Goal: Transaction & Acquisition: Purchase product/service

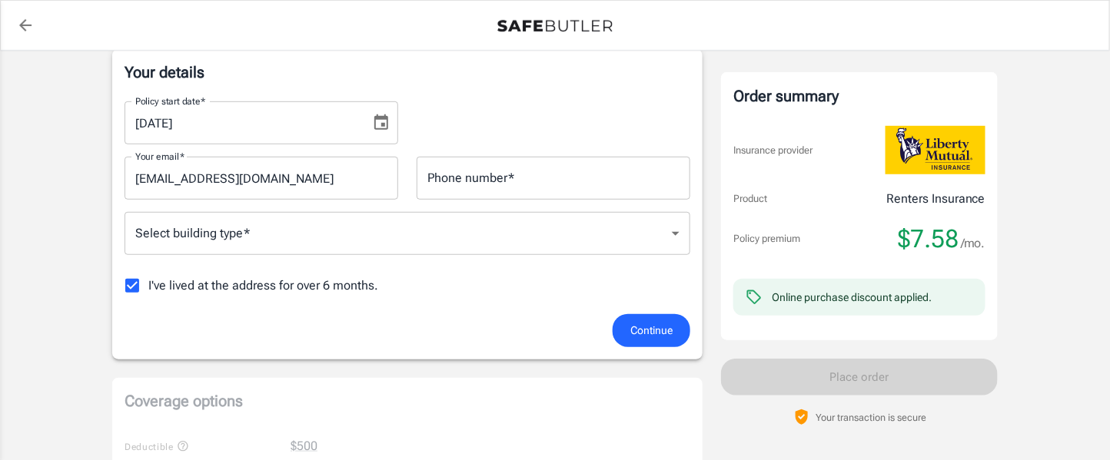
scroll to position [209, 0]
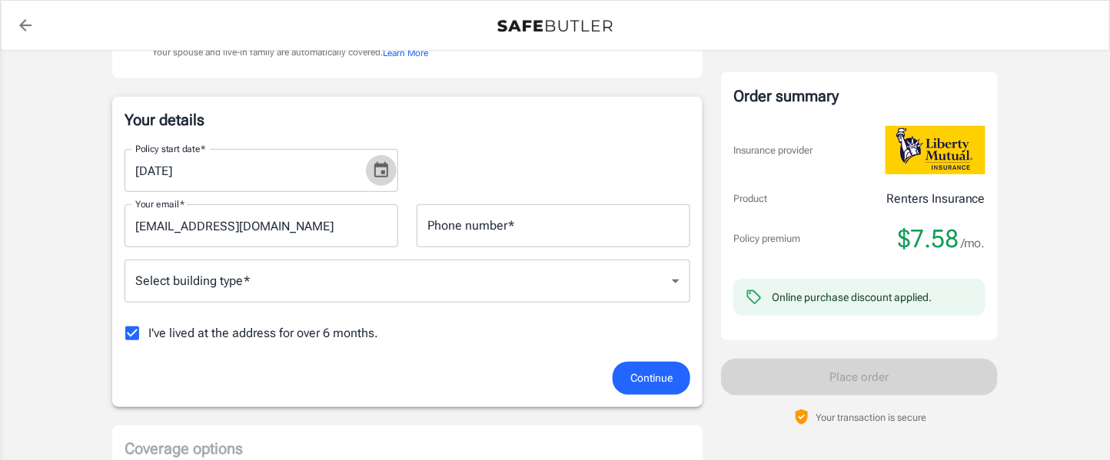
click at [388, 168] on icon "Choose date, selected date is Sep 27, 2025" at bounding box center [381, 169] width 14 height 15
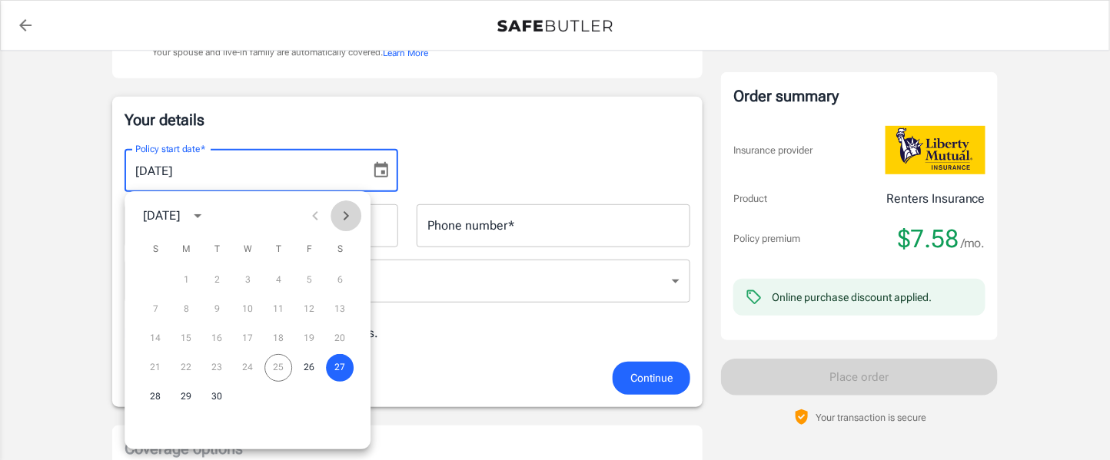
click at [346, 214] on icon "Next month" at bounding box center [346, 215] width 5 height 9
click at [248, 284] on button "1" at bounding box center [248, 281] width 28 height 28
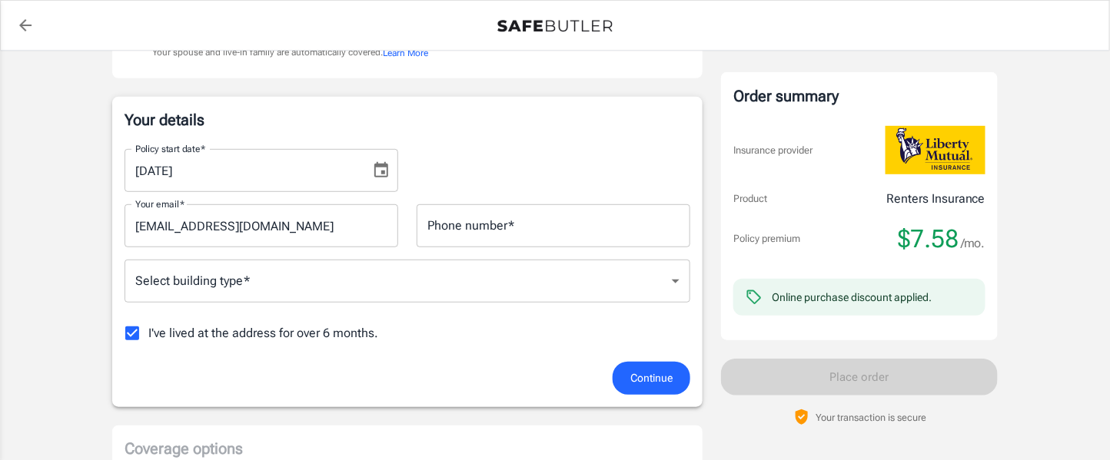
type input "[DATE]"
click at [470, 243] on input "Phone number   *" at bounding box center [554, 225] width 274 height 43
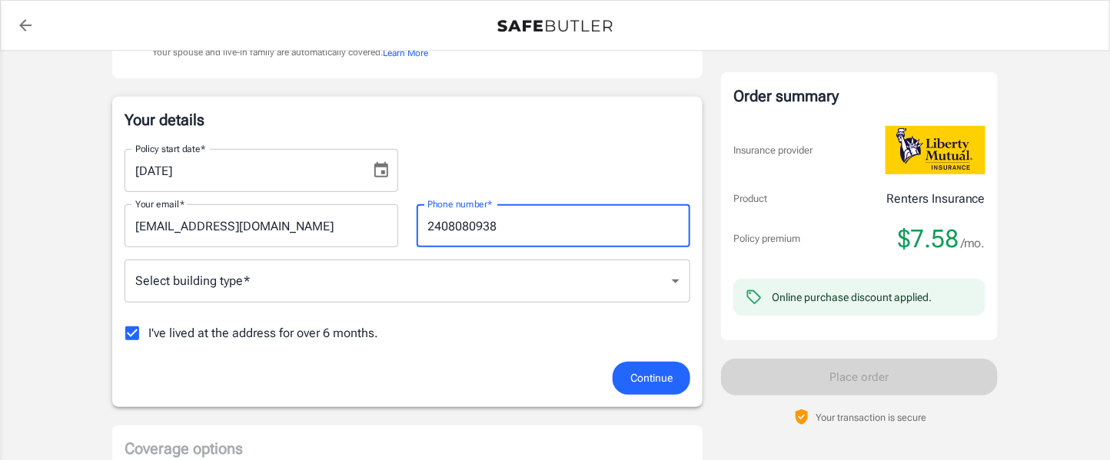
type input "2408080938"
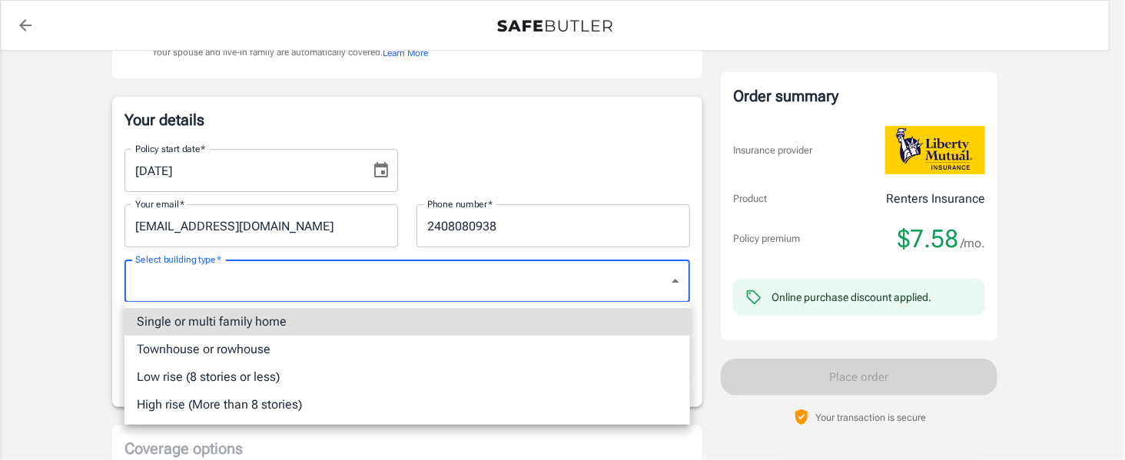
click at [208, 374] on li "Low rise (8 stories or less)" at bounding box center [408, 378] width 566 height 28
type input "lowrise"
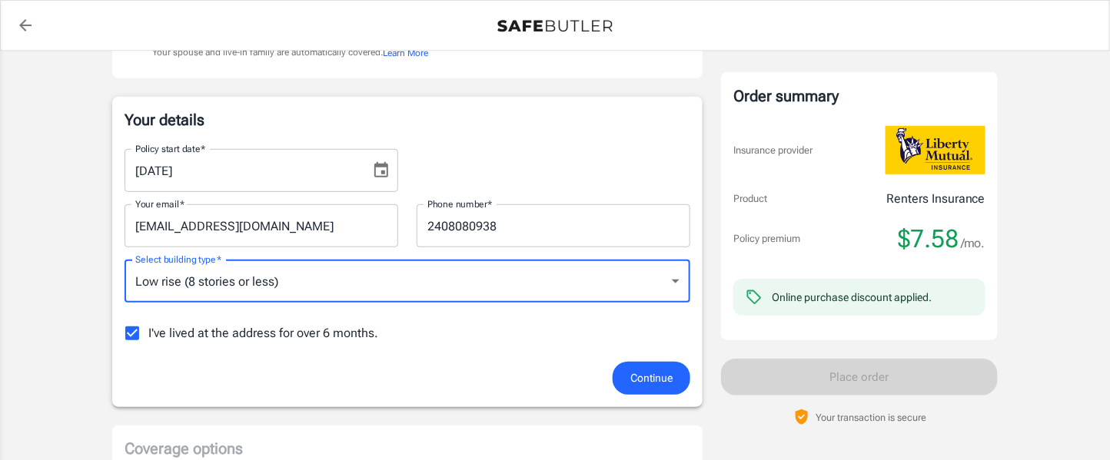
click at [614, 377] on button "Continue" at bounding box center [652, 378] width 78 height 33
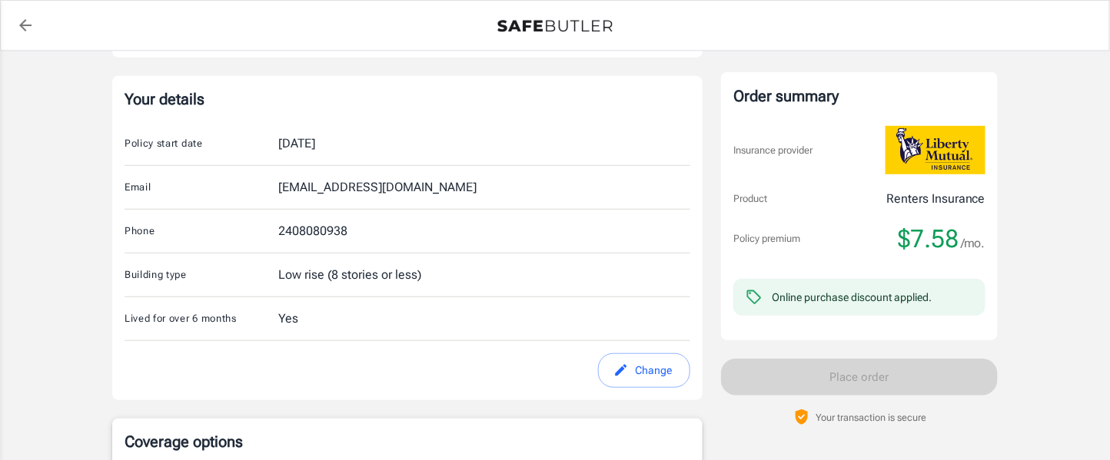
scroll to position [228, 0]
click at [617, 367] on icon "edit" at bounding box center [620, 371] width 15 height 15
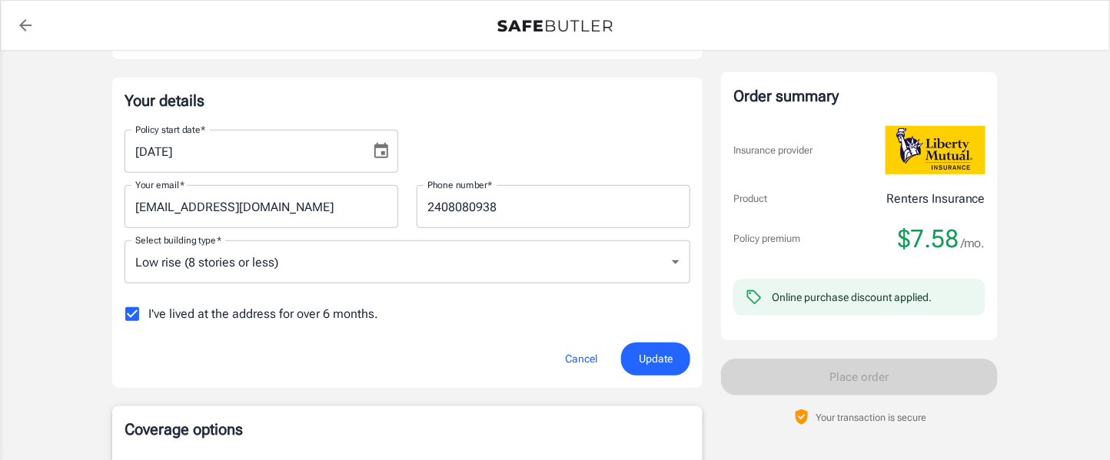
click at [127, 312] on input "I've lived at the address for over 6 months." at bounding box center [132, 314] width 32 height 32
checkbox input "false"
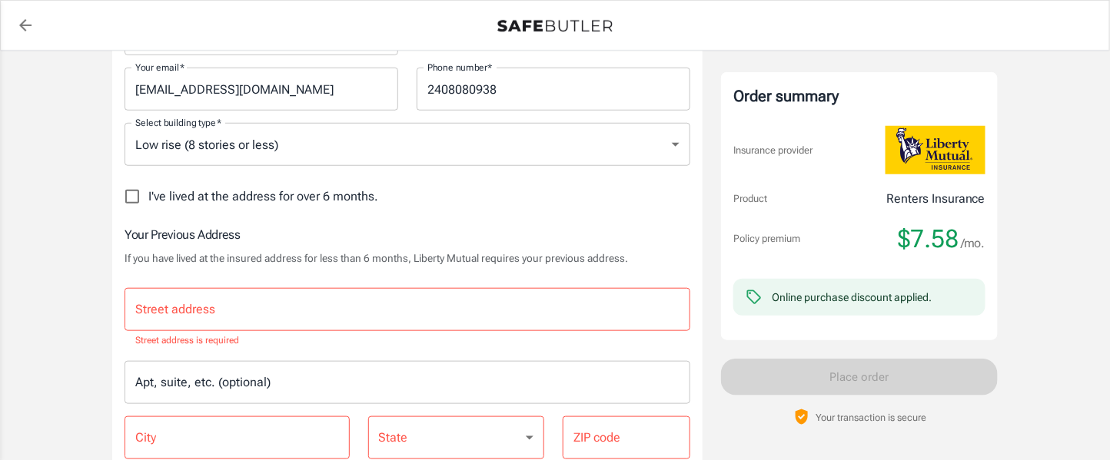
scroll to position [348, 0]
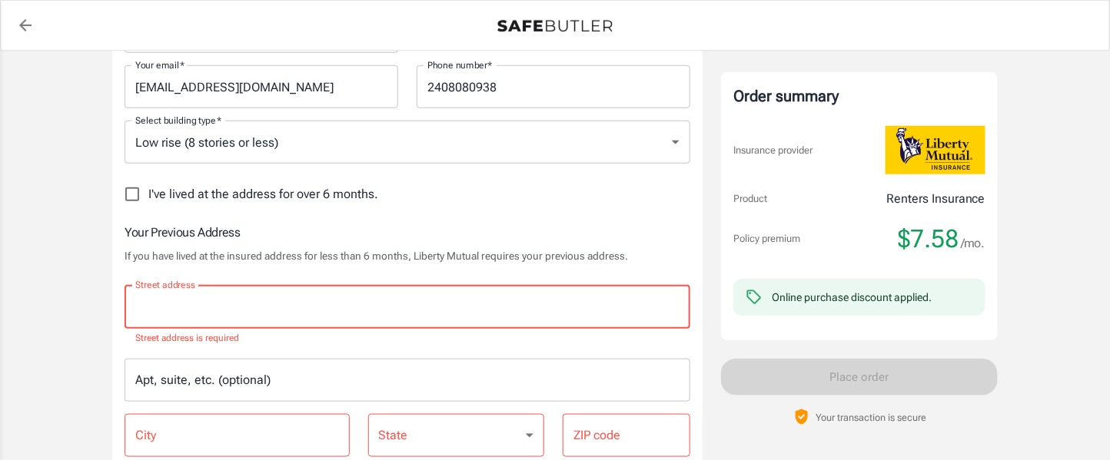
click at [340, 297] on input "Street address" at bounding box center [407, 307] width 552 height 29
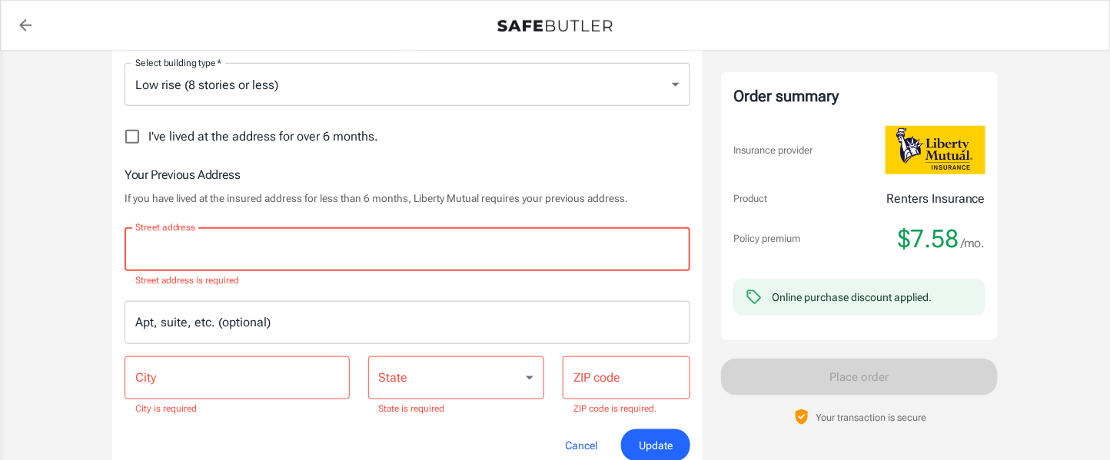
scroll to position [406, 0]
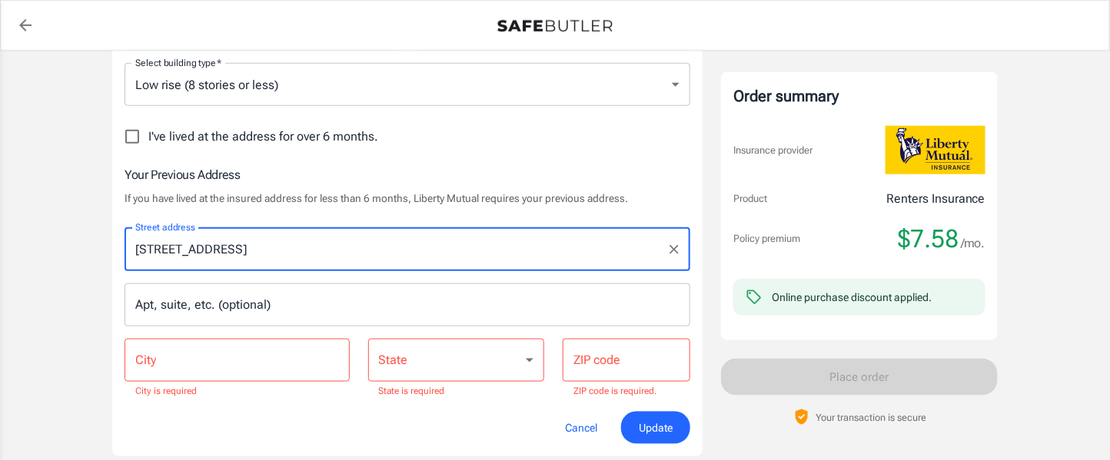
type input "[STREET_ADDRESS]"
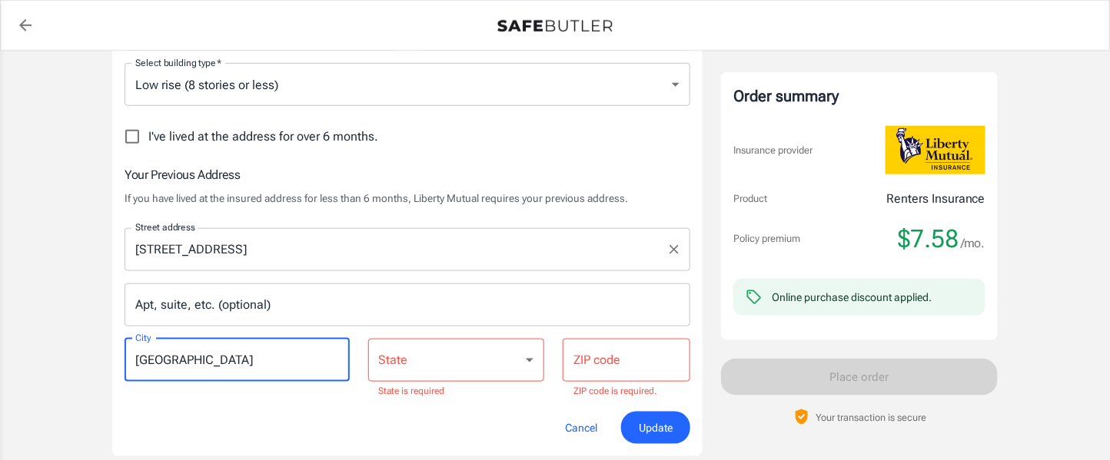
type input "[GEOGRAPHIC_DATA]"
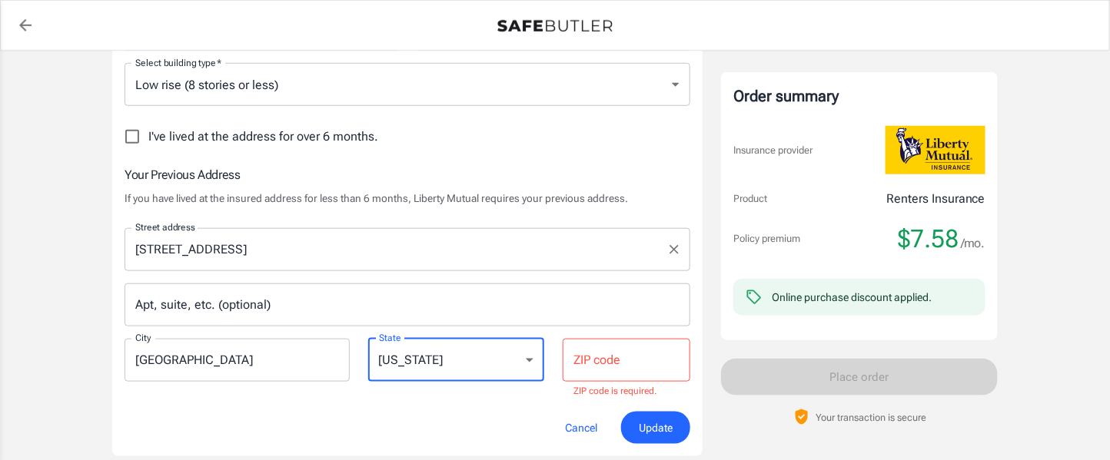
select select "NY"
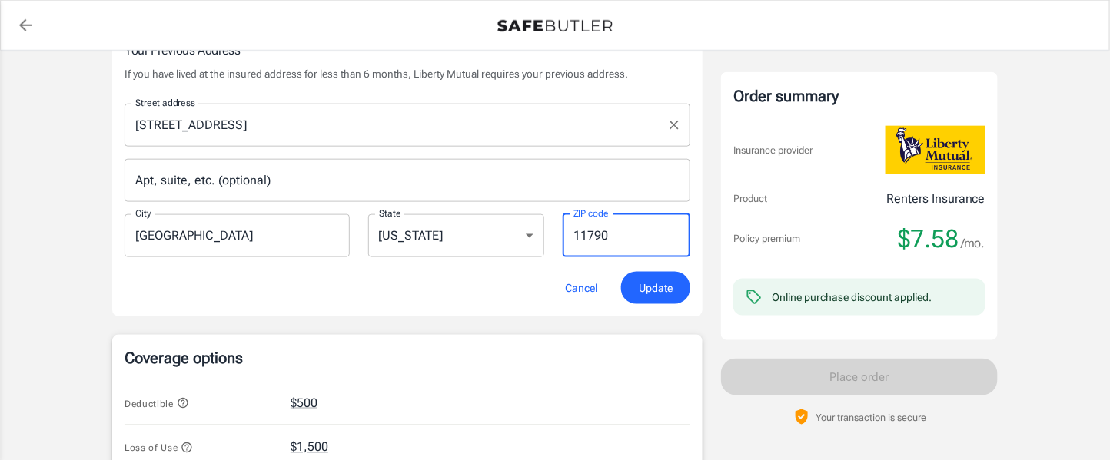
scroll to position [531, 0]
type input "11790"
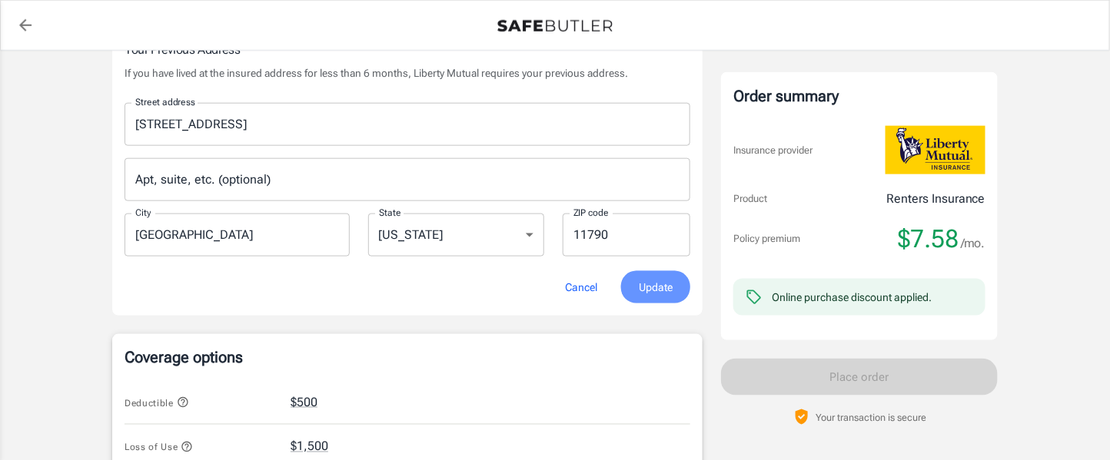
click at [635, 278] on button "Update" at bounding box center [655, 287] width 69 height 33
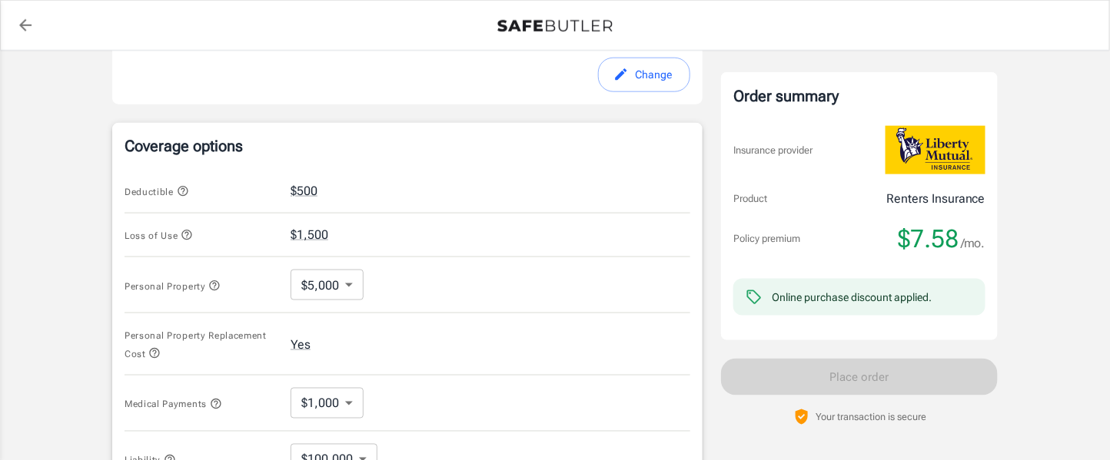
scroll to position [596, 0]
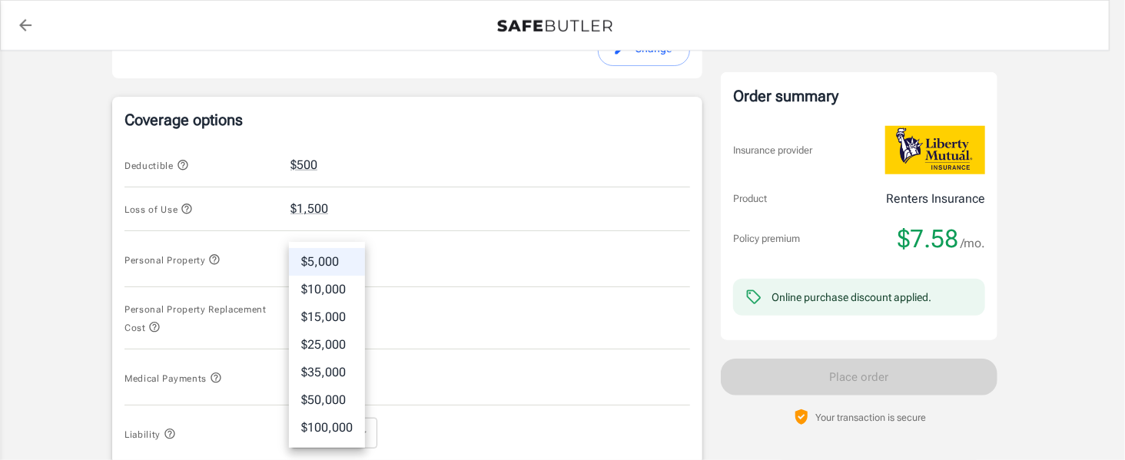
click at [325, 252] on body "Policy premium $ 7.58 /mo Liberty Mutual Renters Insurance [STREET_ADDRESS][PER…" at bounding box center [562, 159] width 1125 height 1511
click at [327, 313] on li "$15,000" at bounding box center [327, 318] width 76 height 28
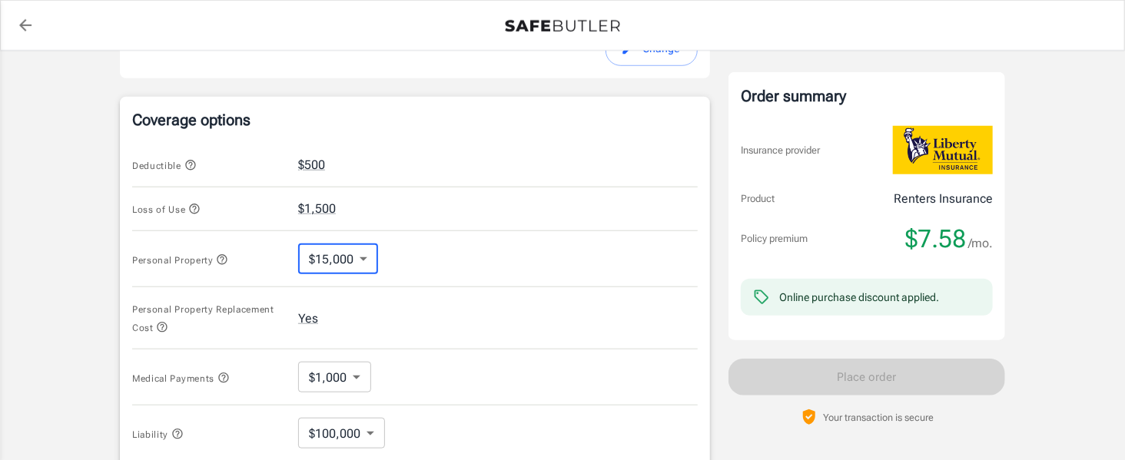
type input "15000"
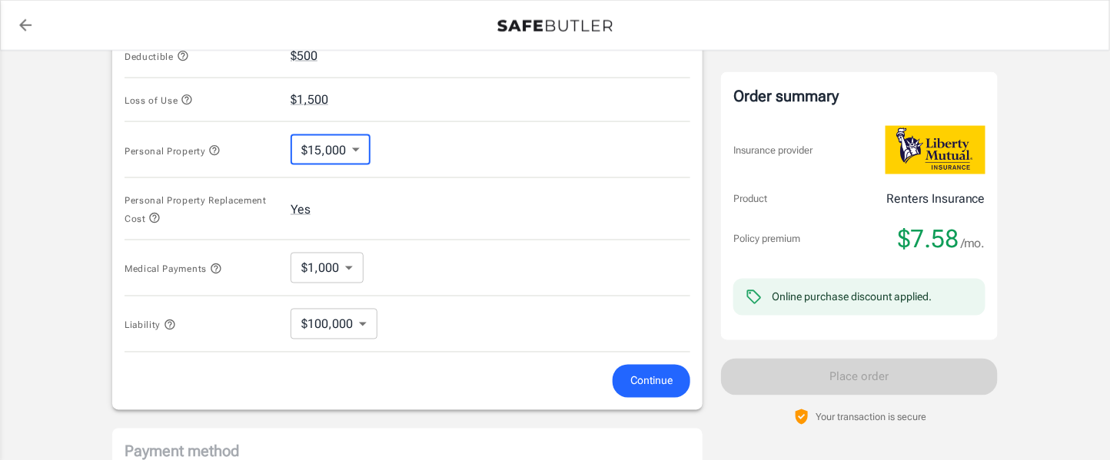
scroll to position [722, 0]
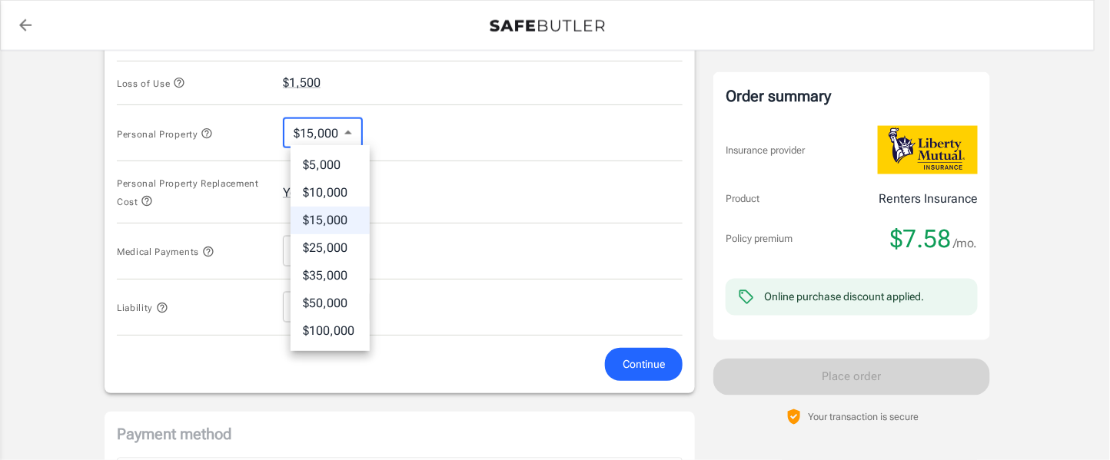
click at [327, 129] on body "Policy premium $ 7.58 /mo Liberty Mutual Renters Insurance [STREET_ADDRESS][PER…" at bounding box center [555, 33] width 1110 height 1511
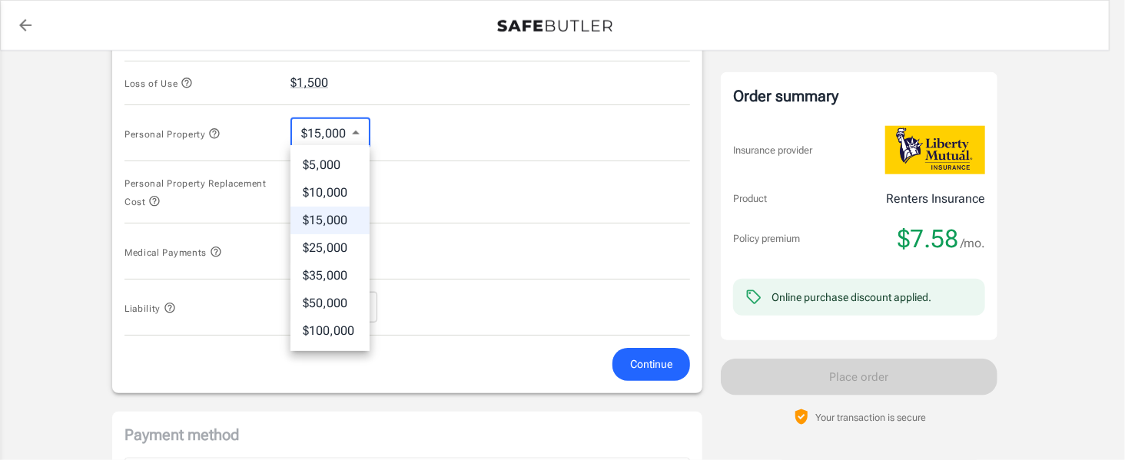
click at [339, 218] on li "$15,000" at bounding box center [330, 221] width 79 height 28
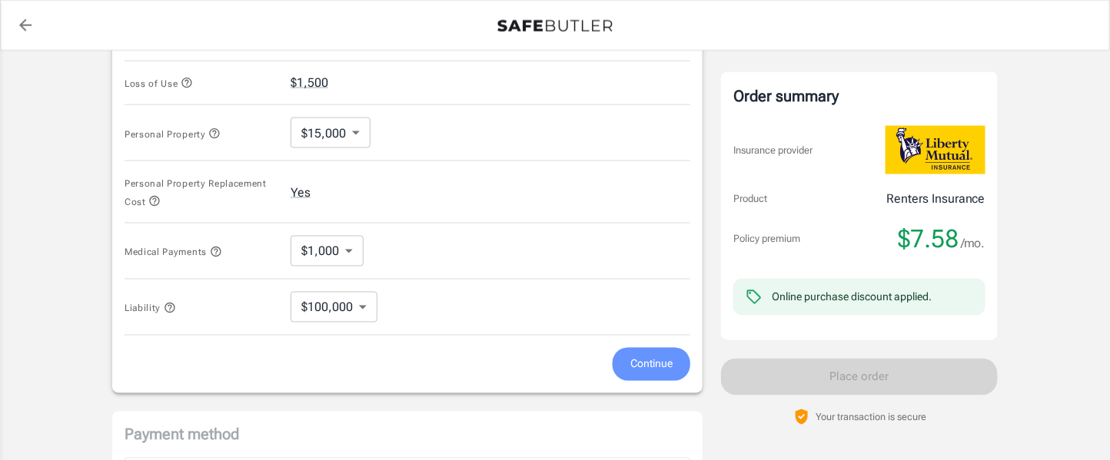
click at [659, 348] on button "Continue" at bounding box center [652, 364] width 78 height 33
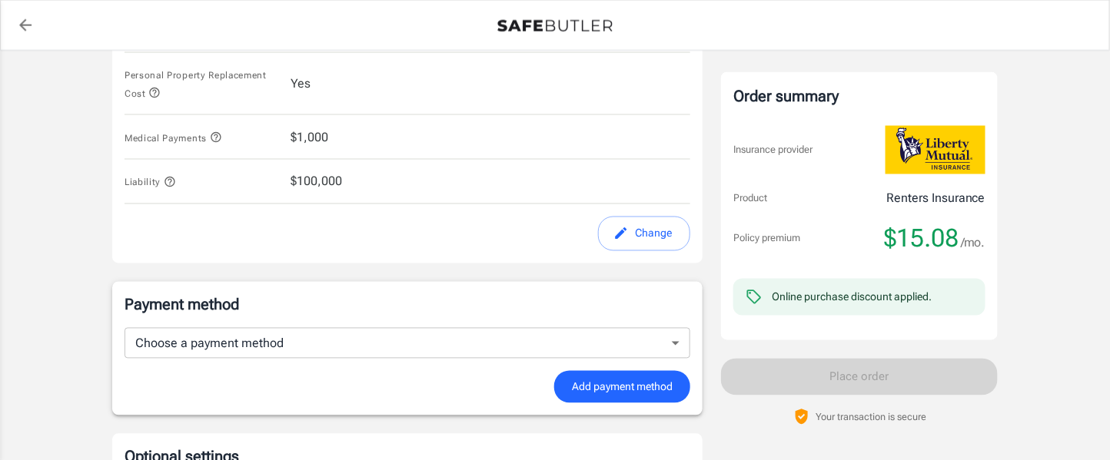
scroll to position [932, 0]
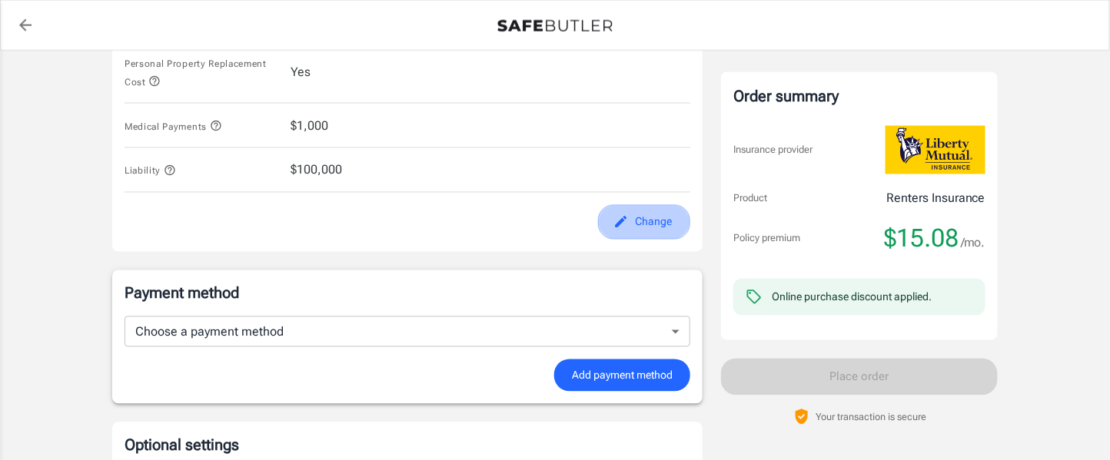
click at [644, 221] on button "Change" at bounding box center [644, 222] width 92 height 35
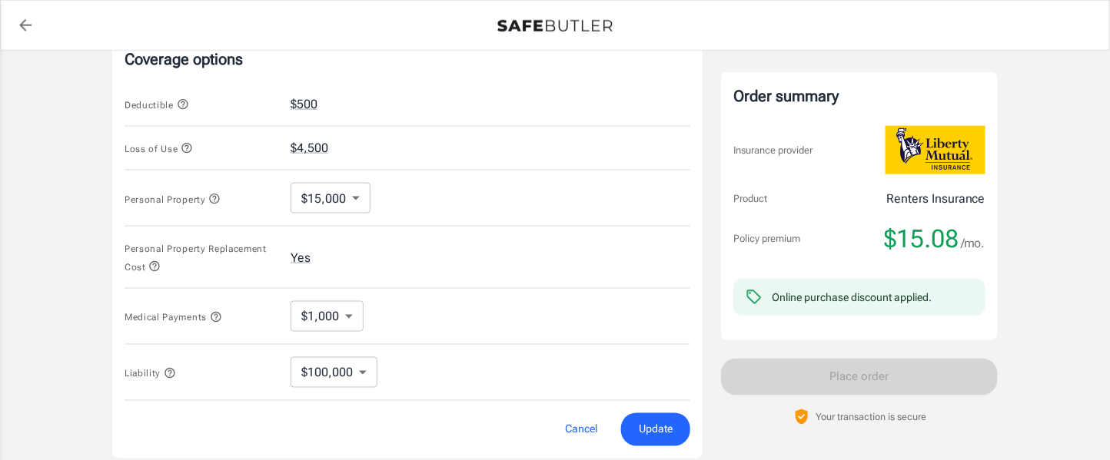
scroll to position [642, 0]
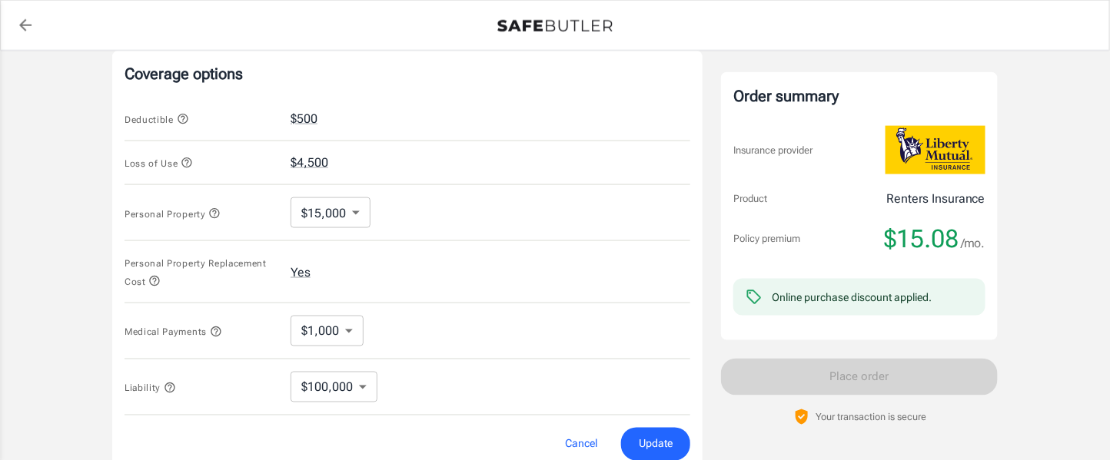
click at [349, 207] on body "Policy premium $ 15.08 /mo Liberty Mutual Renters Insurance [STREET_ADDRESS][PE…" at bounding box center [555, 113] width 1110 height 1511
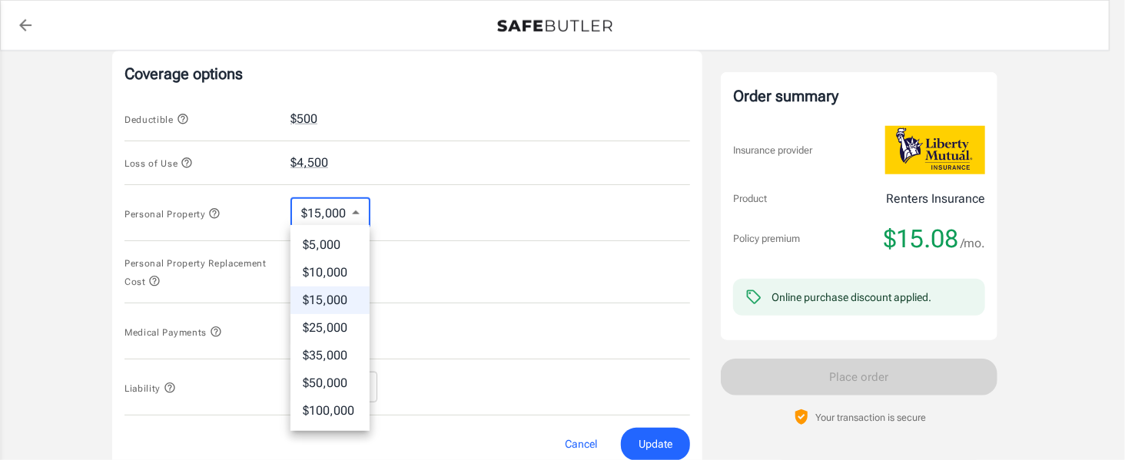
click at [340, 271] on li "$10,000" at bounding box center [330, 273] width 79 height 28
type input "10000"
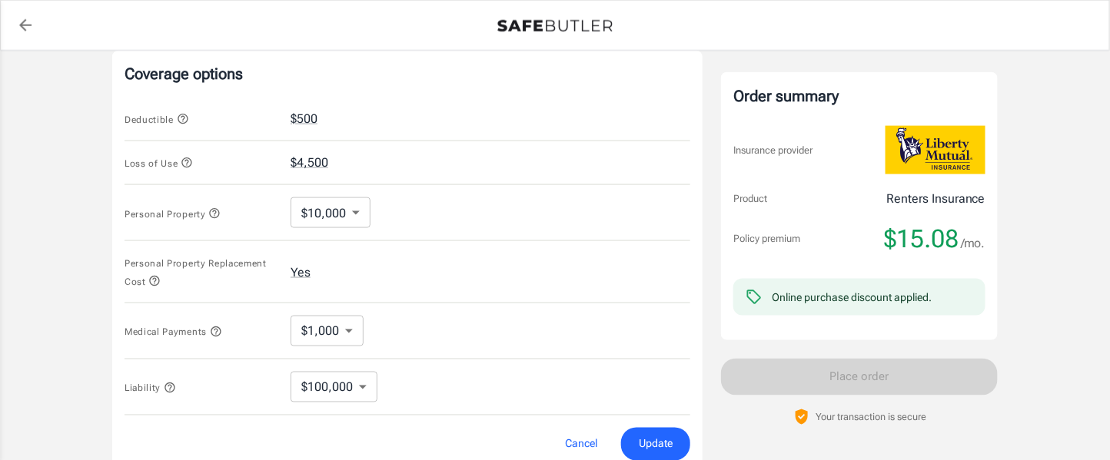
click at [214, 210] on icon "button" at bounding box center [214, 214] width 12 height 12
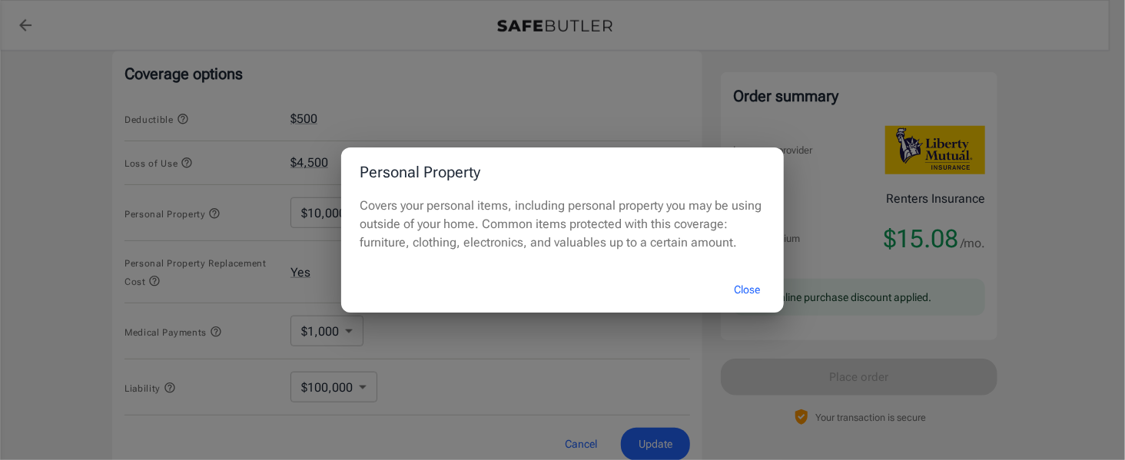
click at [746, 286] on button "Close" at bounding box center [746, 290] width 61 height 33
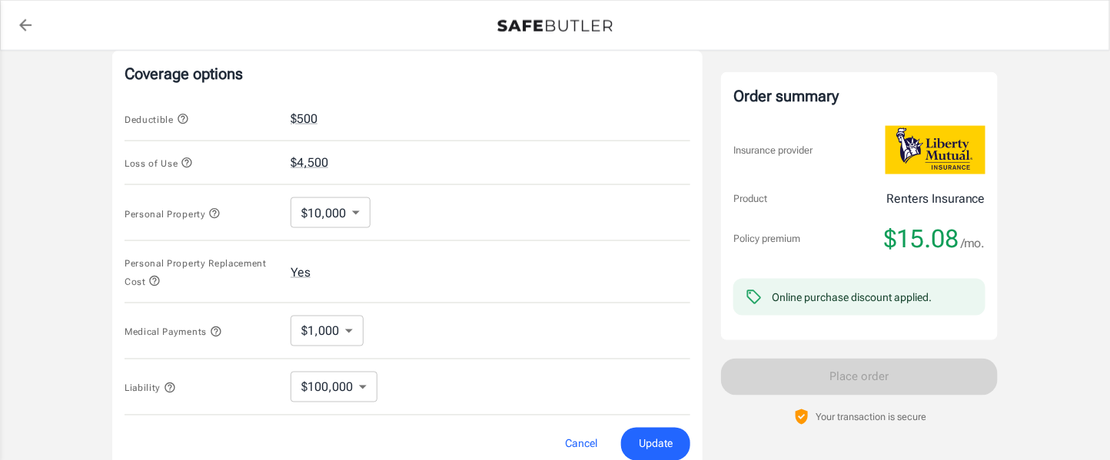
click at [332, 221] on body "Policy premium $ 15.08 /mo Liberty Mutual Renters Insurance [STREET_ADDRESS][PE…" at bounding box center [555, 113] width 1110 height 1511
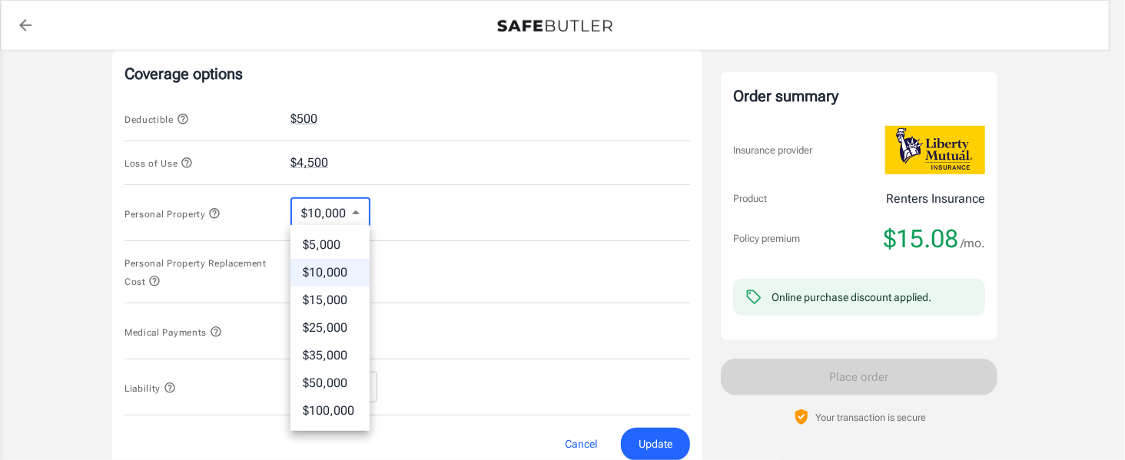
click at [337, 217] on div at bounding box center [562, 230] width 1125 height 460
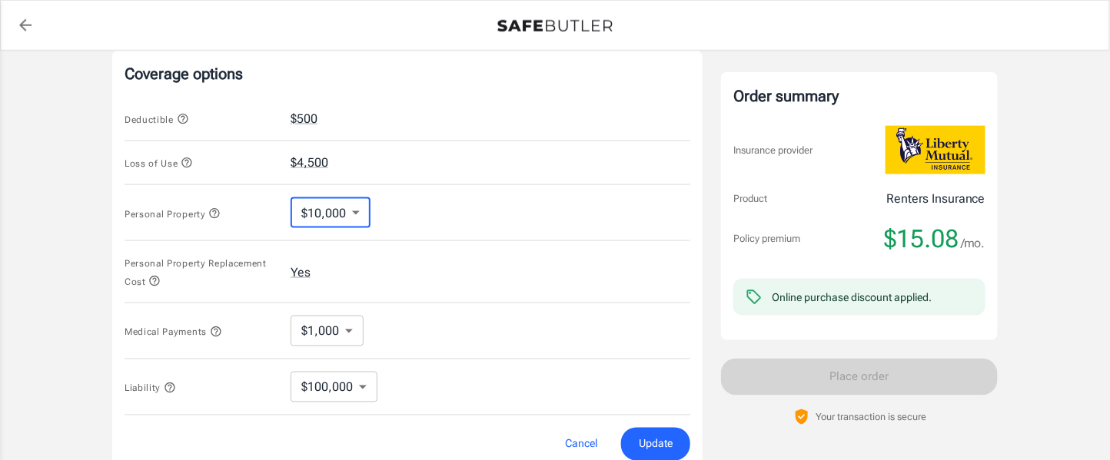
click at [652, 442] on span "Update" at bounding box center [656, 444] width 34 height 19
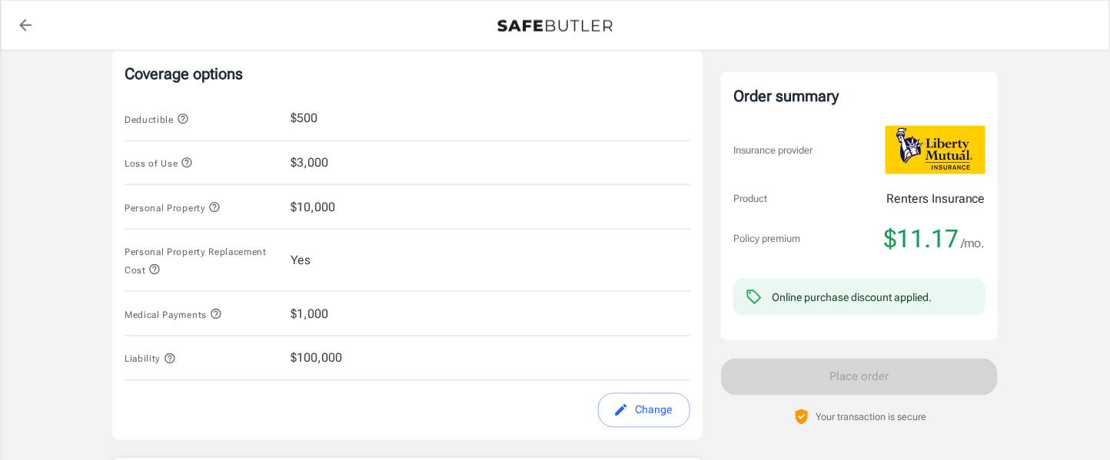
click at [189, 158] on icon "button" at bounding box center [187, 163] width 10 height 10
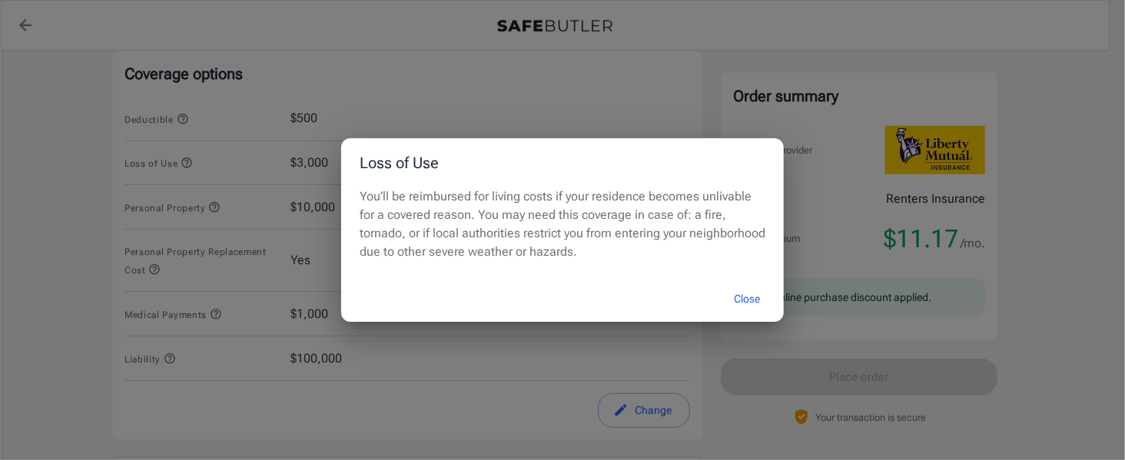
click at [189, 158] on div "Loss of Use You’ll be reimbursed for living costs if your residence becomes unl…" at bounding box center [562, 230] width 1125 height 460
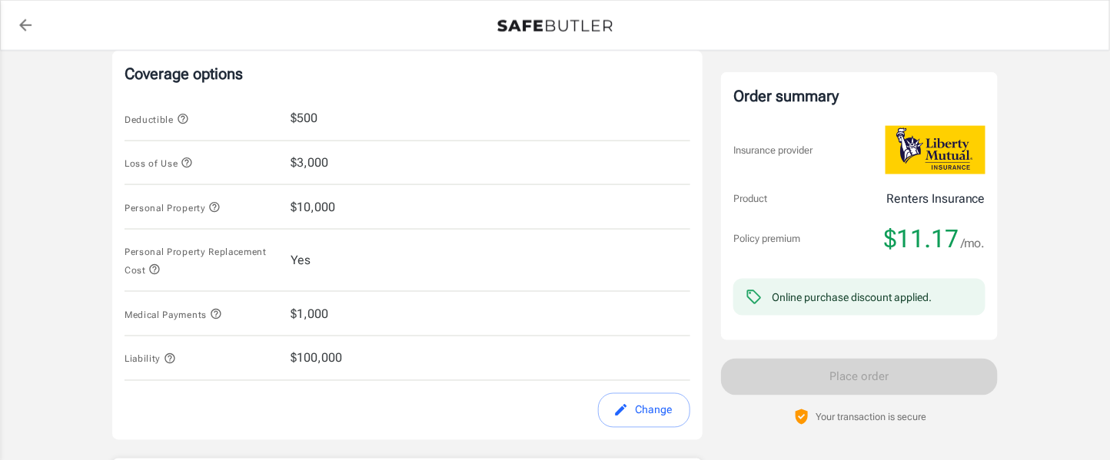
click at [187, 114] on icon "button" at bounding box center [183, 119] width 10 height 10
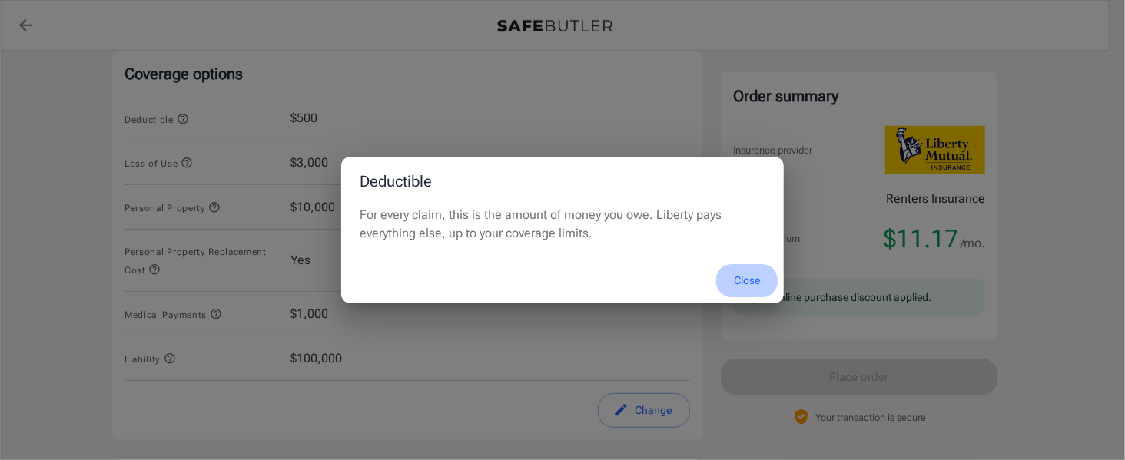
click at [746, 293] on button "Close" at bounding box center [746, 280] width 61 height 33
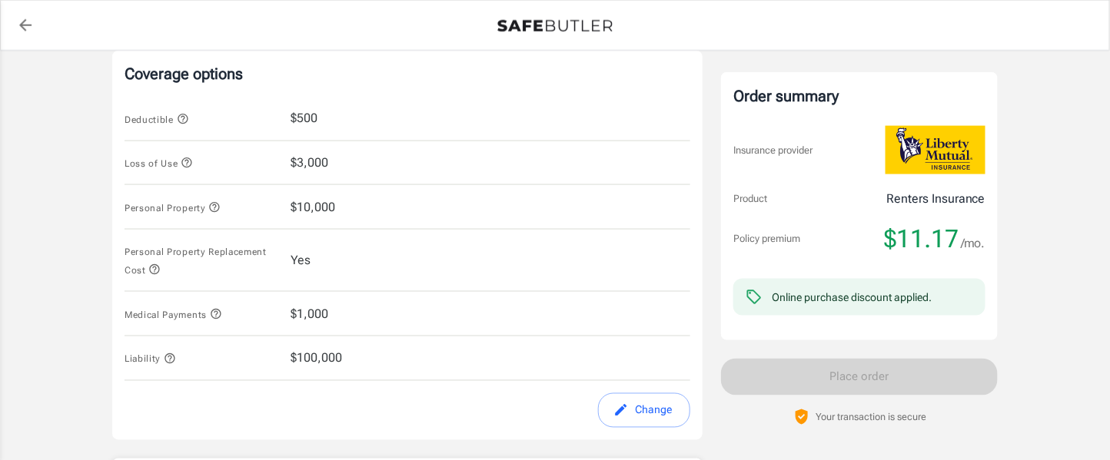
click at [220, 202] on icon "button" at bounding box center [214, 207] width 12 height 12
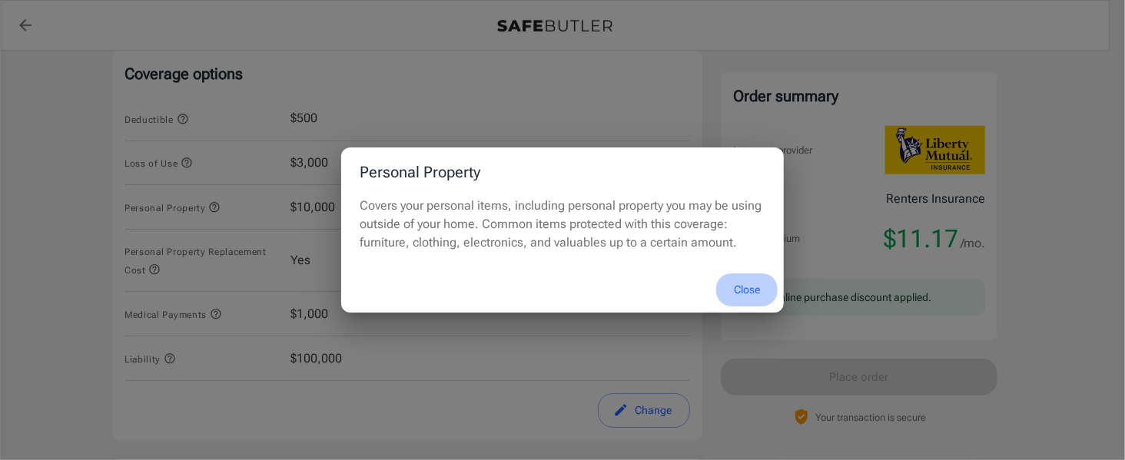
click at [749, 303] on button "Close" at bounding box center [746, 290] width 61 height 33
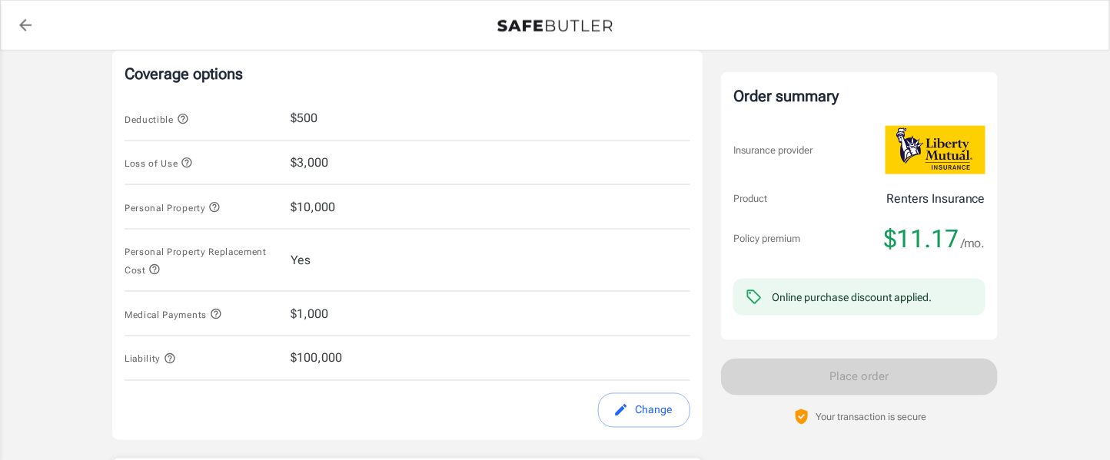
click at [303, 211] on span "$10,000" at bounding box center [313, 207] width 45 height 18
click at [776, 90] on div "Order summary" at bounding box center [859, 96] width 252 height 23
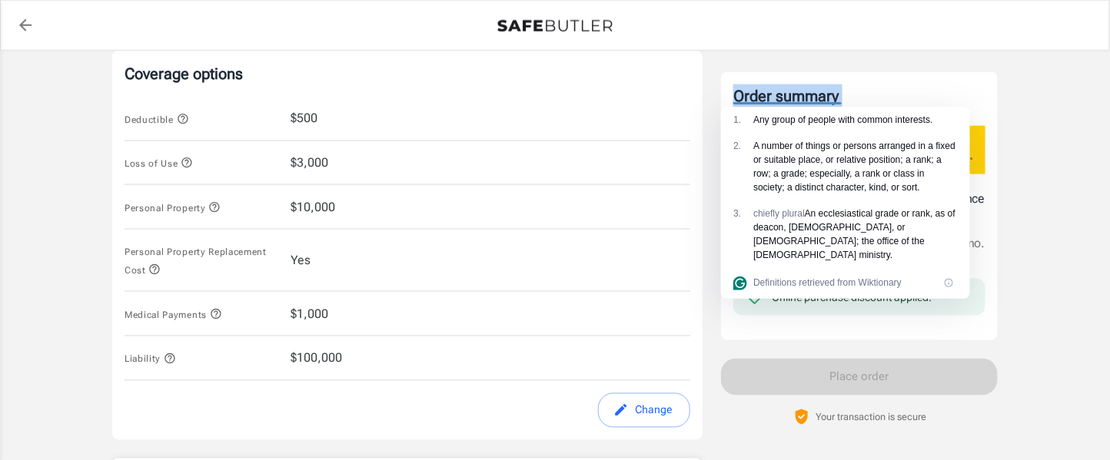
click at [776, 90] on div "Order summary" at bounding box center [859, 96] width 252 height 23
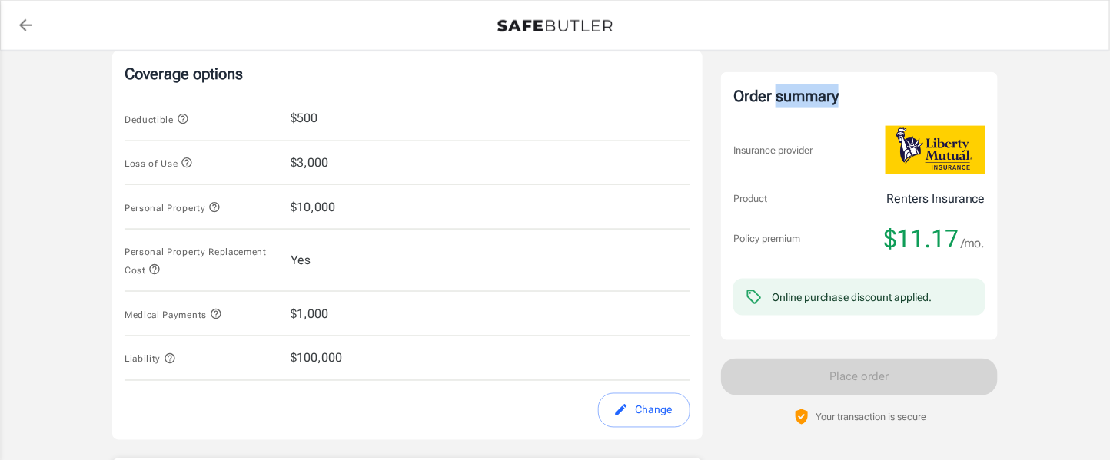
click at [776, 90] on div "Order summary" at bounding box center [859, 96] width 252 height 23
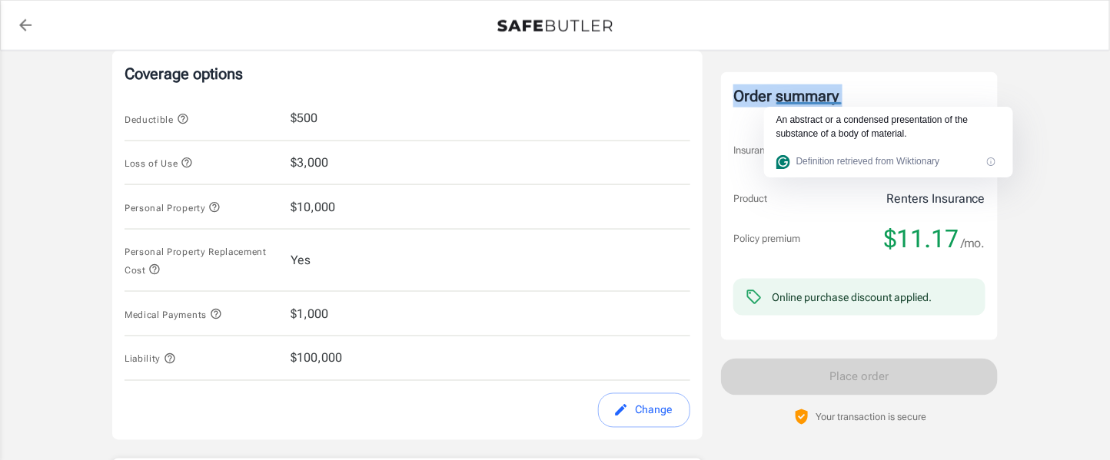
click at [776, 90] on div "Order summary" at bounding box center [859, 96] width 252 height 23
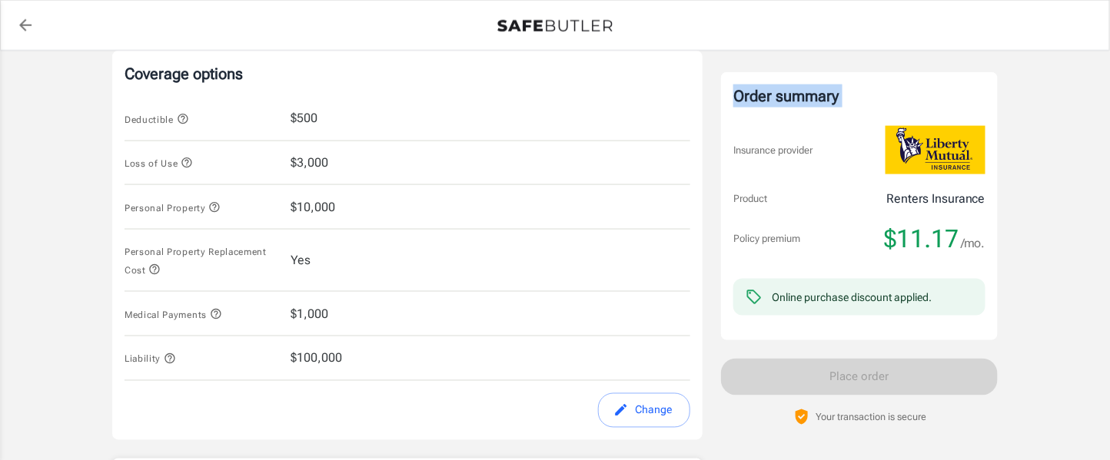
click at [776, 90] on div "Order summary" at bounding box center [859, 96] width 252 height 23
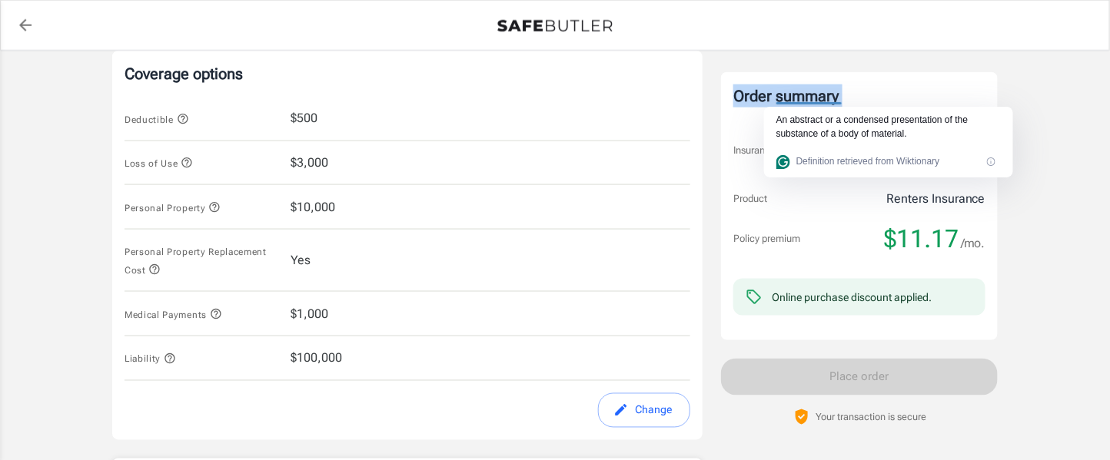
click at [776, 90] on div "Order summary" at bounding box center [859, 96] width 252 height 23
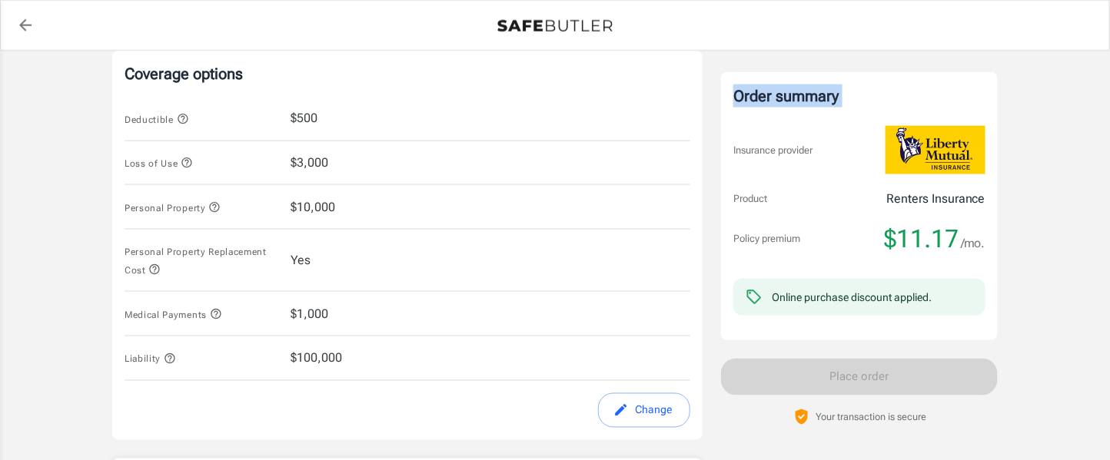
click at [776, 90] on div "Order summary" at bounding box center [859, 96] width 252 height 23
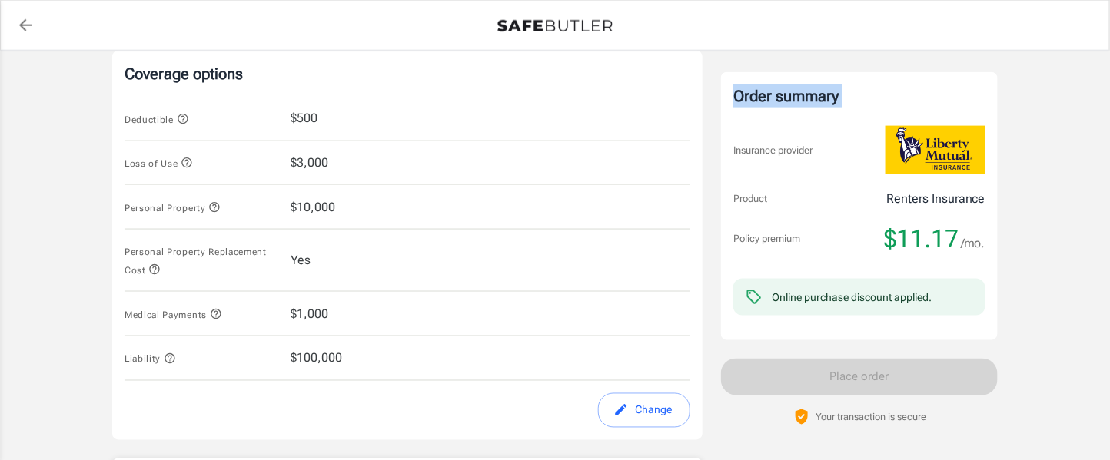
click at [776, 90] on div "Order summary" at bounding box center [859, 96] width 252 height 23
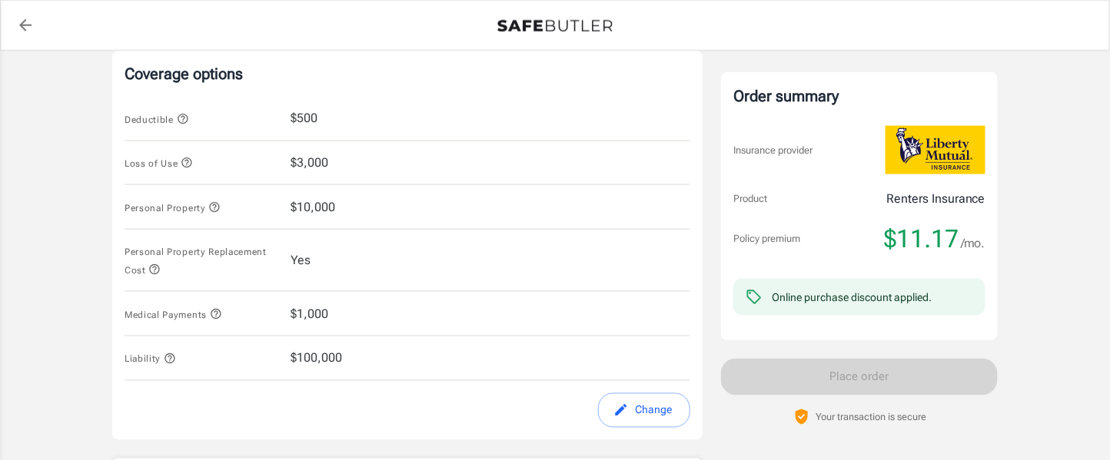
click at [776, 90] on div "Order summary" at bounding box center [859, 96] width 252 height 23
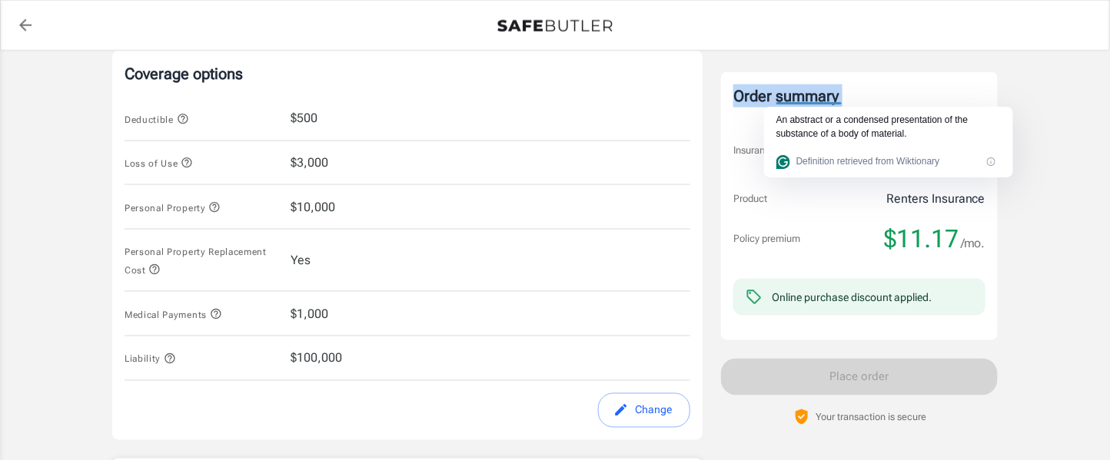
click at [776, 90] on div "Order summary" at bounding box center [859, 96] width 252 height 23
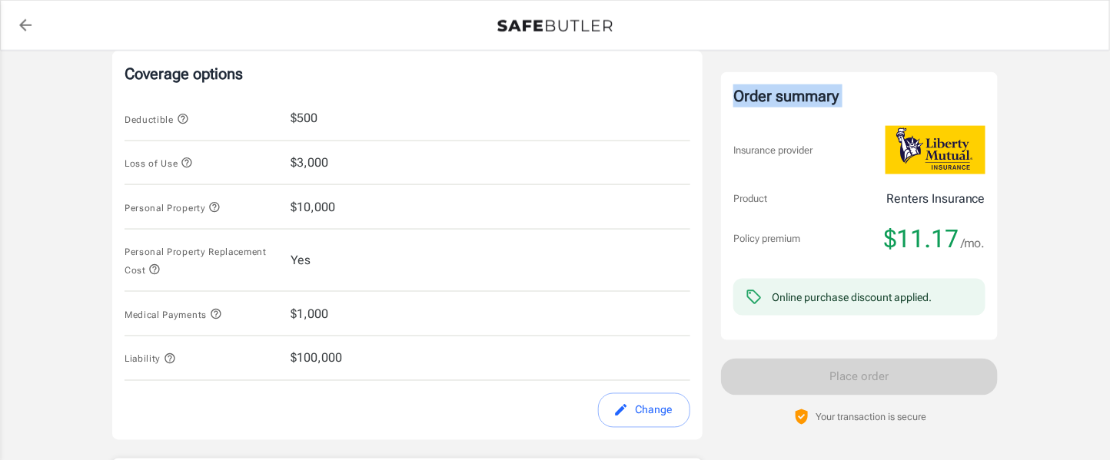
click at [776, 90] on div "Order summary" at bounding box center [859, 96] width 252 height 23
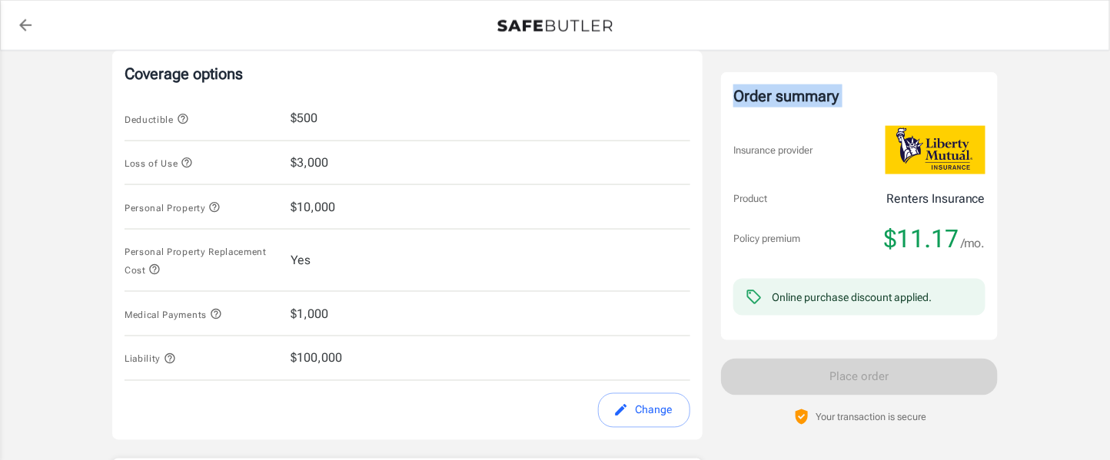
click at [802, 101] on div "Order summary" at bounding box center [859, 96] width 252 height 23
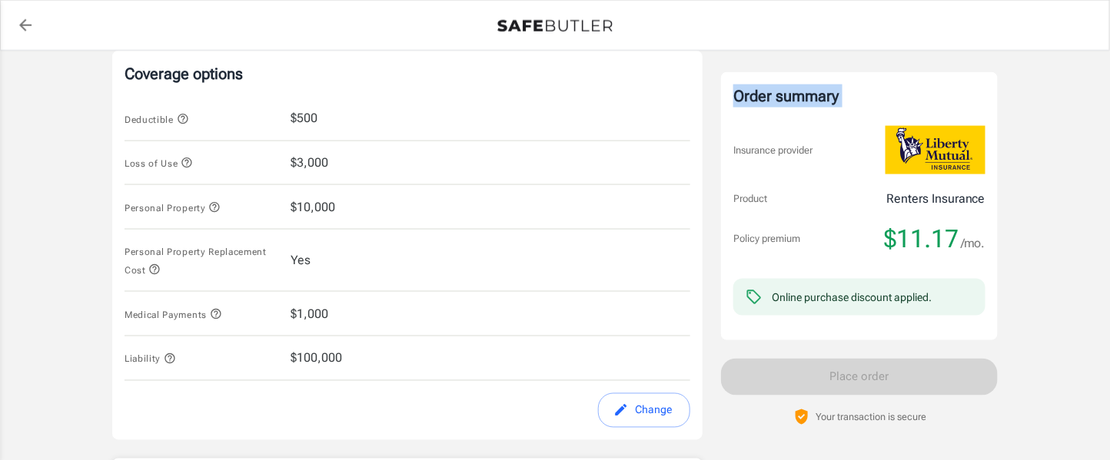
click at [802, 101] on div "Order summary" at bounding box center [859, 96] width 252 height 23
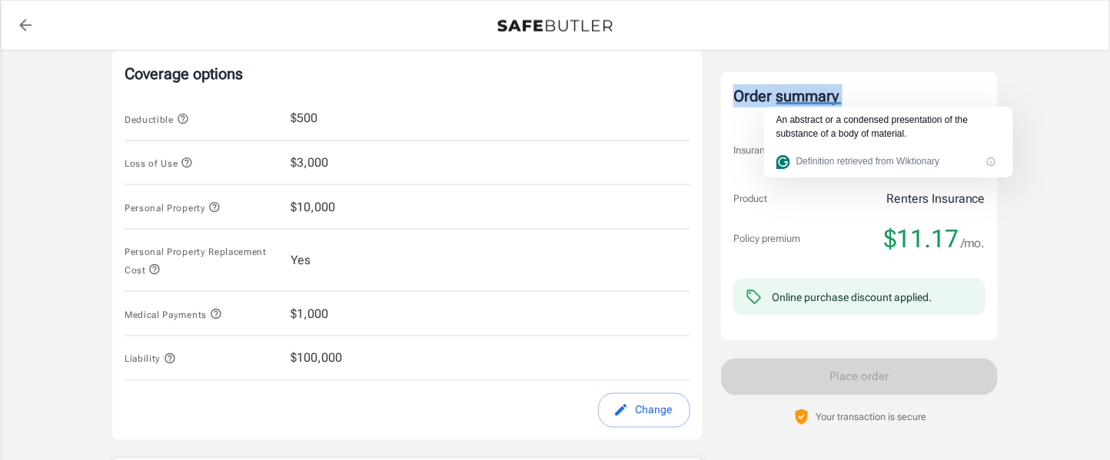
click at [802, 101] on div "Order summary" at bounding box center [859, 96] width 252 height 23
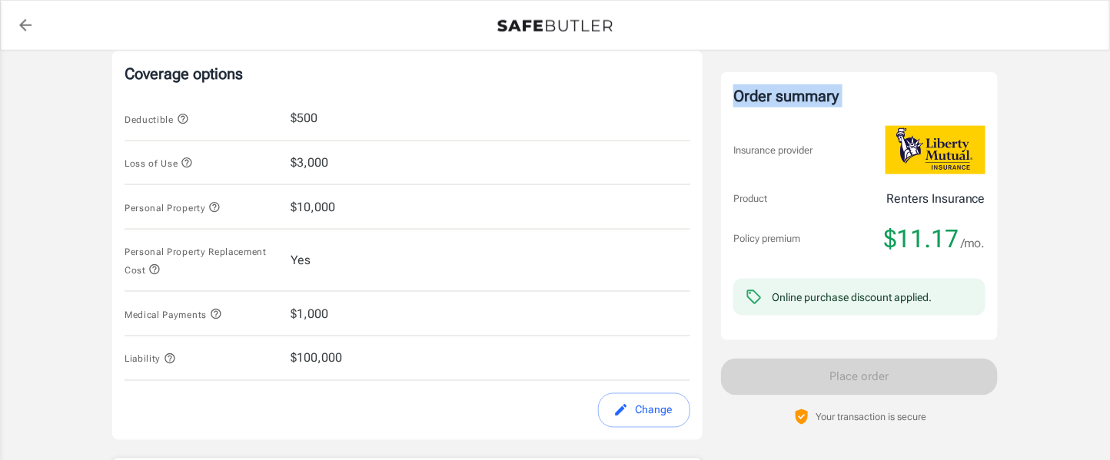
click at [802, 101] on div "Order summary" at bounding box center [859, 96] width 252 height 23
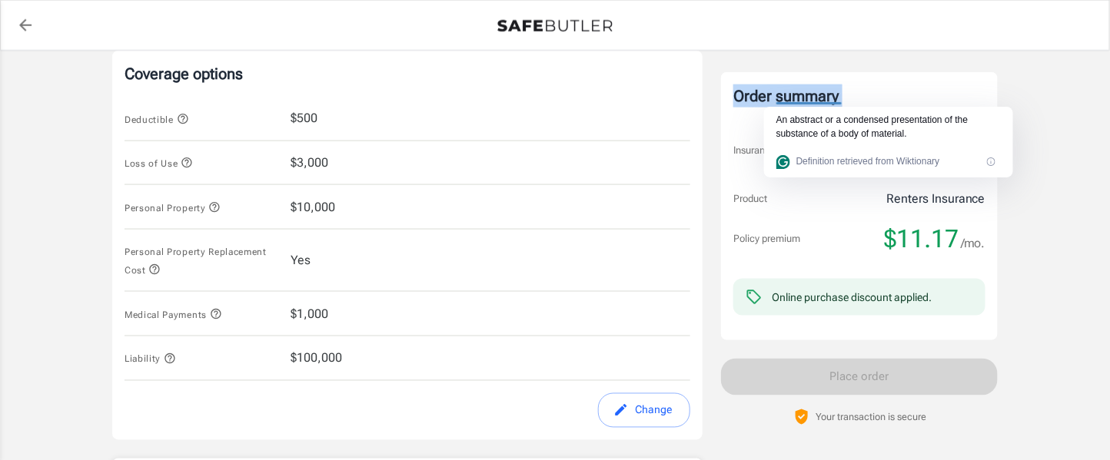
click at [802, 101] on div "Order summary" at bounding box center [859, 96] width 252 height 23
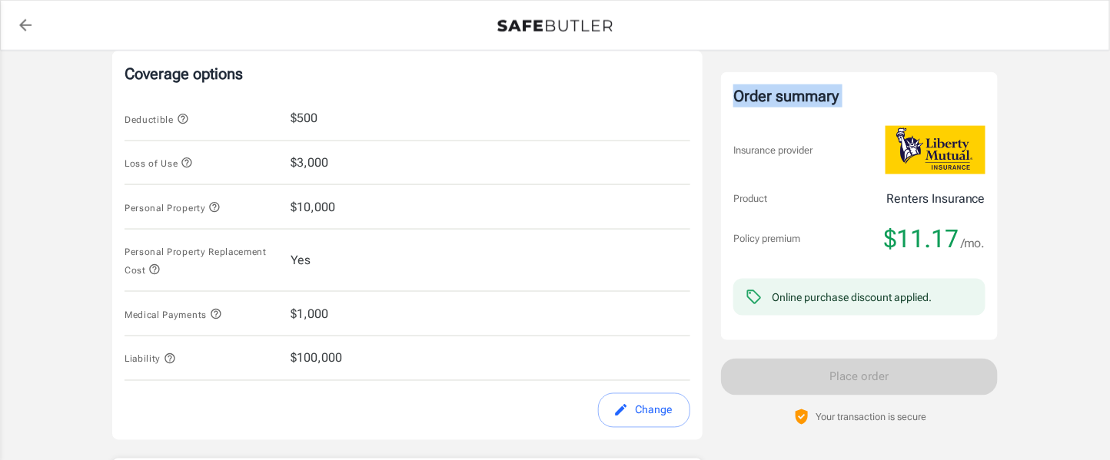
click at [802, 101] on div "Order summary" at bounding box center [859, 96] width 252 height 23
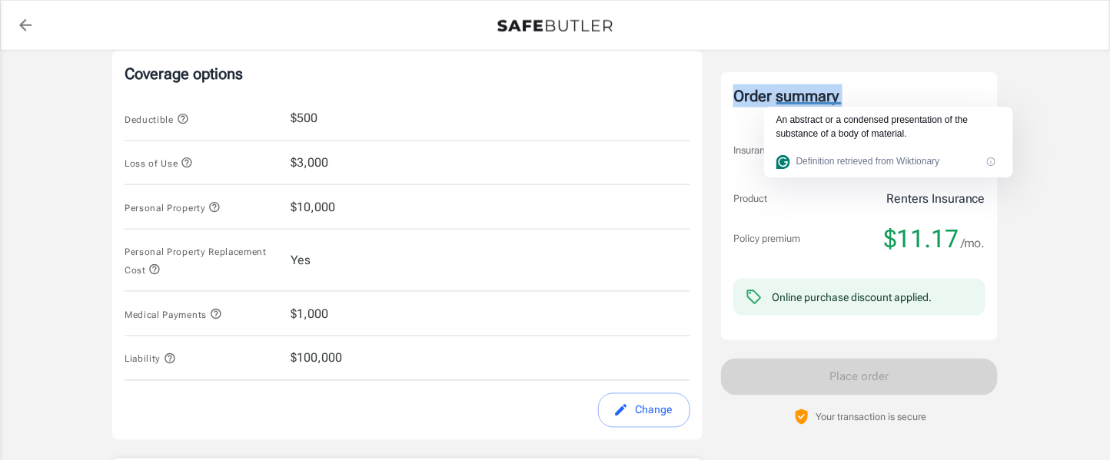
click at [802, 101] on div "Order summary" at bounding box center [859, 96] width 252 height 23
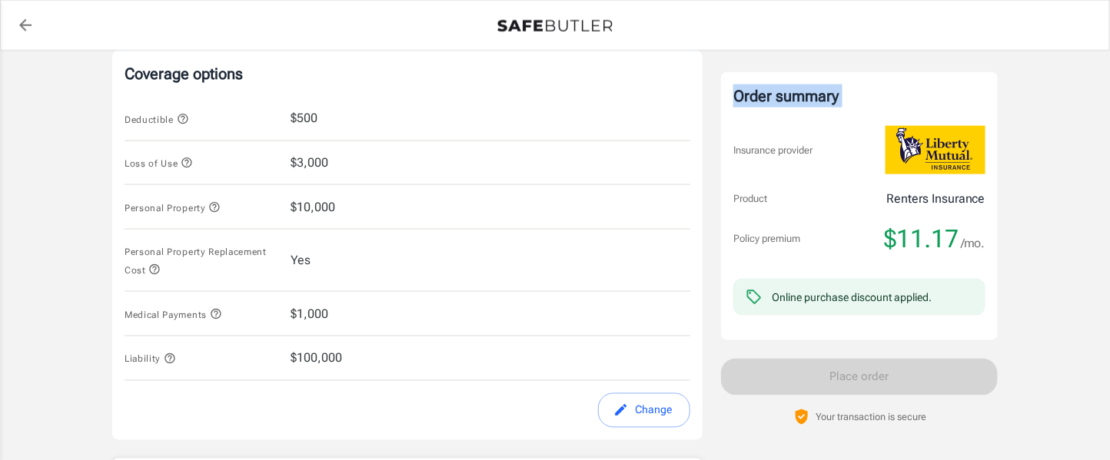
click at [802, 101] on div "Order summary" at bounding box center [859, 96] width 252 height 23
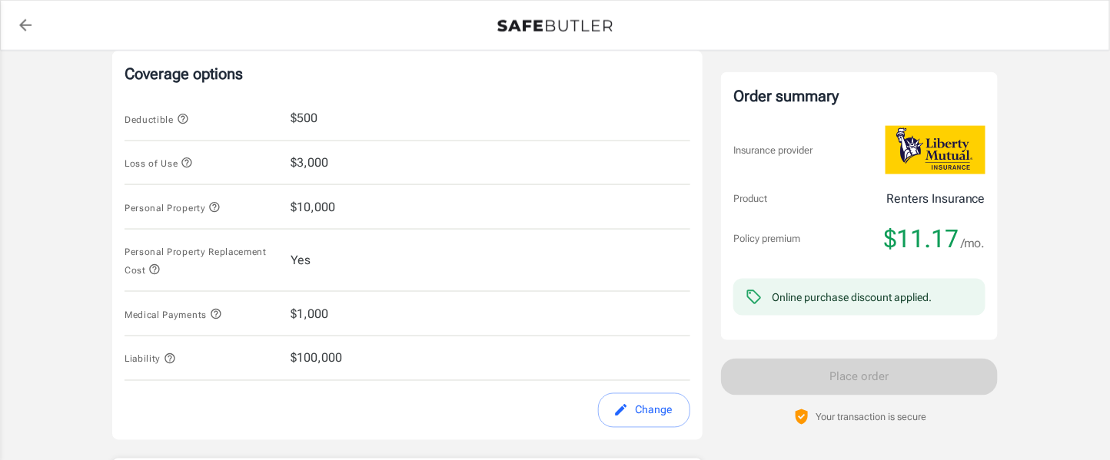
click at [25, 241] on div "Policy premium $ 11.17 /mo Liberty Mutual Renters Insurance [STREET_ADDRESS][PE…" at bounding box center [555, 69] width 1110 height 1320
click at [745, 99] on div "Order summary" at bounding box center [859, 96] width 252 height 23
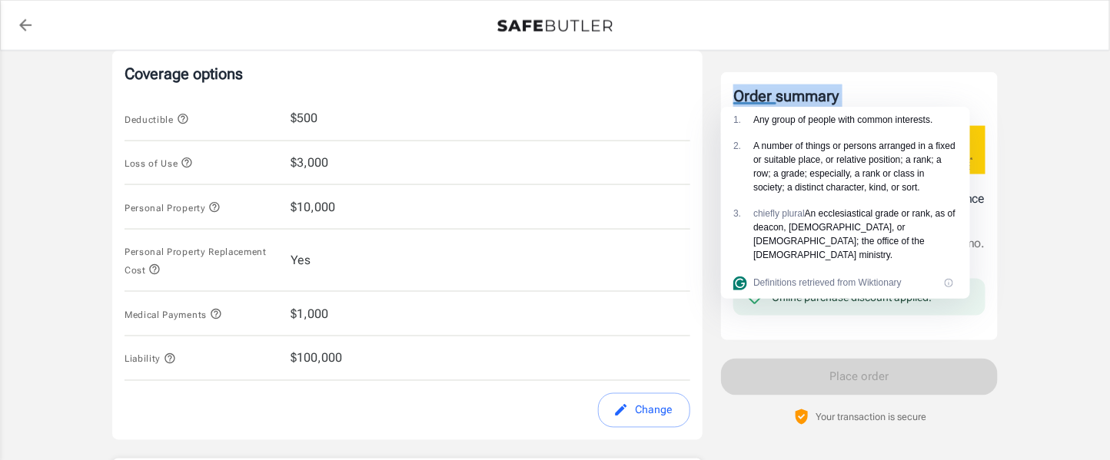
click at [745, 99] on div "Order summary" at bounding box center [859, 96] width 252 height 23
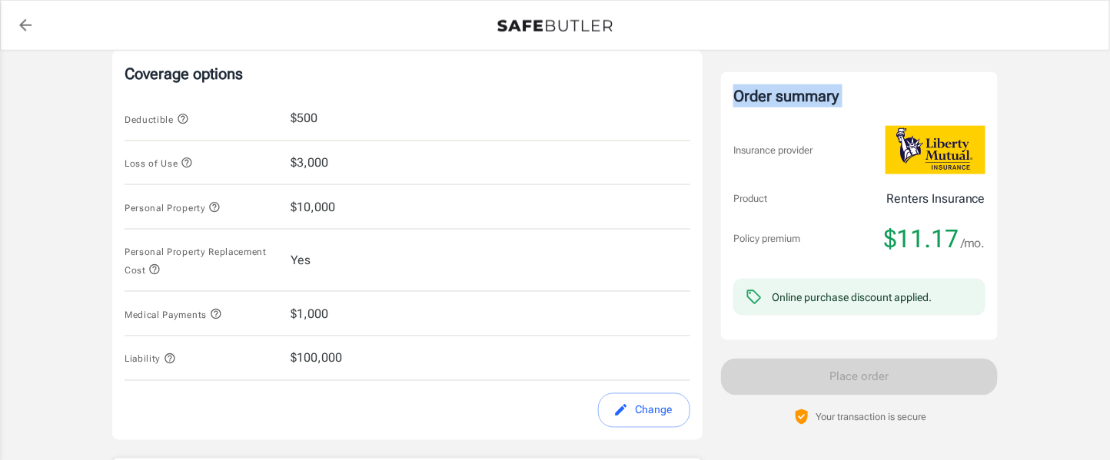
click at [745, 99] on div "Order summary" at bounding box center [859, 96] width 252 height 23
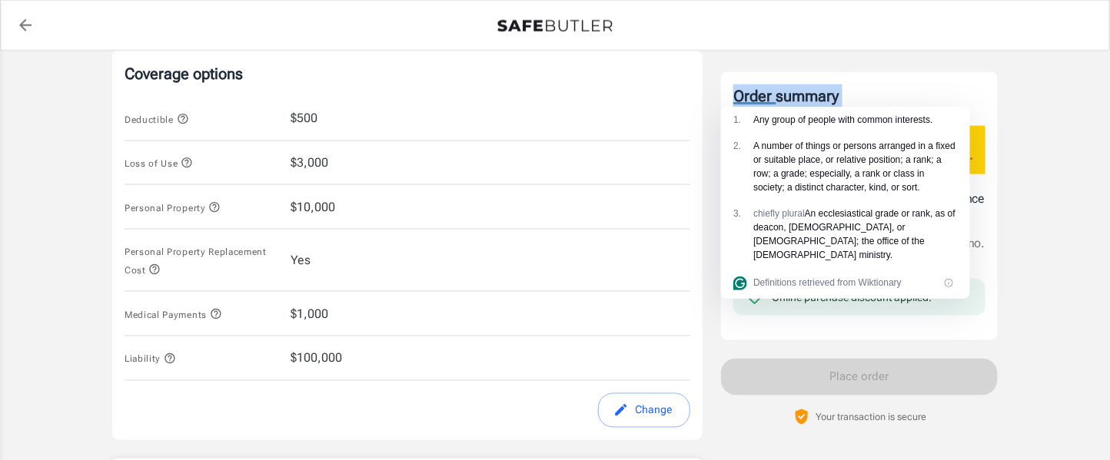
click at [745, 99] on div "Order summary" at bounding box center [859, 96] width 252 height 23
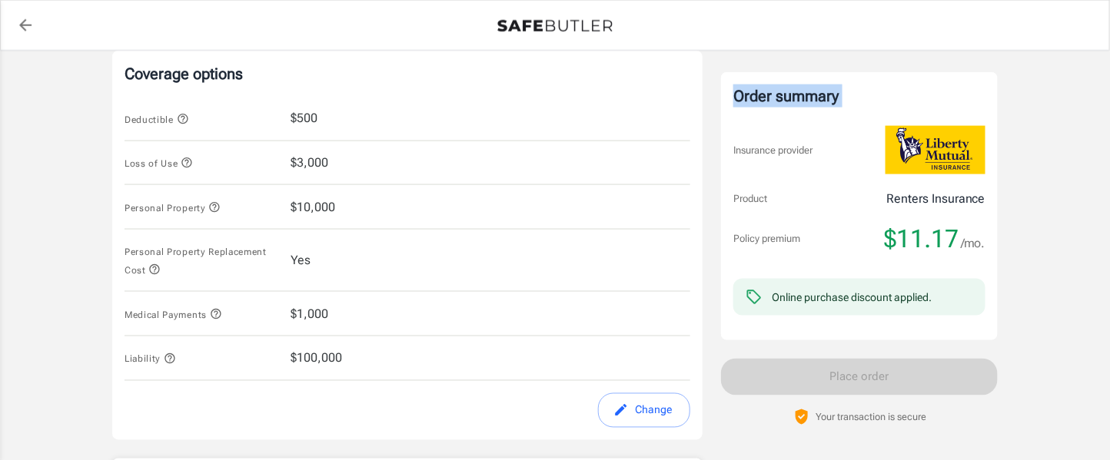
click at [745, 99] on div "Order summary" at bounding box center [859, 96] width 252 height 23
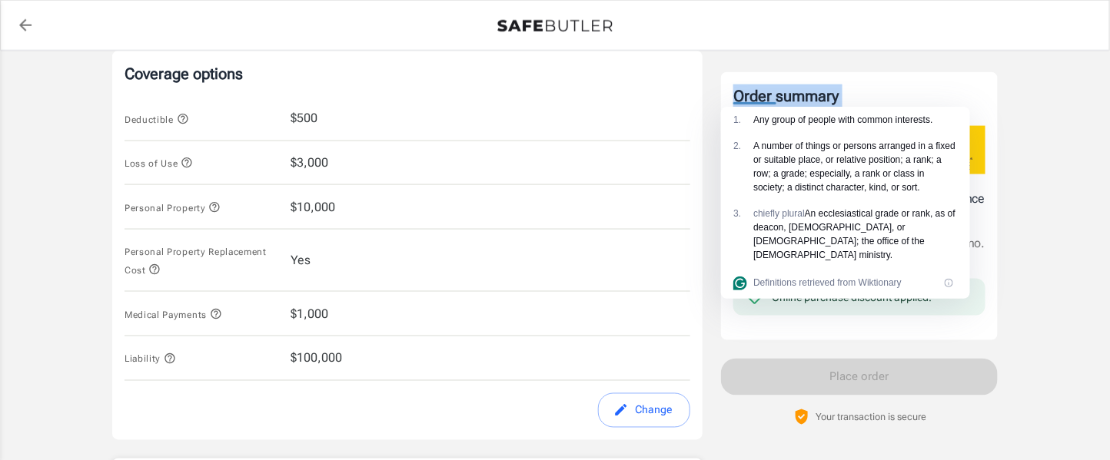
click at [745, 99] on div "Order summary" at bounding box center [859, 96] width 252 height 23
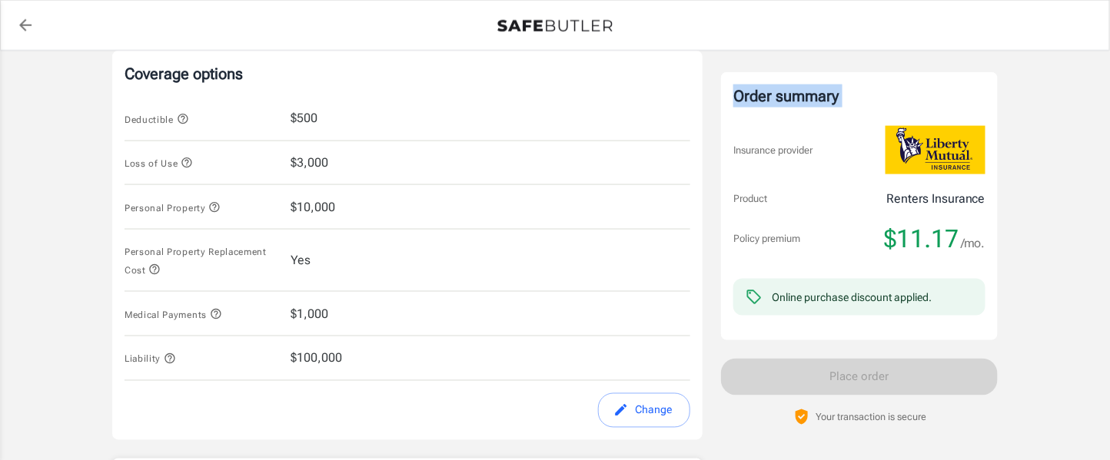
click at [745, 99] on div "Order summary" at bounding box center [859, 96] width 252 height 23
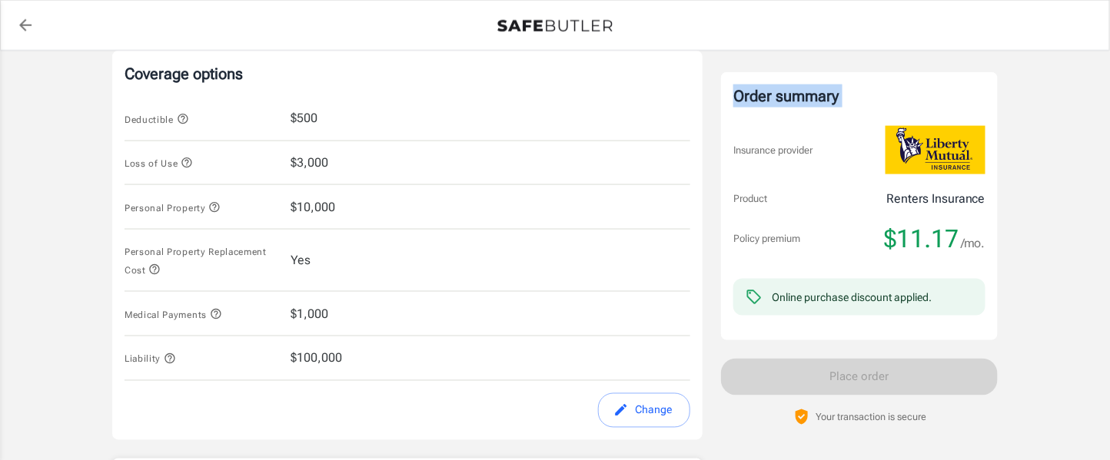
click at [745, 99] on div "Order summary" at bounding box center [859, 96] width 252 height 23
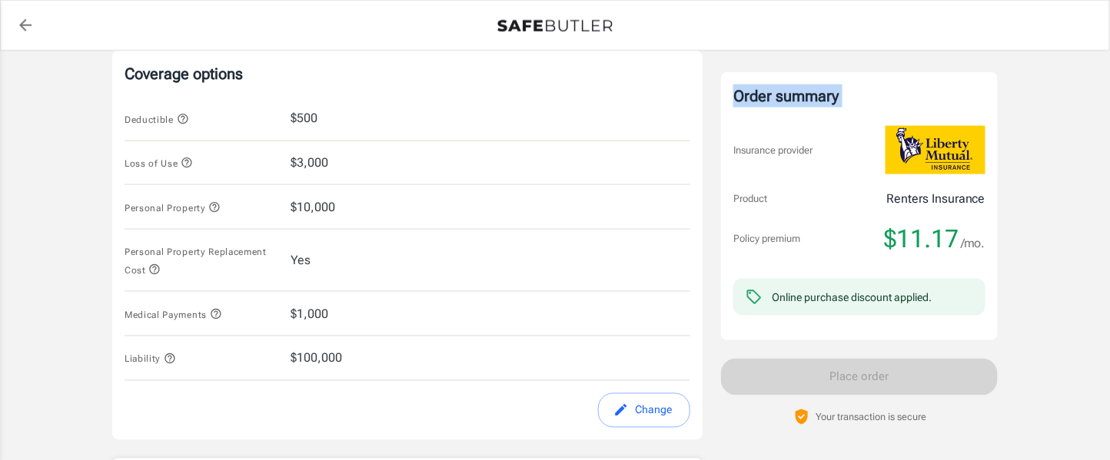
click at [745, 99] on div "Order summary" at bounding box center [859, 96] width 252 height 23
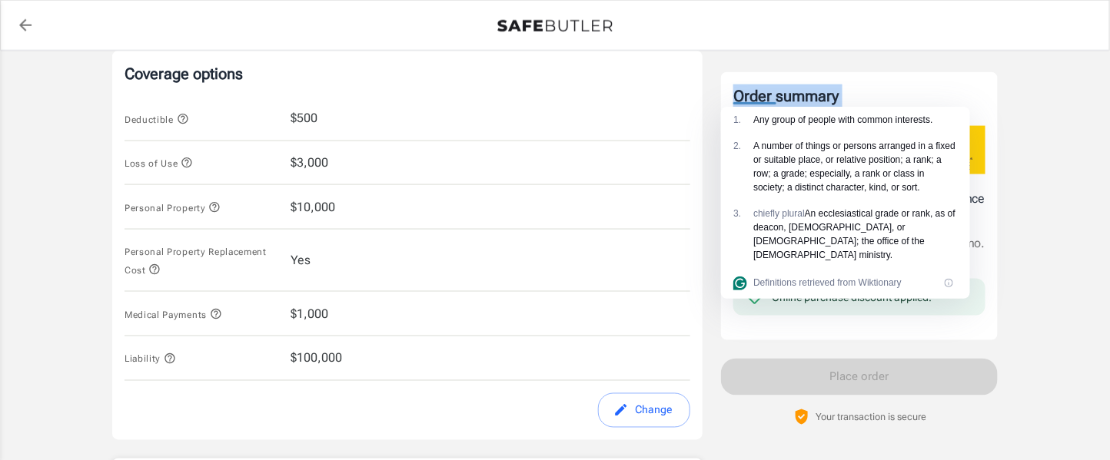
click at [745, 99] on div "Order summary" at bounding box center [859, 96] width 252 height 23
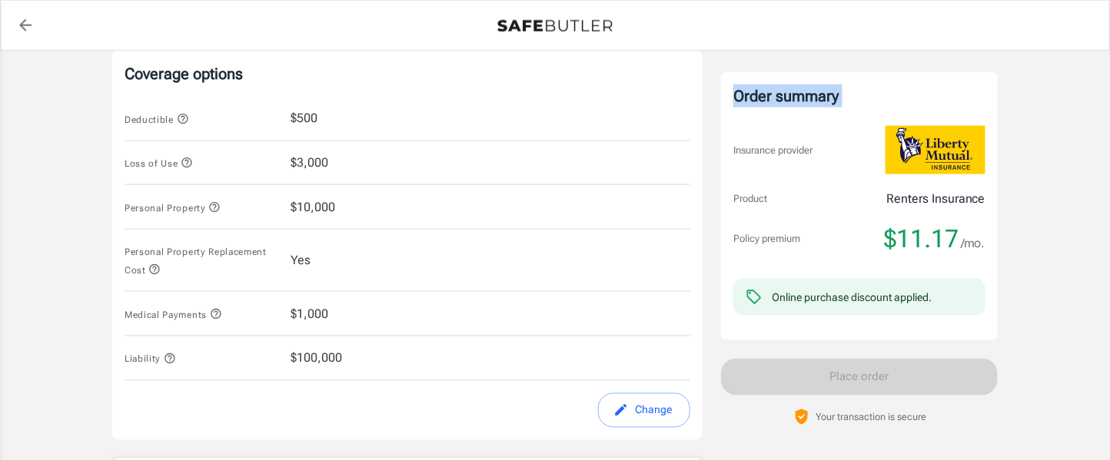
click at [745, 99] on div "Order summary" at bounding box center [859, 96] width 252 height 23
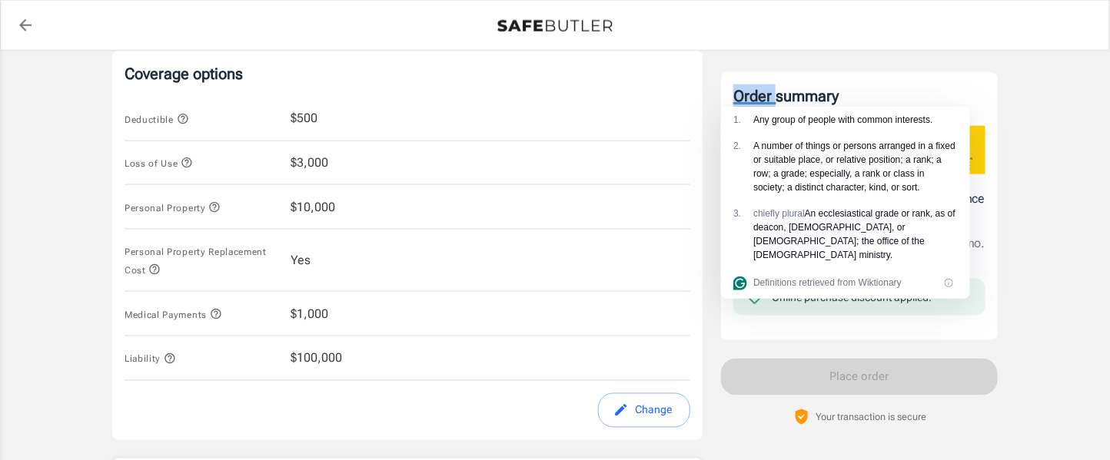
click at [745, 99] on div "Order summary" at bounding box center [859, 96] width 252 height 23
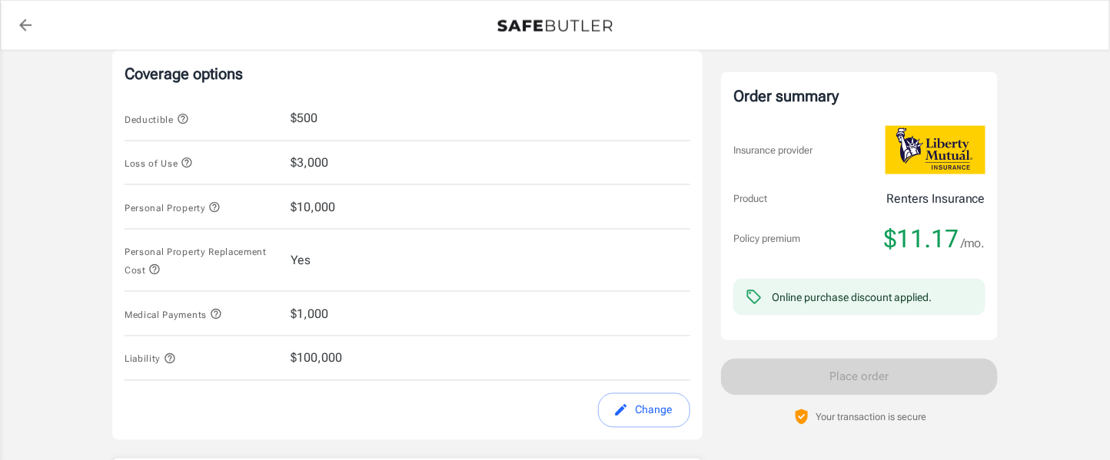
click at [745, 99] on div "Order summary" at bounding box center [859, 96] width 252 height 23
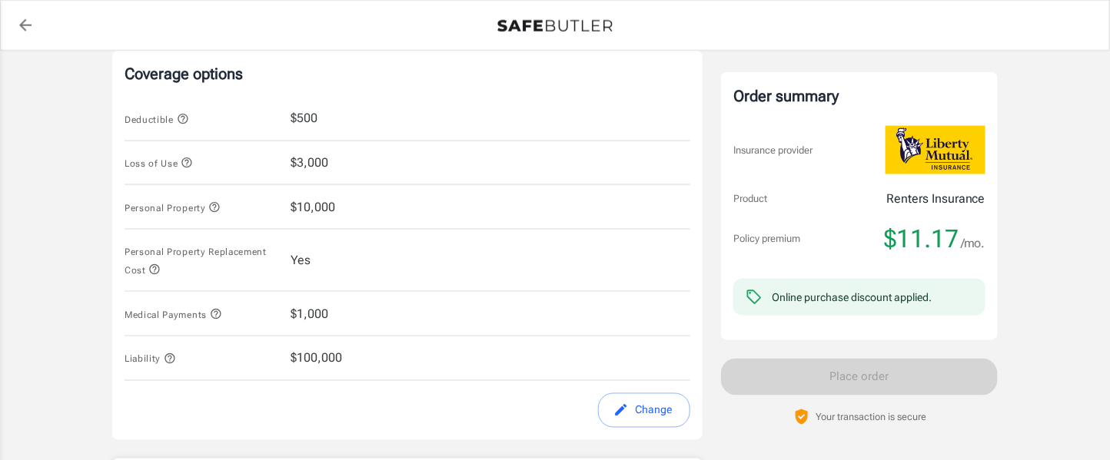
click at [35, 219] on div "Policy premium $ 11.17 /mo Liberty Mutual Renters Insurance [STREET_ADDRESS][PE…" at bounding box center [555, 69] width 1110 height 1320
click at [920, 207] on p "Renters Insurance" at bounding box center [935, 199] width 99 height 18
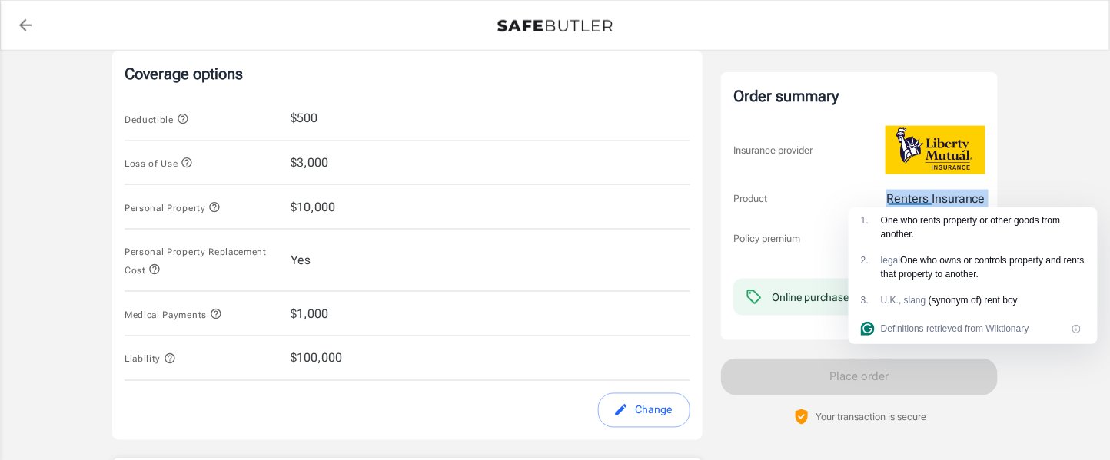
click at [920, 207] on p "Renters Insurance" at bounding box center [935, 199] width 99 height 18
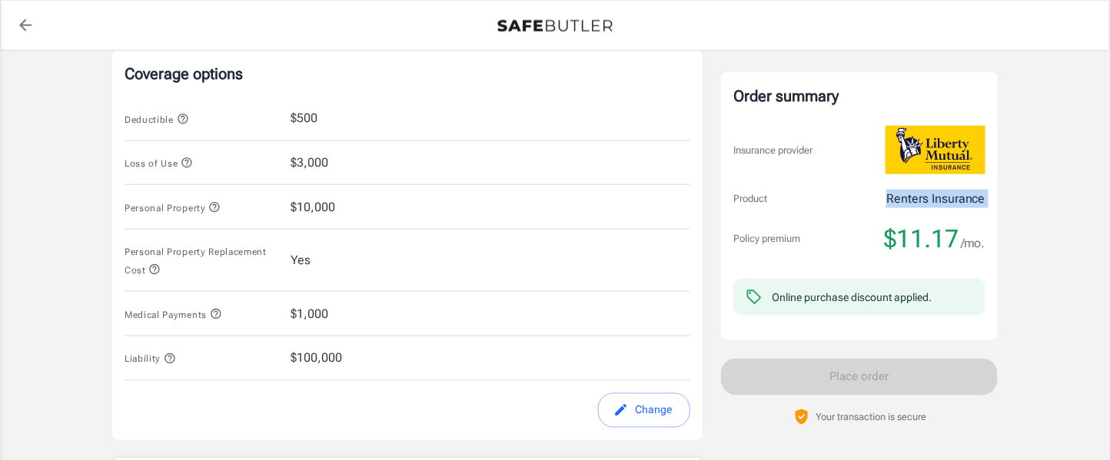
click at [920, 207] on p "Renters Insurance" at bounding box center [935, 199] width 99 height 18
click at [1054, 216] on div "Policy premium $ 11.17 /mo Liberty Mutual Renters Insurance [STREET_ADDRESS][PE…" at bounding box center [555, 69] width 1110 height 1320
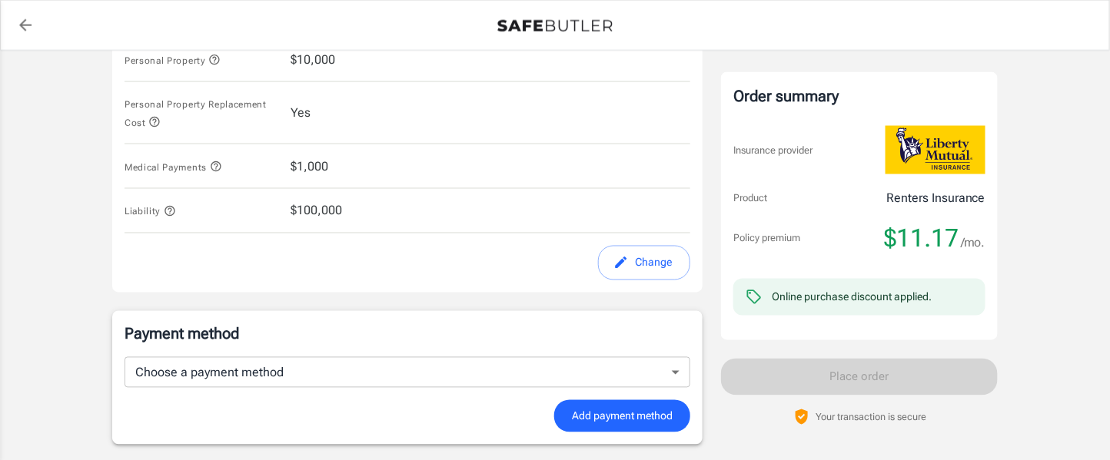
scroll to position [789, 0]
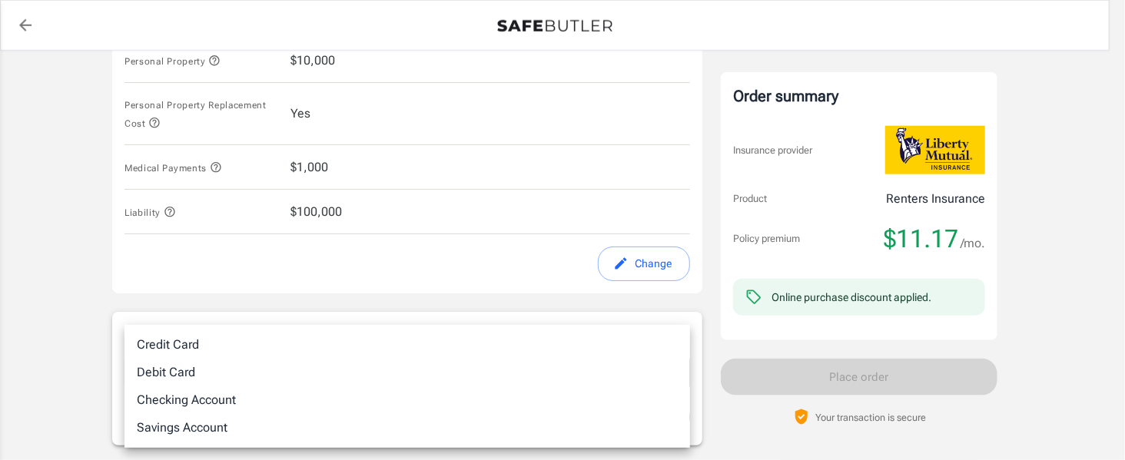
click at [39, 271] on div at bounding box center [562, 230] width 1125 height 460
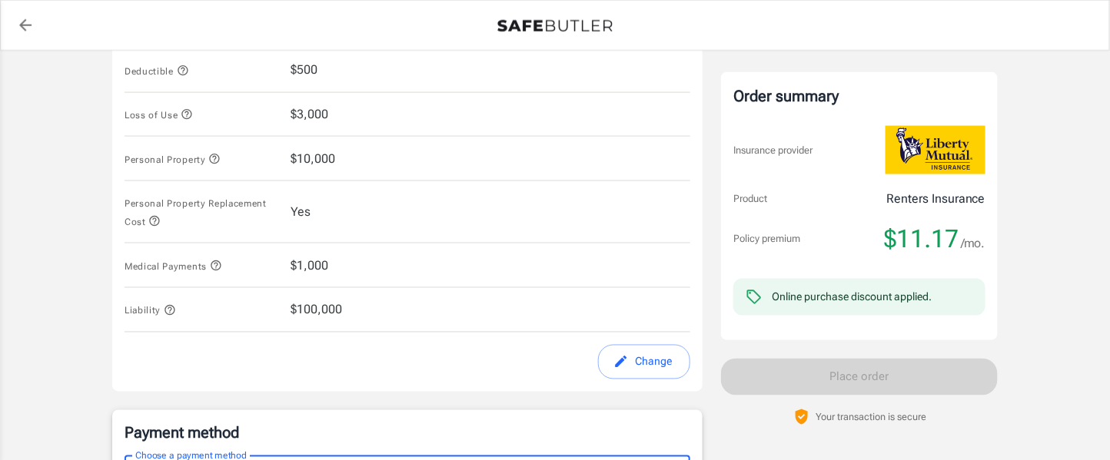
scroll to position [680, 0]
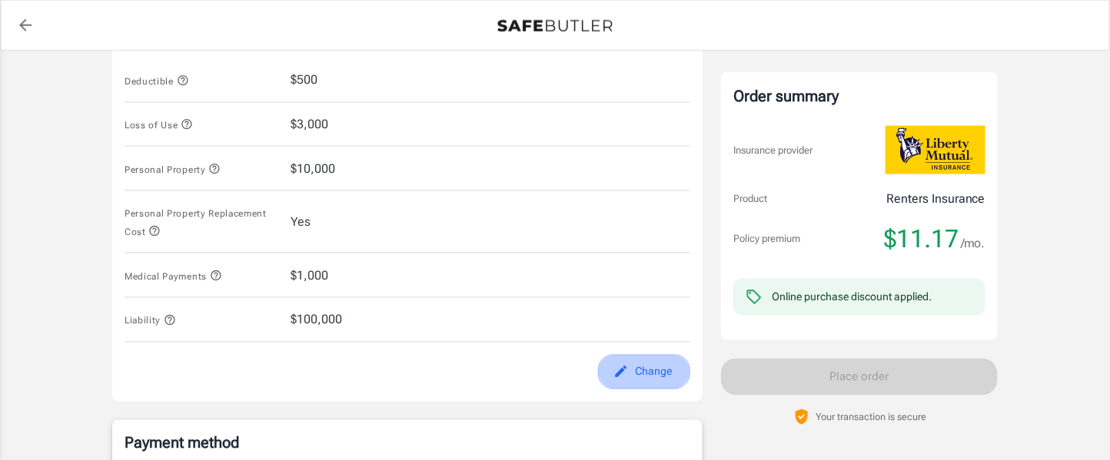
click at [664, 370] on button "Change" at bounding box center [644, 372] width 92 height 35
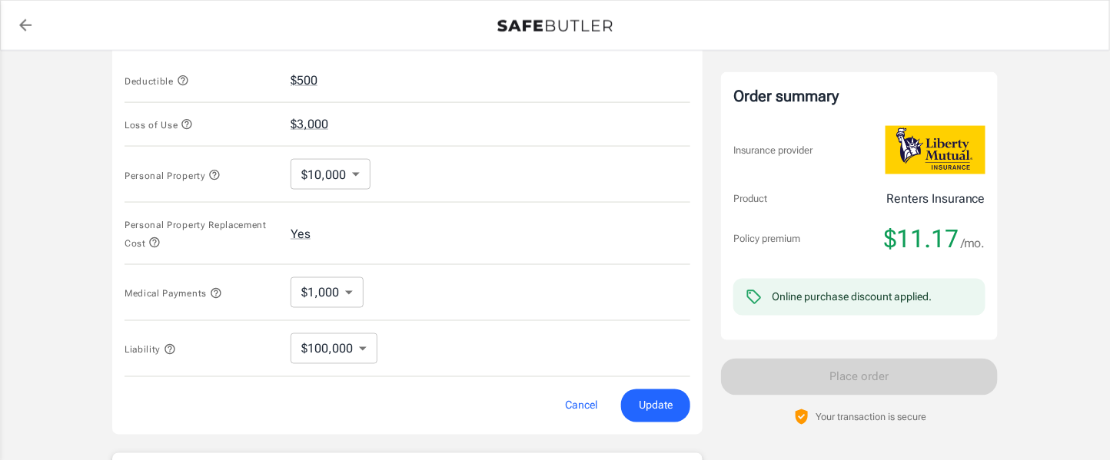
scroll to position [599, 0]
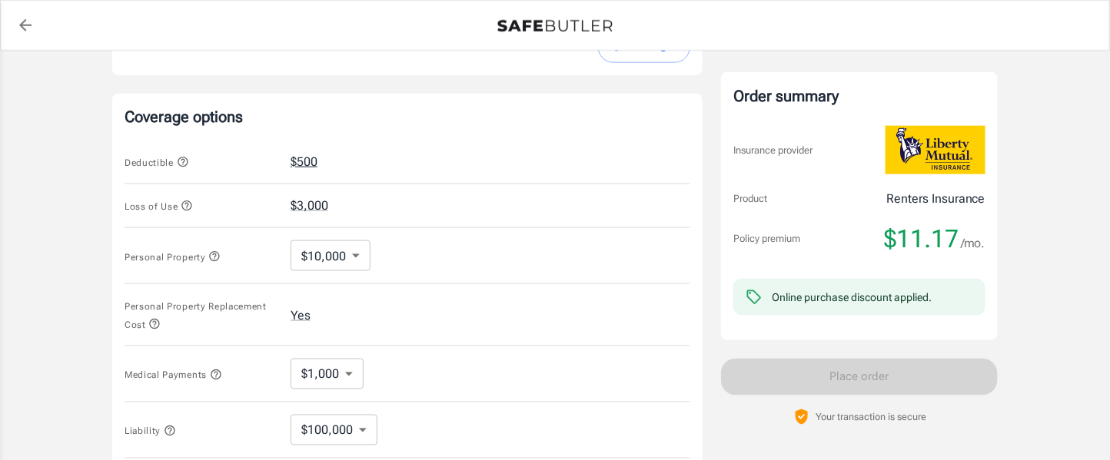
click at [310, 153] on button "$500" at bounding box center [304, 162] width 27 height 18
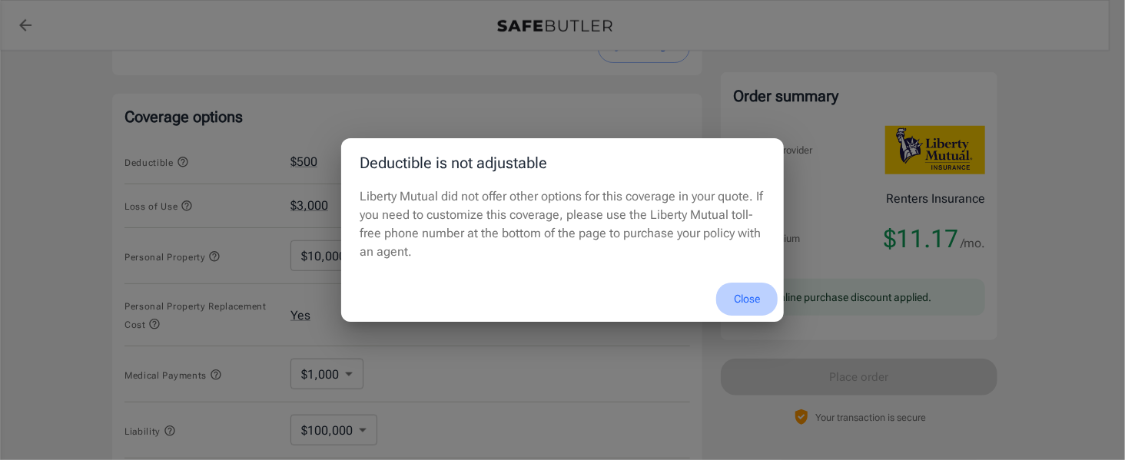
click at [752, 305] on button "Close" at bounding box center [746, 299] width 61 height 33
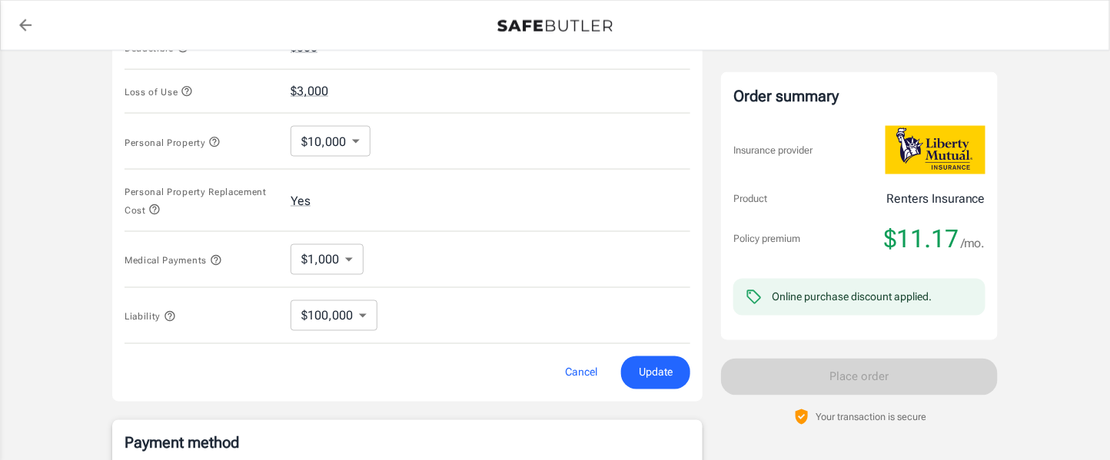
scroll to position [722, 0]
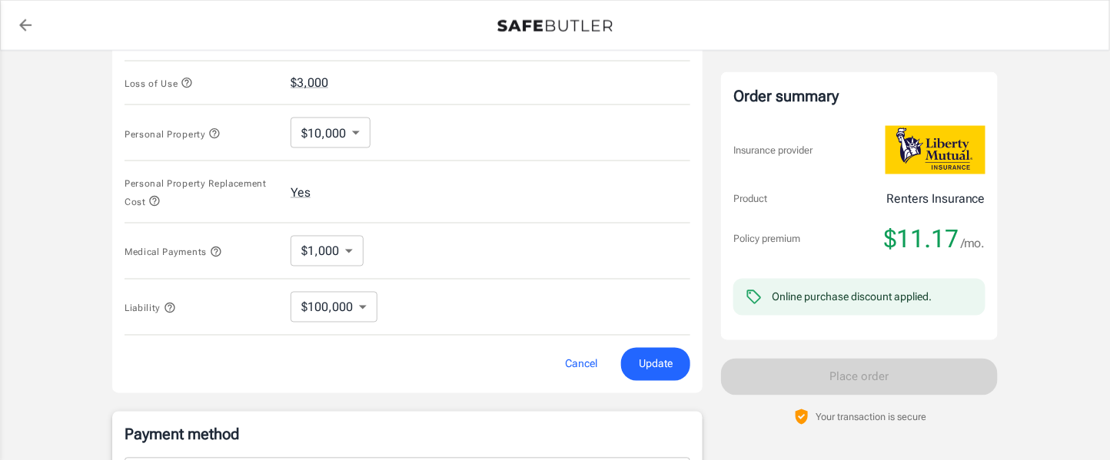
click at [661, 332] on div "Liability $100,000 100000 ​" at bounding box center [408, 308] width 566 height 56
click at [220, 130] on icon "button" at bounding box center [215, 133] width 10 height 10
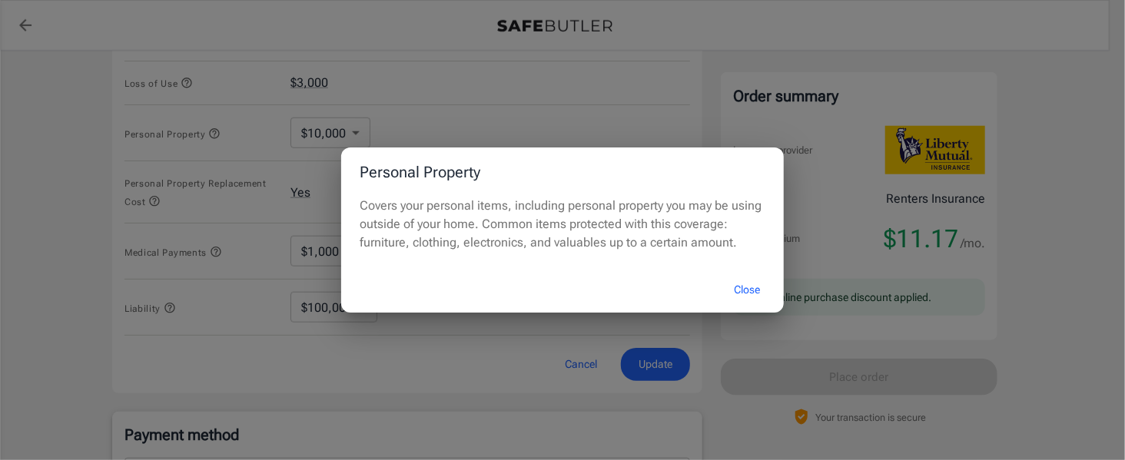
click at [221, 130] on div "Personal Property Covers your personal items, including personal property you m…" at bounding box center [562, 230] width 1125 height 460
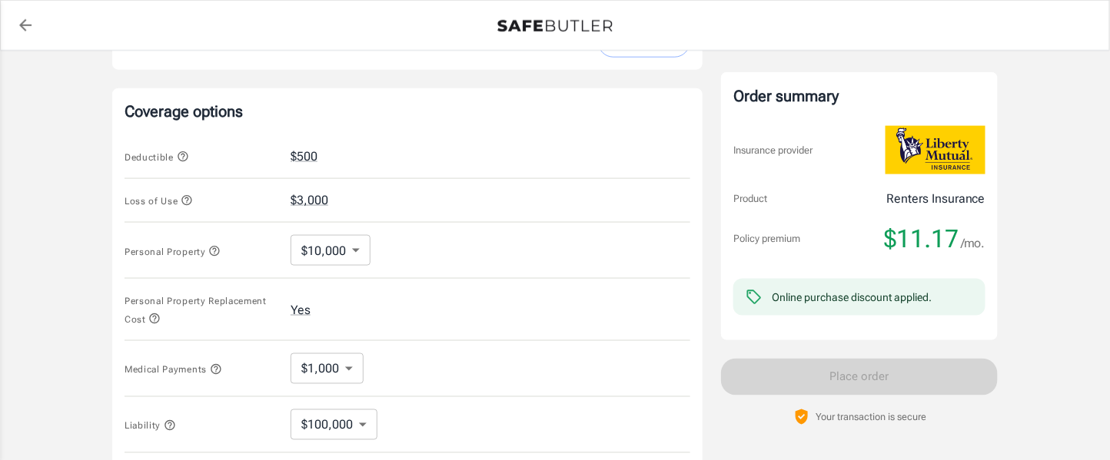
scroll to position [603, 0]
click at [337, 257] on body "Policy premium $ 11.17 /mo Liberty Mutual Renters Insurance [STREET_ADDRESS][PE…" at bounding box center [555, 152] width 1110 height 1511
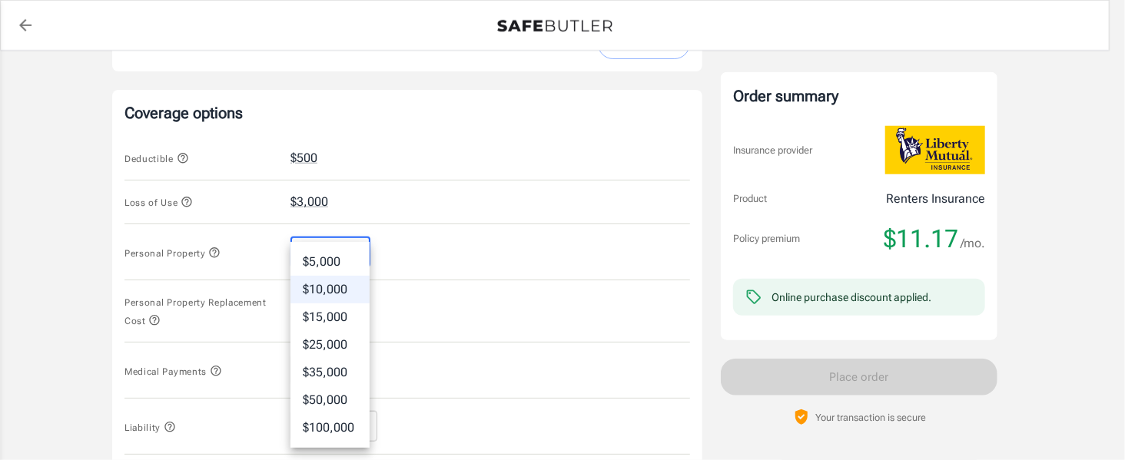
click at [337, 257] on li "$5,000" at bounding box center [330, 262] width 79 height 28
type input "5000"
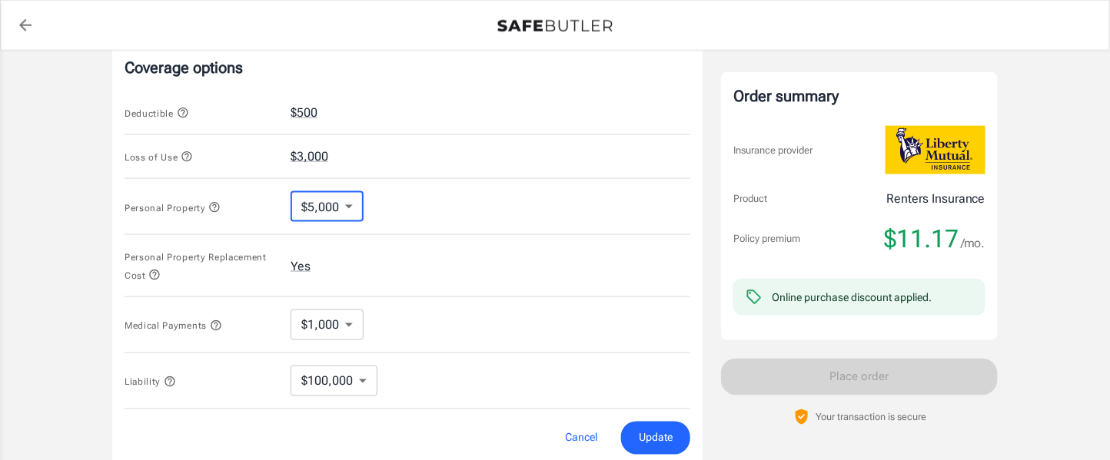
scroll to position [657, 0]
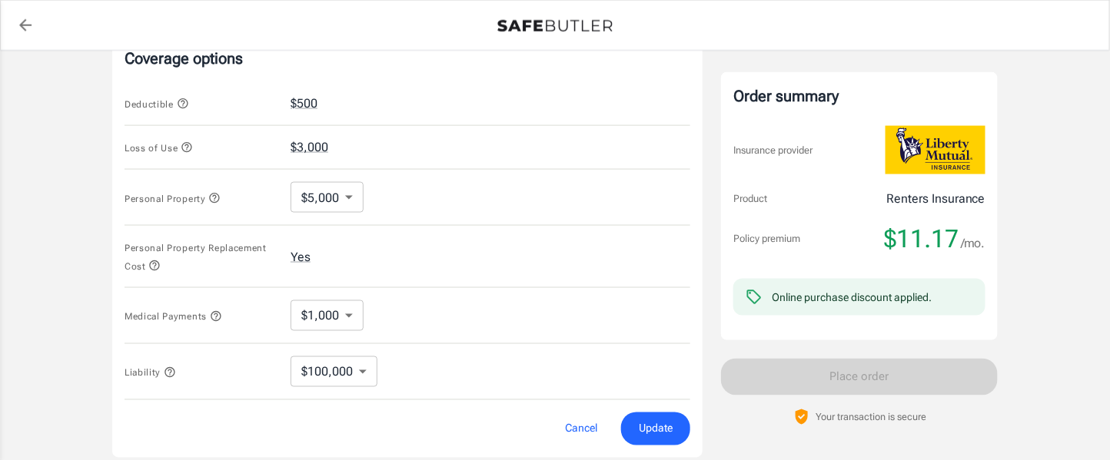
click at [410, 249] on div "Personal Property Replacement Cost Yes" at bounding box center [408, 257] width 566 height 62
click at [174, 367] on icon "button" at bounding box center [169, 372] width 10 height 10
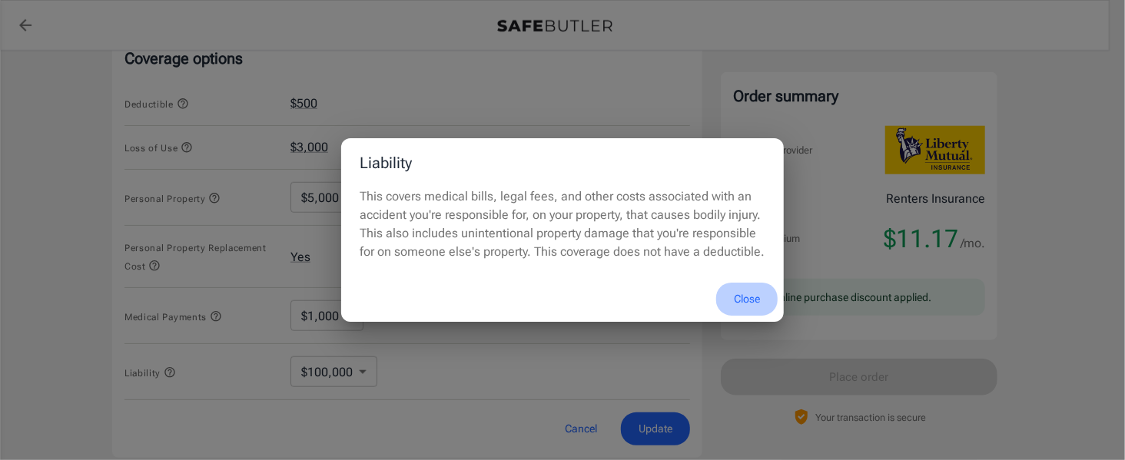
click at [732, 300] on button "Close" at bounding box center [746, 299] width 61 height 33
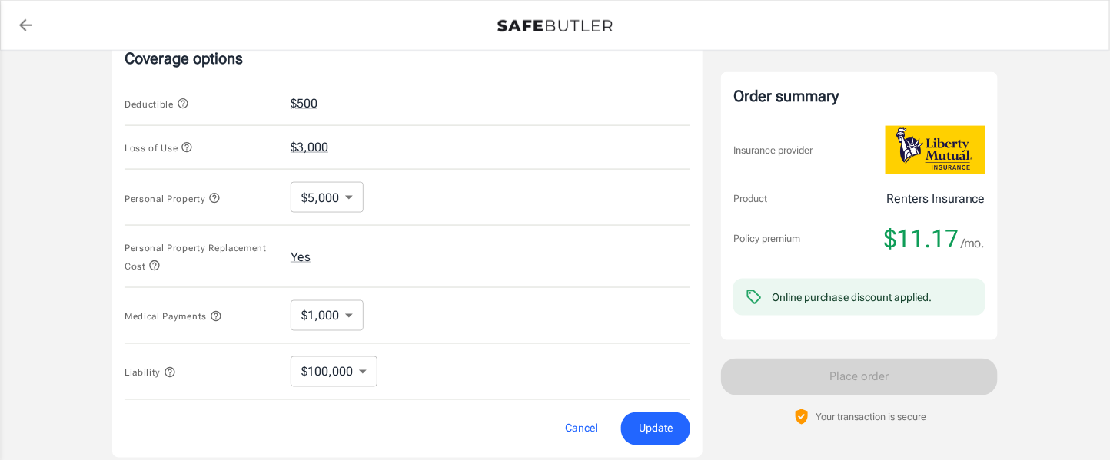
click at [647, 420] on span "Update" at bounding box center [656, 429] width 34 height 19
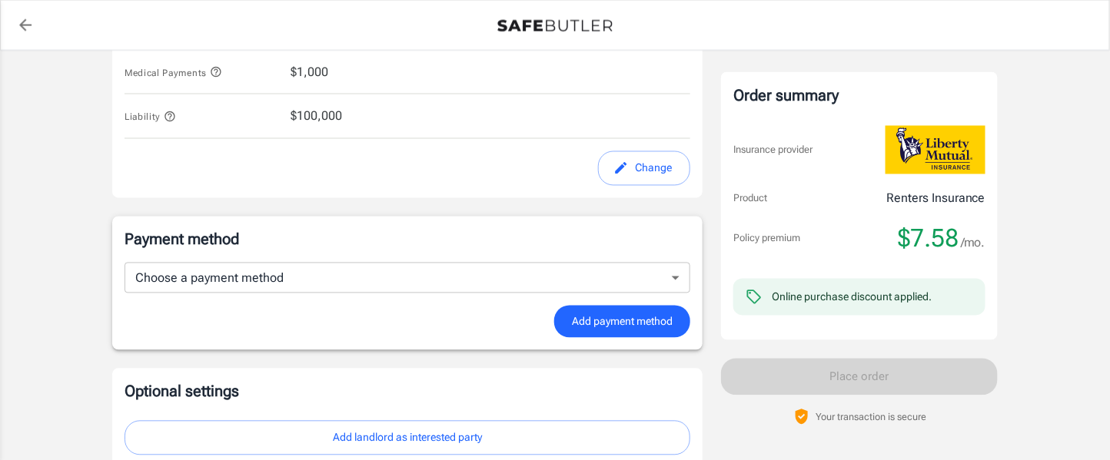
scroll to position [905, 0]
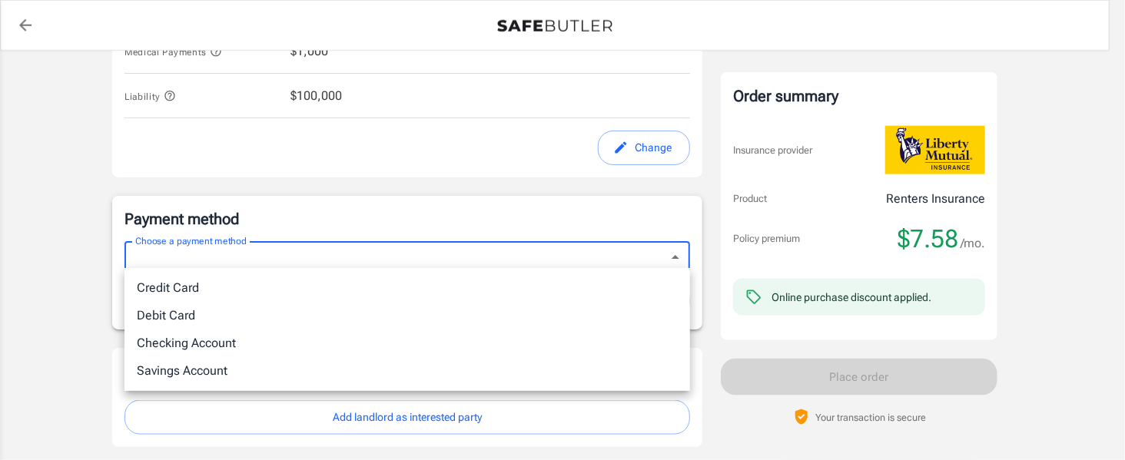
click at [214, 344] on li "Checking Account" at bounding box center [408, 344] width 566 height 28
type input "checking"
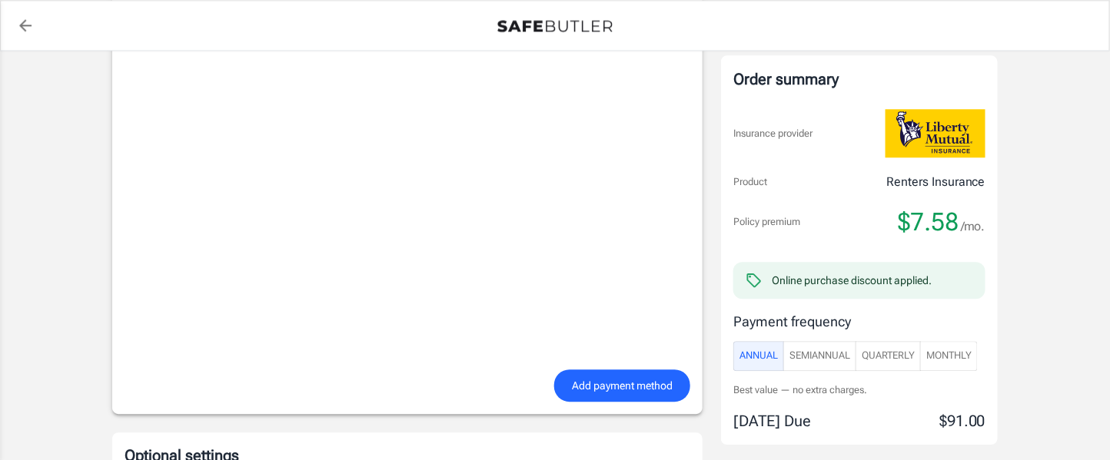
scroll to position [1290, 0]
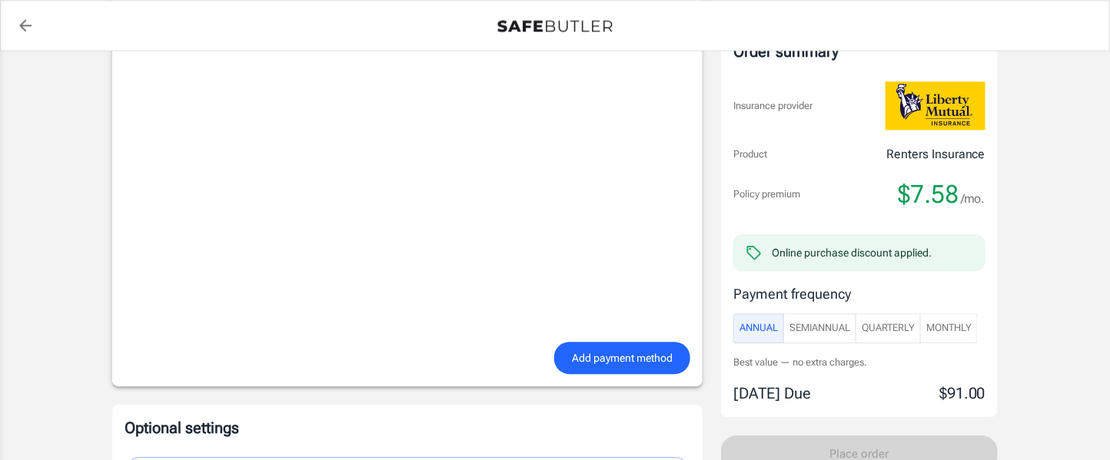
click at [946, 323] on span "Monthly" at bounding box center [948, 329] width 45 height 18
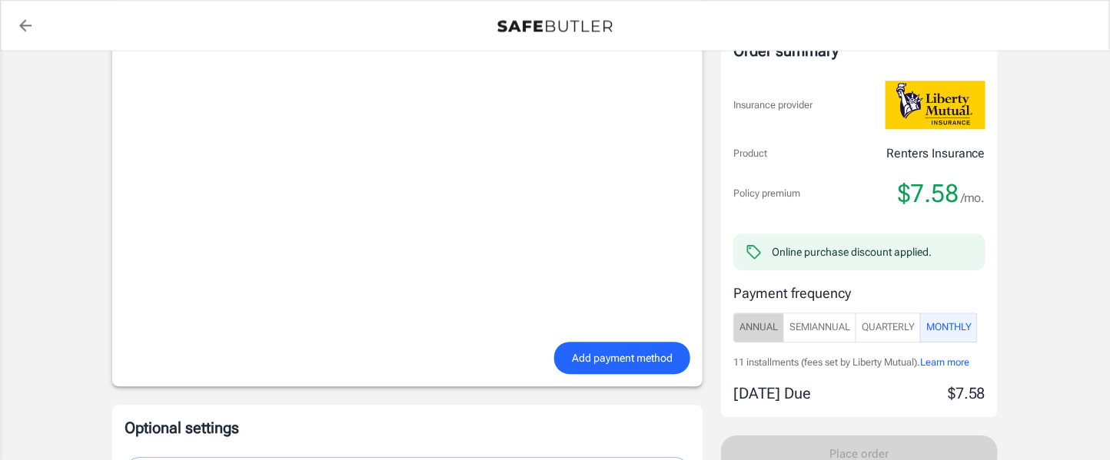
click at [755, 328] on span "Annual" at bounding box center [758, 328] width 38 height 18
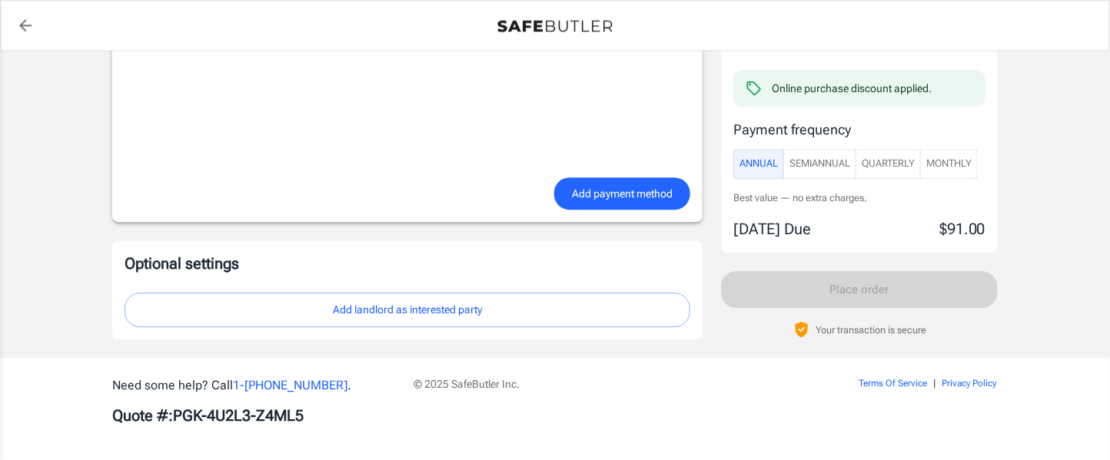
scroll to position [1325, 0]
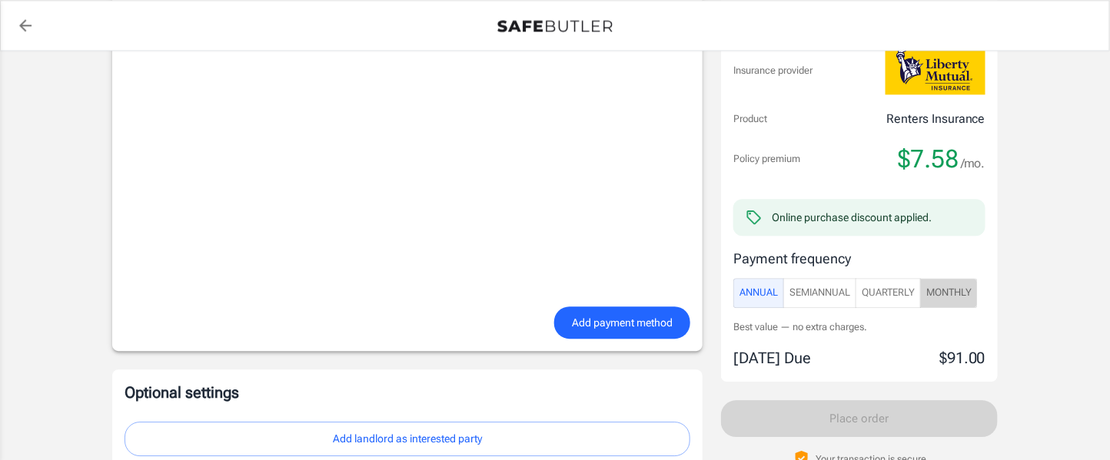
click at [951, 293] on span "Monthly" at bounding box center [948, 293] width 45 height 18
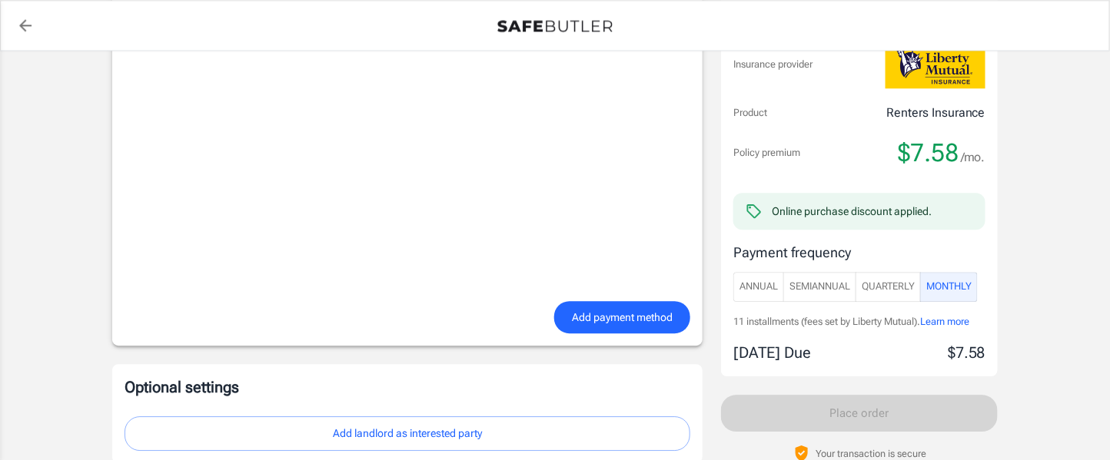
click at [764, 287] on span "Annual" at bounding box center [758, 287] width 38 height 18
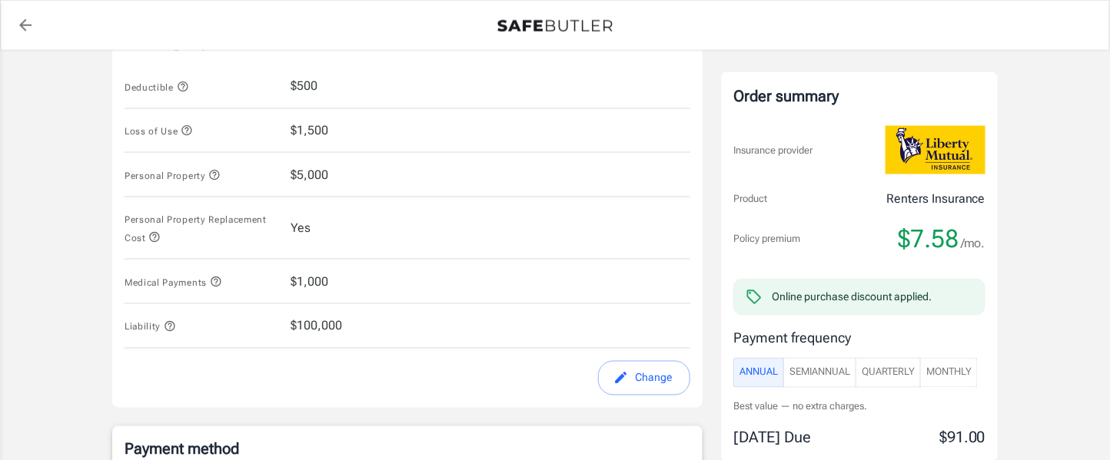
scroll to position [659, 0]
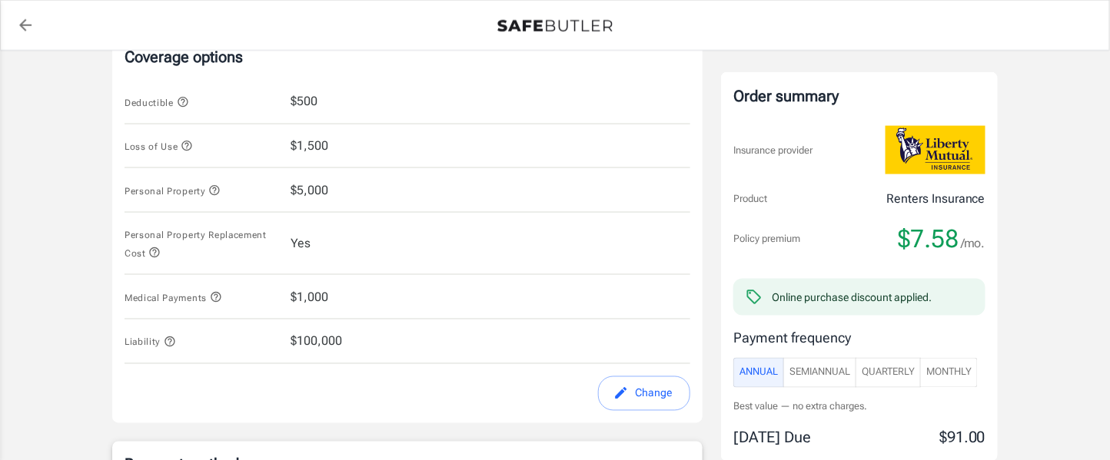
click at [812, 97] on div "Order summary" at bounding box center [859, 96] width 252 height 23
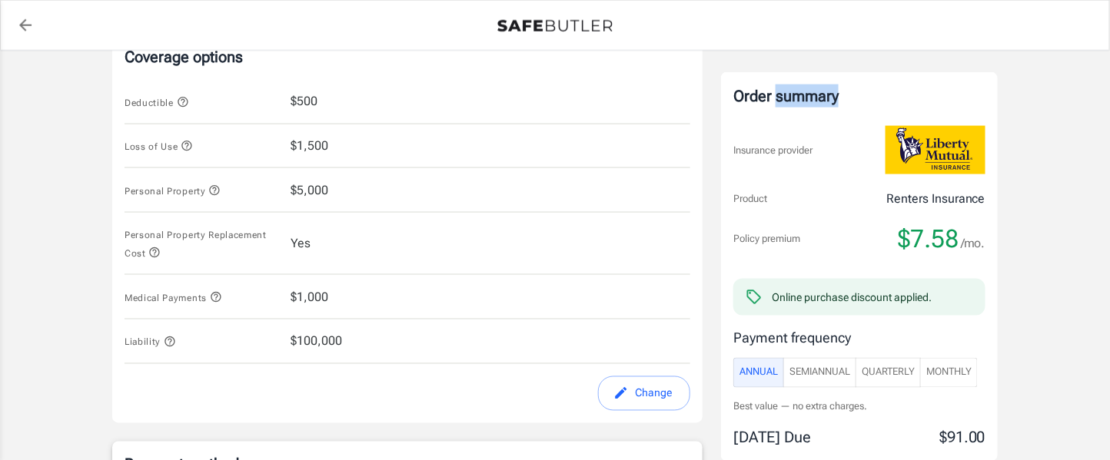
click at [812, 97] on div "Order summary" at bounding box center [859, 96] width 252 height 23
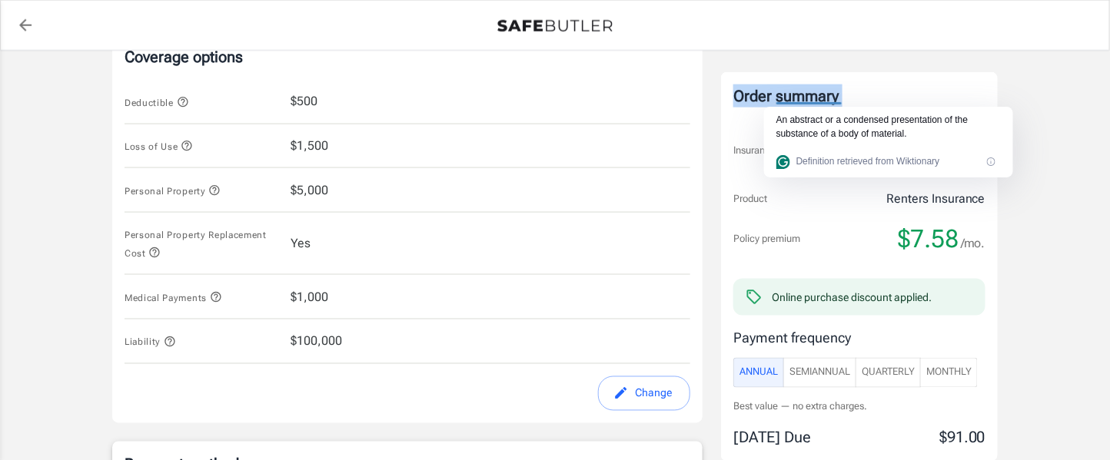
click at [812, 97] on div "Order summary" at bounding box center [859, 96] width 252 height 23
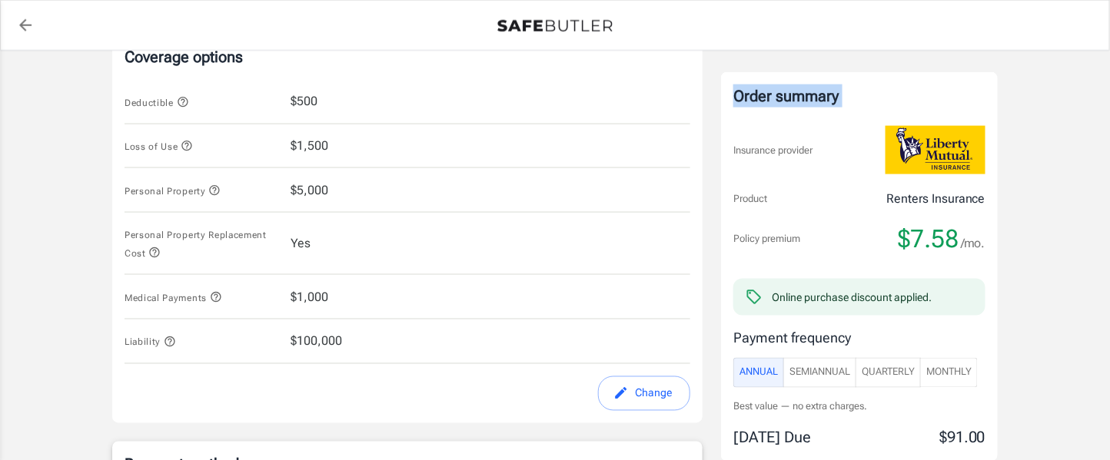
click at [812, 97] on div "Order summary" at bounding box center [859, 96] width 252 height 23
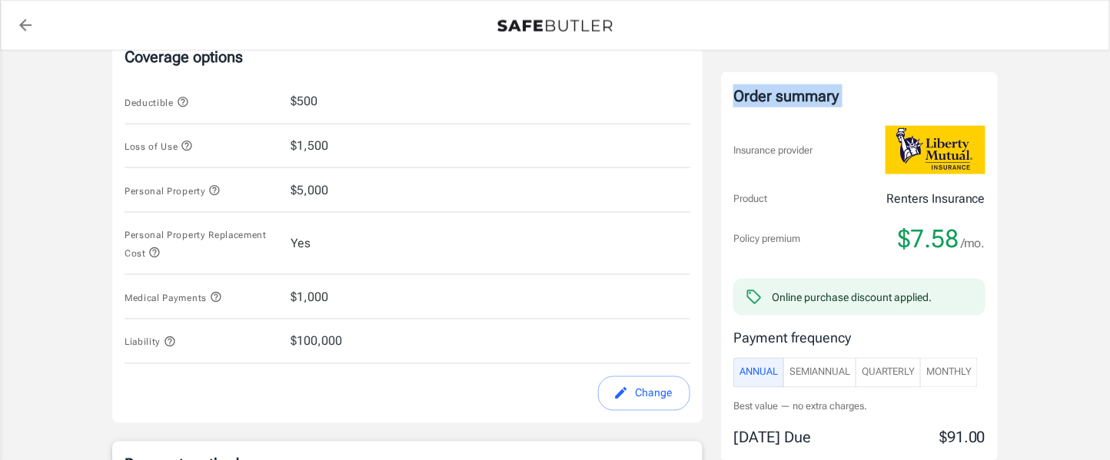
click at [812, 97] on div "Order summary" at bounding box center [859, 96] width 252 height 23
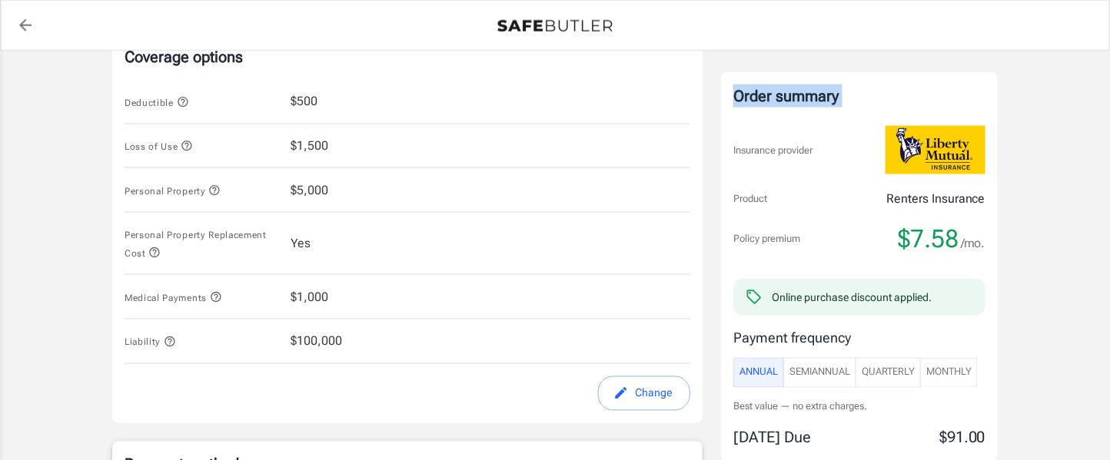
click at [812, 97] on div "Order summary" at bounding box center [859, 96] width 252 height 23
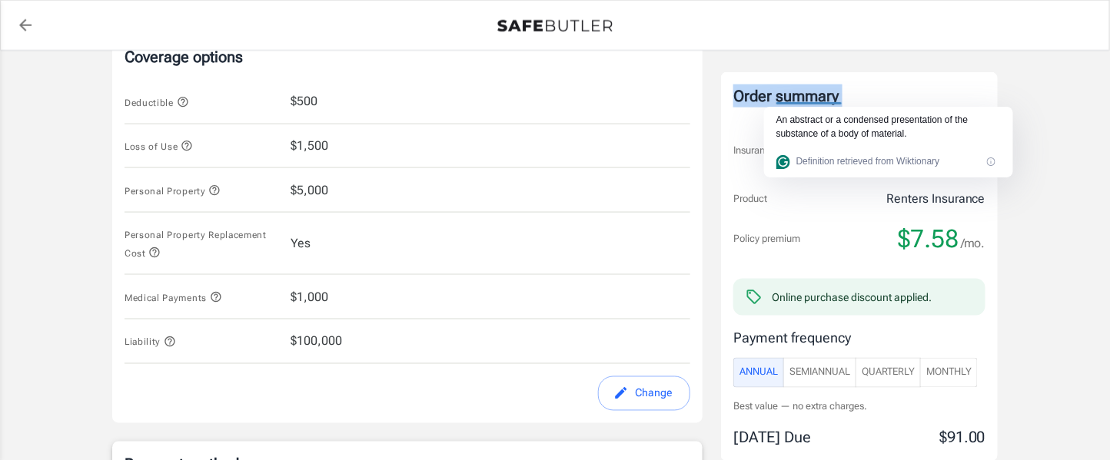
click at [812, 97] on div "Order summary" at bounding box center [859, 96] width 252 height 23
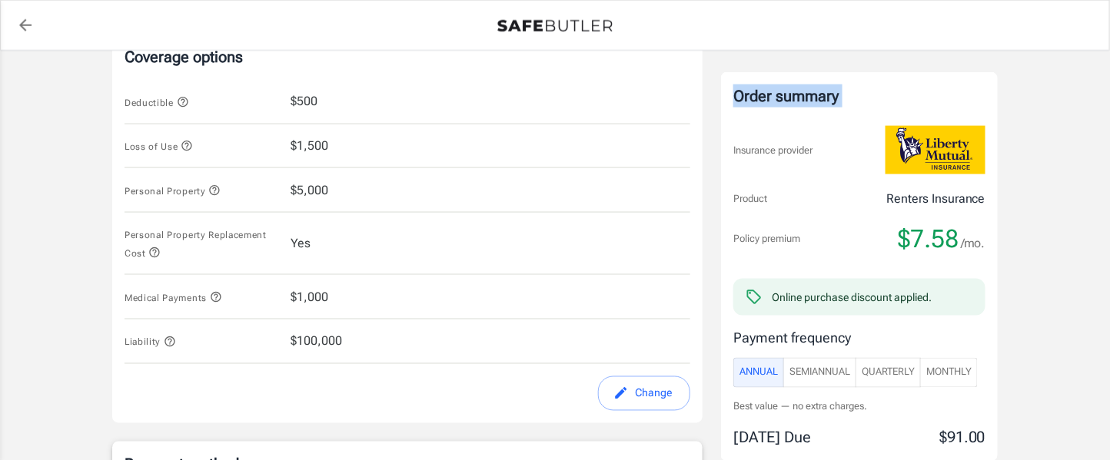
click at [812, 97] on div "Order summary" at bounding box center [859, 96] width 252 height 23
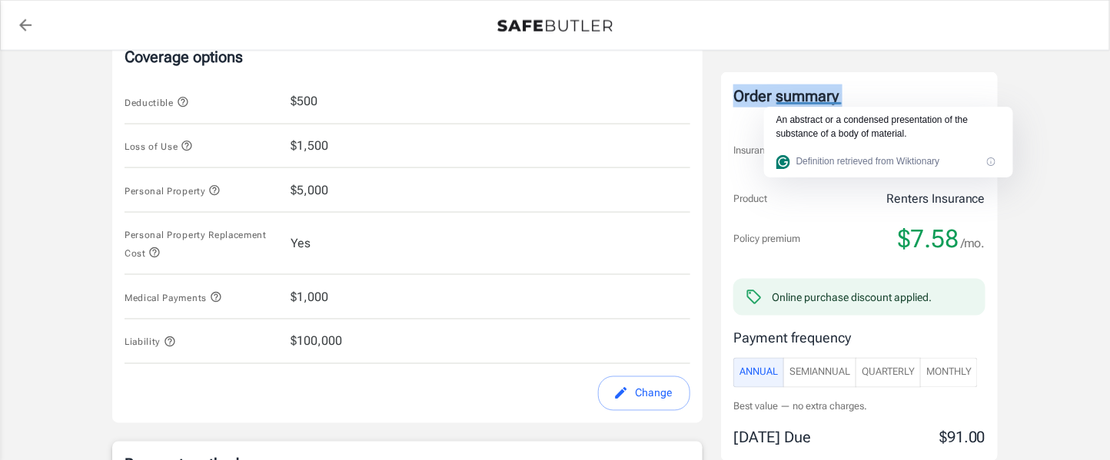
click at [812, 97] on div "Order summary" at bounding box center [859, 96] width 252 height 23
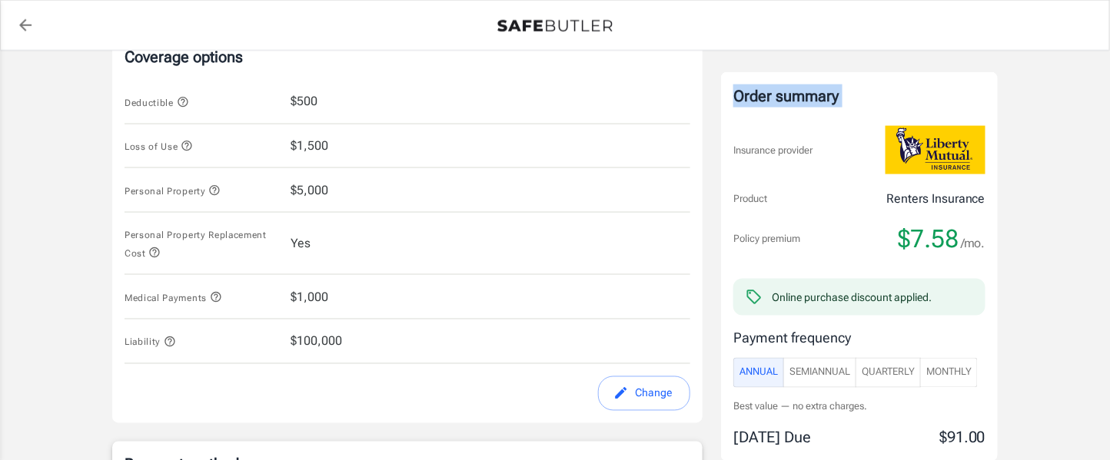
click at [812, 97] on div "Order summary" at bounding box center [859, 96] width 252 height 23
click at [1031, 254] on div "Policy premium $ 7.58 /mo Liberty Mutual Renters Insurance [STREET_ADDRESS][PER…" at bounding box center [555, 273] width 1110 height 1762
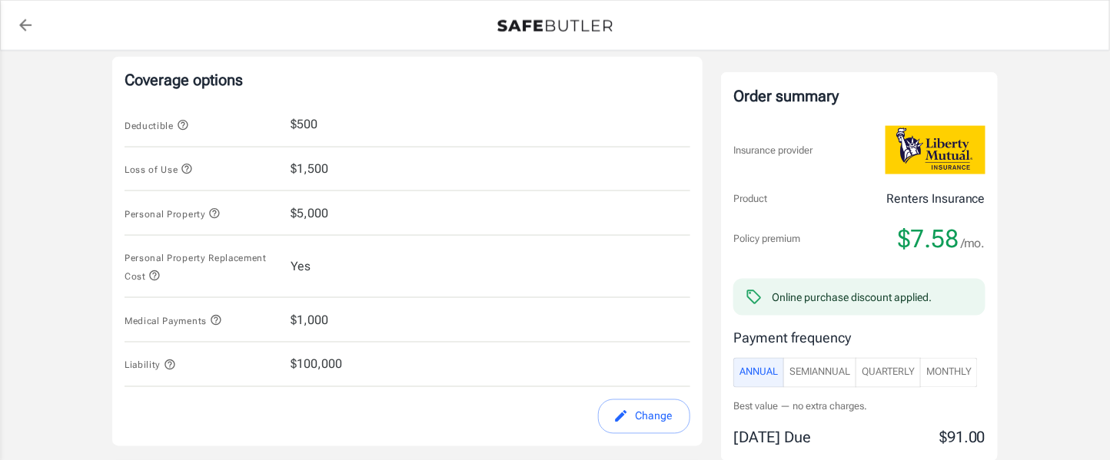
scroll to position [595, 0]
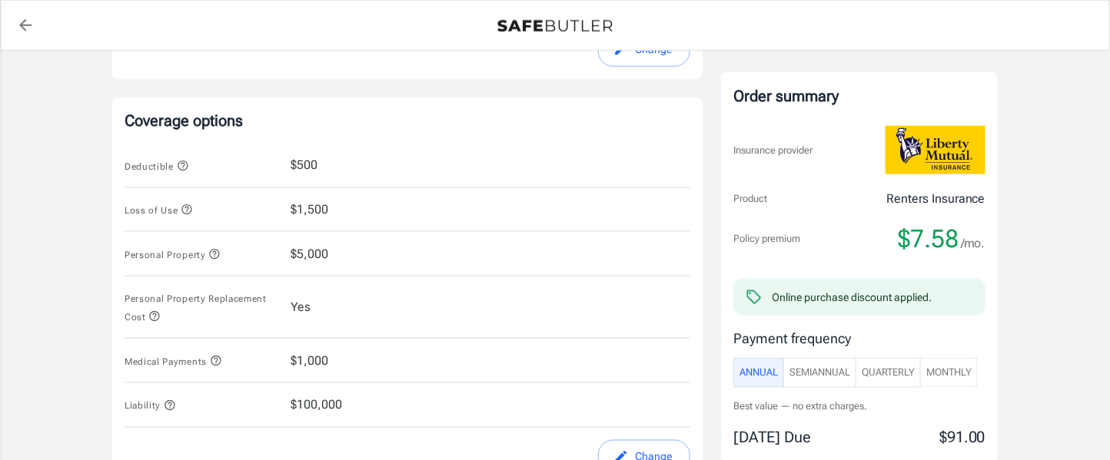
click at [946, 245] on span "$7.58" at bounding box center [928, 239] width 61 height 31
click at [1035, 264] on div "Policy premium $ 7.58 /mo Liberty Mutual Renters Insurance [STREET_ADDRESS][PER…" at bounding box center [555, 337] width 1110 height 1762
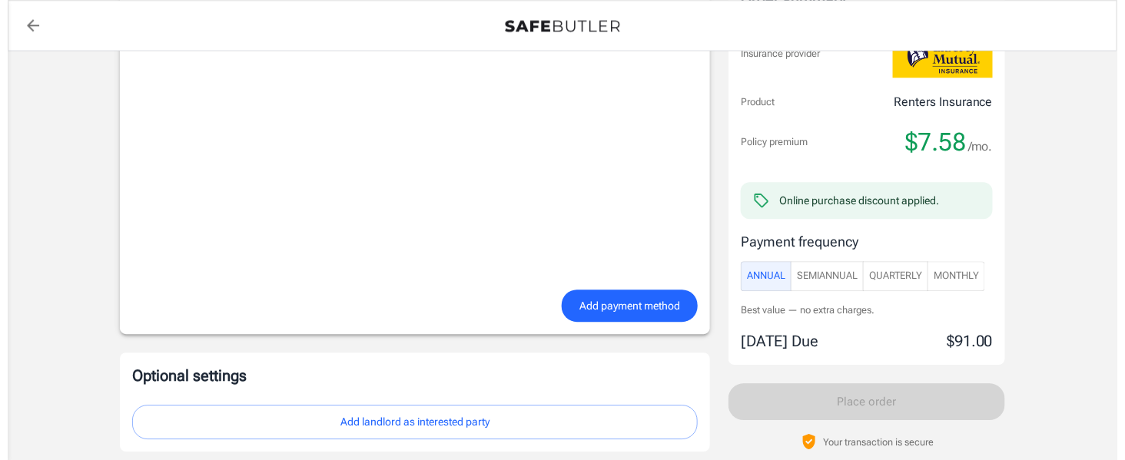
scroll to position [1367, 0]
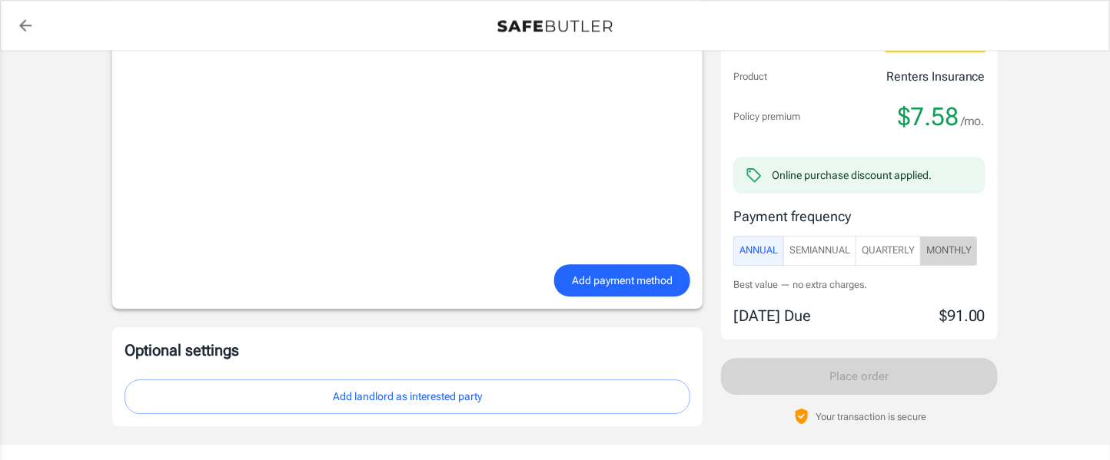
click at [929, 242] on button "Monthly" at bounding box center [949, 251] width 58 height 30
drag, startPoint x: 948, startPoint y: 281, endPoint x: 1012, endPoint y: 164, distance: 132.8
click at [951, 282] on span "Learn more" at bounding box center [944, 285] width 49 height 12
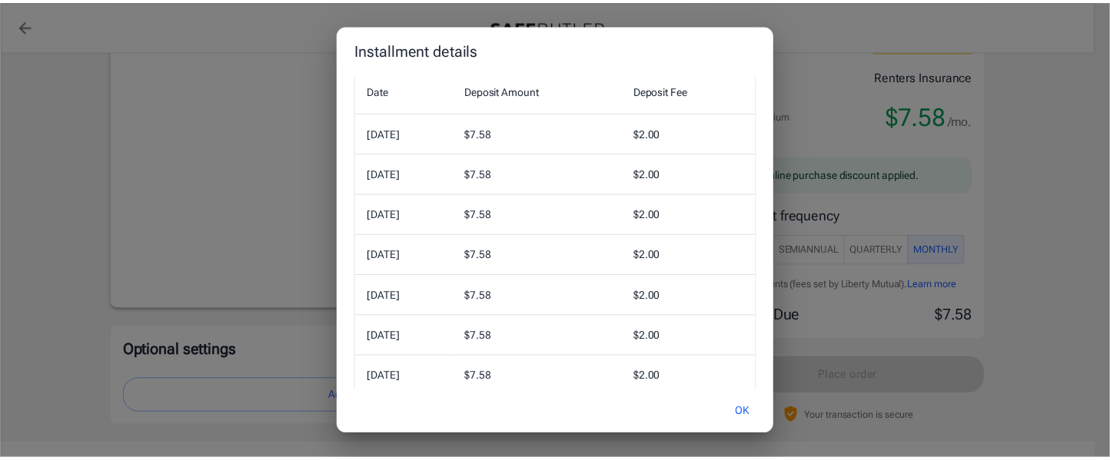
scroll to position [35, 0]
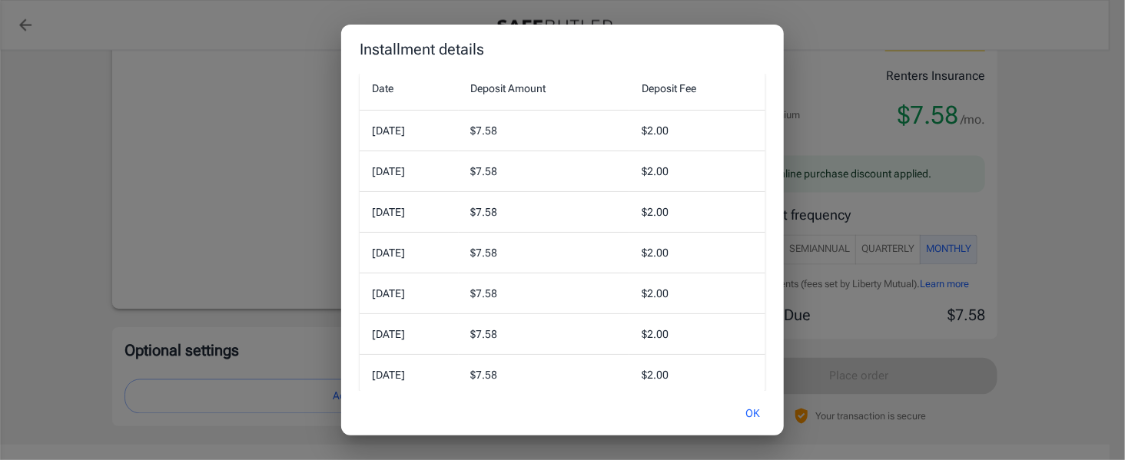
click at [755, 408] on button "OK" at bounding box center [753, 413] width 50 height 33
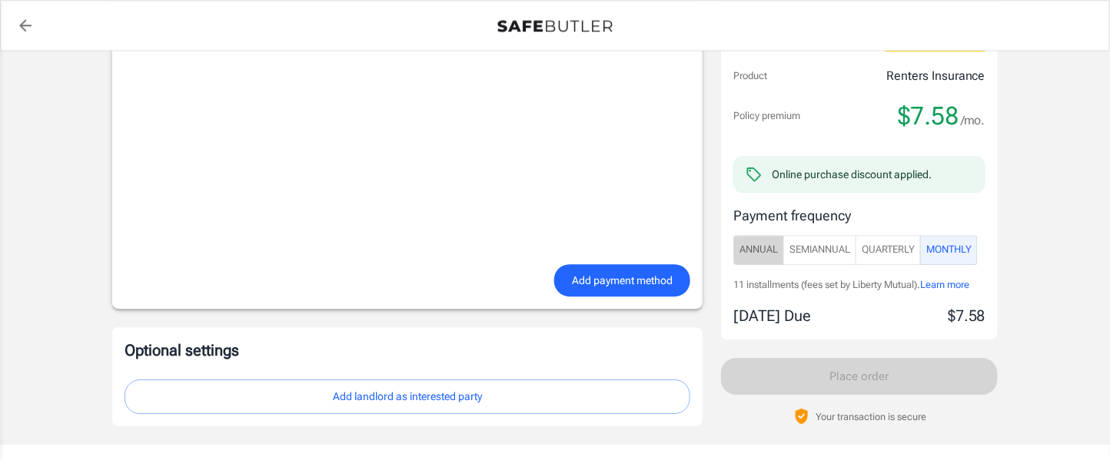
click at [744, 252] on span "Annual" at bounding box center [758, 250] width 38 height 18
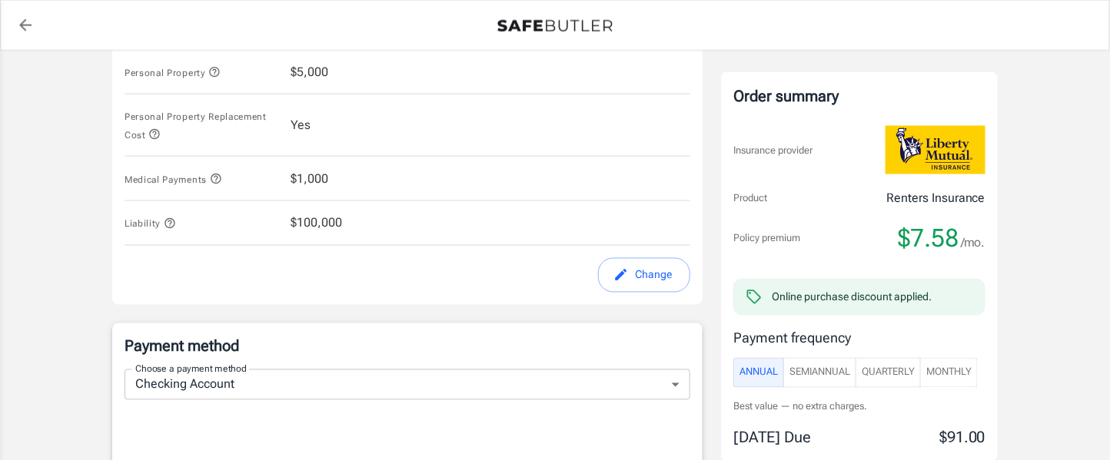
scroll to position [782, 0]
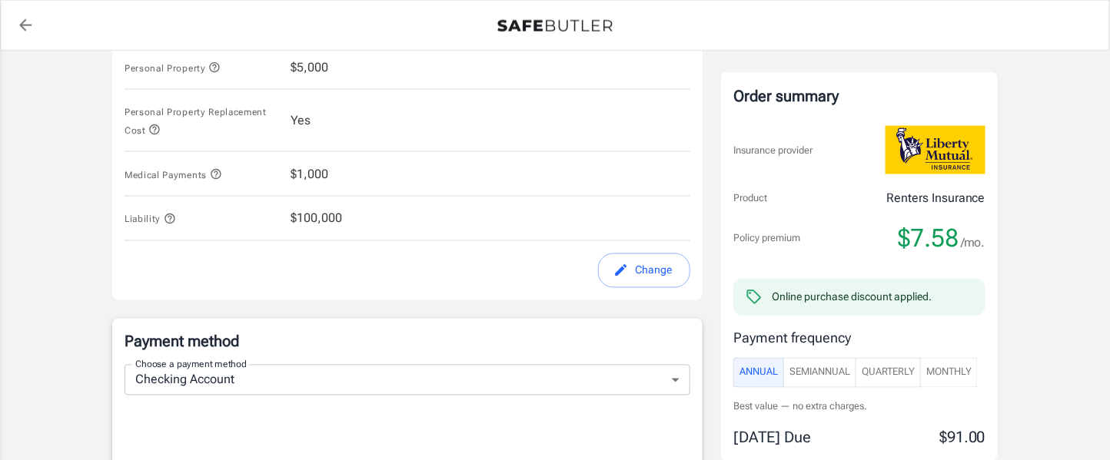
click at [839, 297] on div "Online purchase discount applied." at bounding box center [852, 297] width 160 height 15
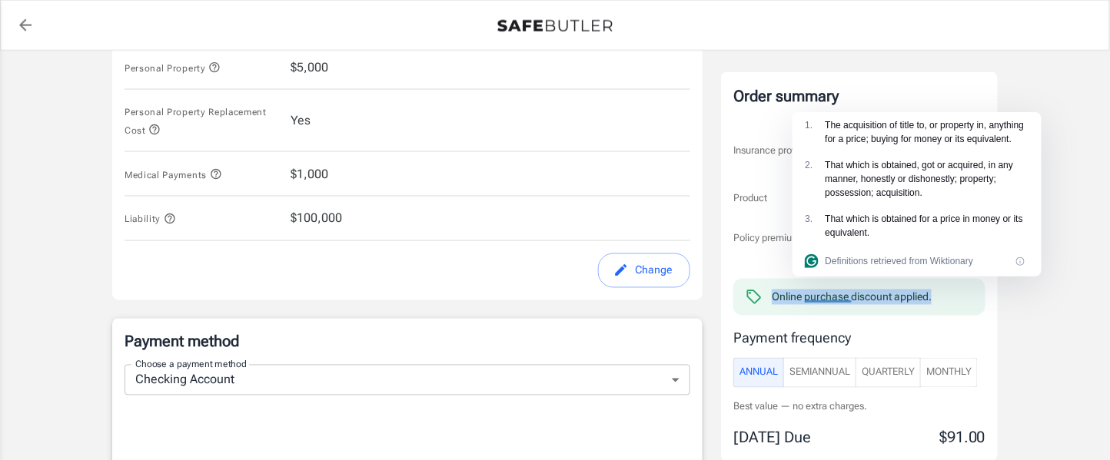
click at [839, 297] on div "Online purchase discount applied." at bounding box center [852, 297] width 160 height 15
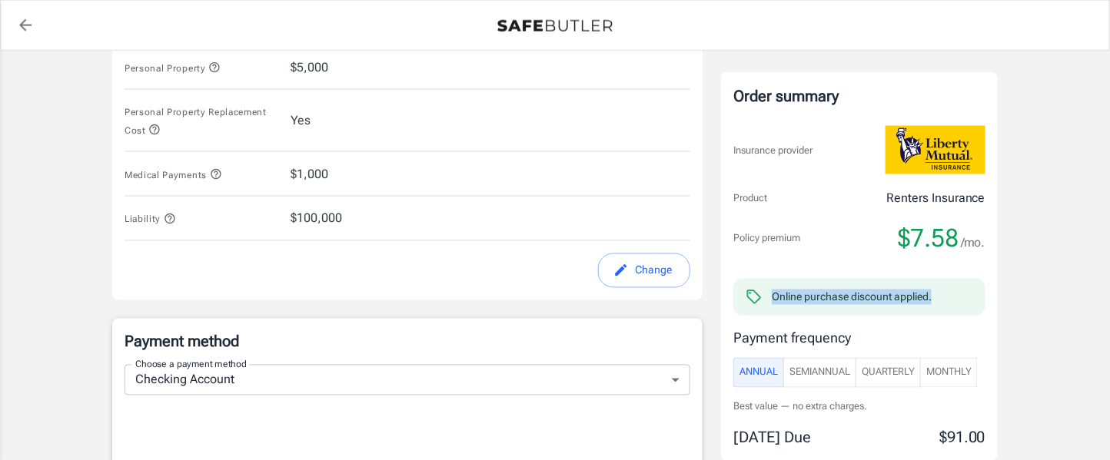
click at [839, 297] on div "Online purchase discount applied." at bounding box center [852, 297] width 160 height 15
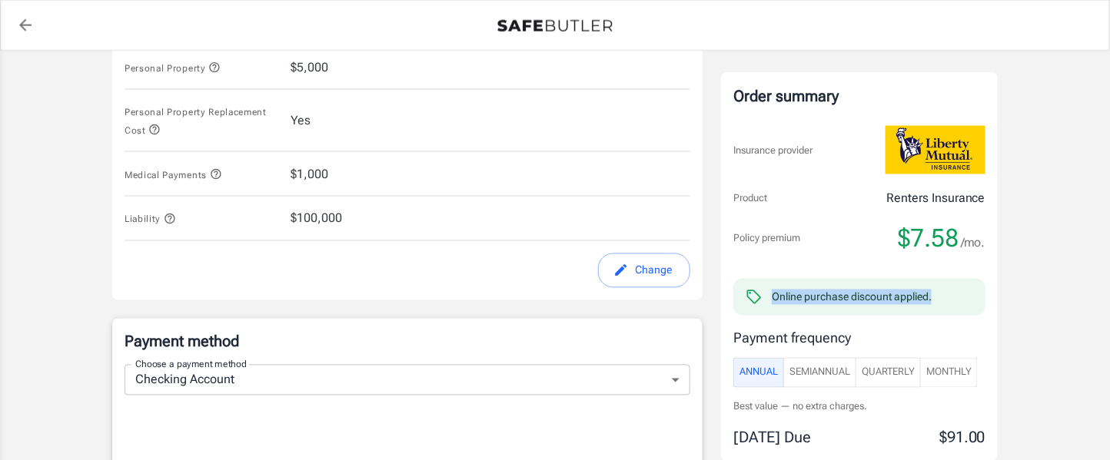
click at [839, 297] on div "Online purchase discount applied." at bounding box center [852, 297] width 160 height 15
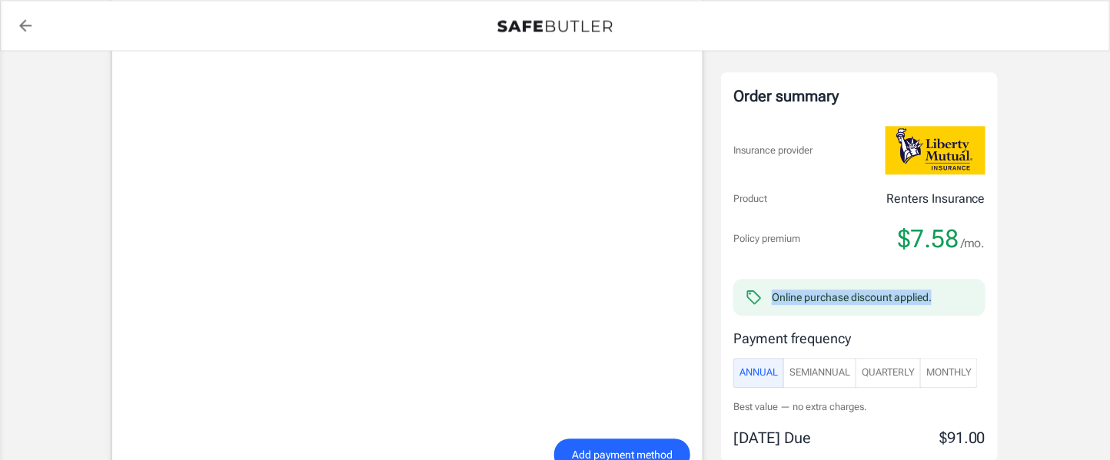
scroll to position [1454, 0]
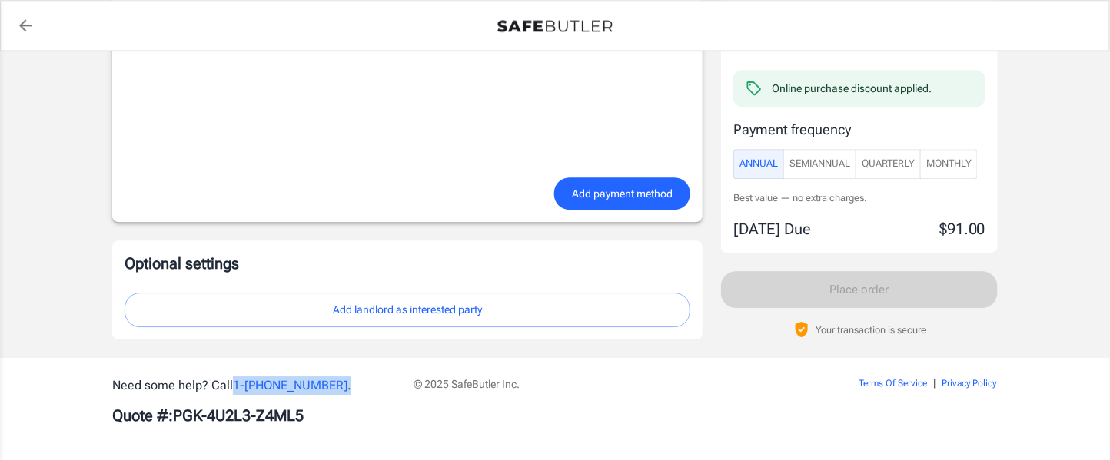
drag, startPoint x: 231, startPoint y: 376, endPoint x: 333, endPoint y: 380, distance: 102.3
click at [333, 380] on p "Need some help? Call [PHONE_NUMBER] ." at bounding box center [253, 386] width 283 height 18
copy p "[PHONE_NUMBER] ."
click at [304, 413] on b "Quote #: PGK-4U2L3-Z4ML5" at bounding box center [207, 416] width 191 height 18
click at [190, 416] on b "Quote #: PGK-4U2L3-Z4ML5" at bounding box center [207, 416] width 191 height 18
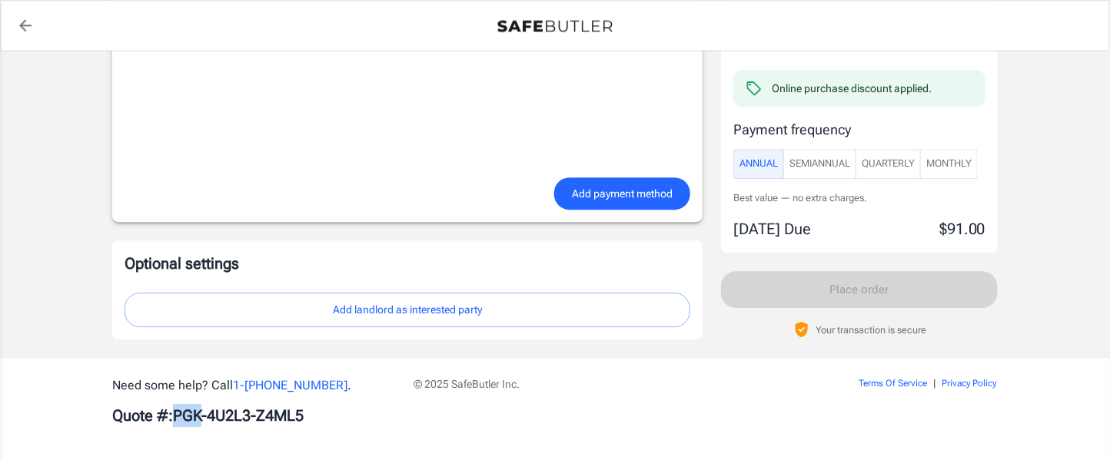
click at [190, 416] on b "Quote #: PGK-4U2L3-Z4ML5" at bounding box center [207, 416] width 191 height 18
click at [190, 416] on div at bounding box center [195, 410] width 30 height 18
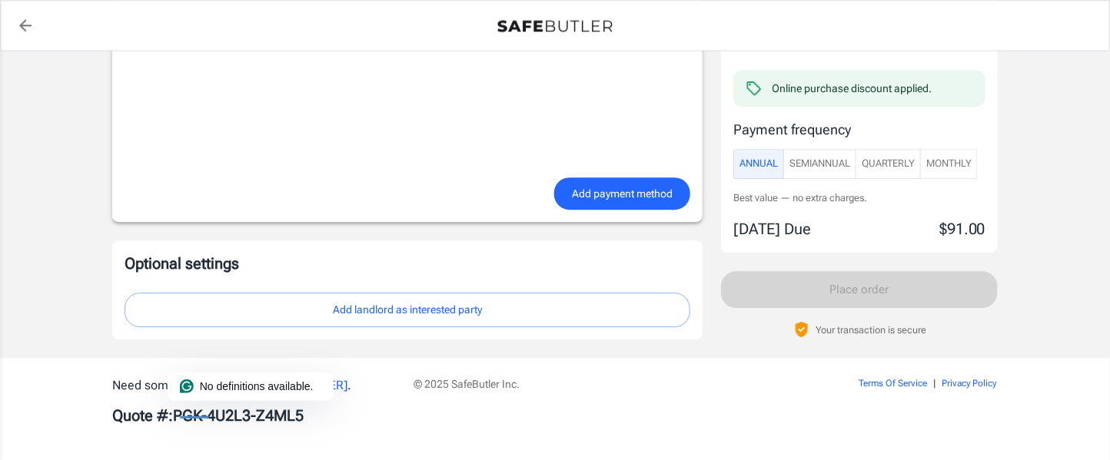
click at [190, 416] on div at bounding box center [195, 410] width 30 height 18
click at [137, 410] on b "Quote #: PGK-4U2L3-Z4ML5" at bounding box center [207, 416] width 191 height 18
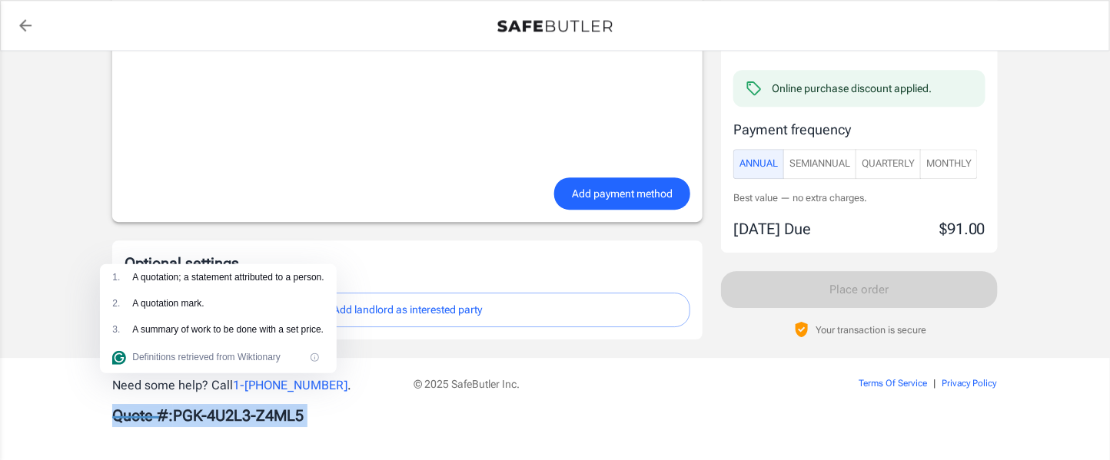
click at [137, 410] on b "Quote #: PGK-4U2L3-Z4ML5" at bounding box center [207, 416] width 191 height 18
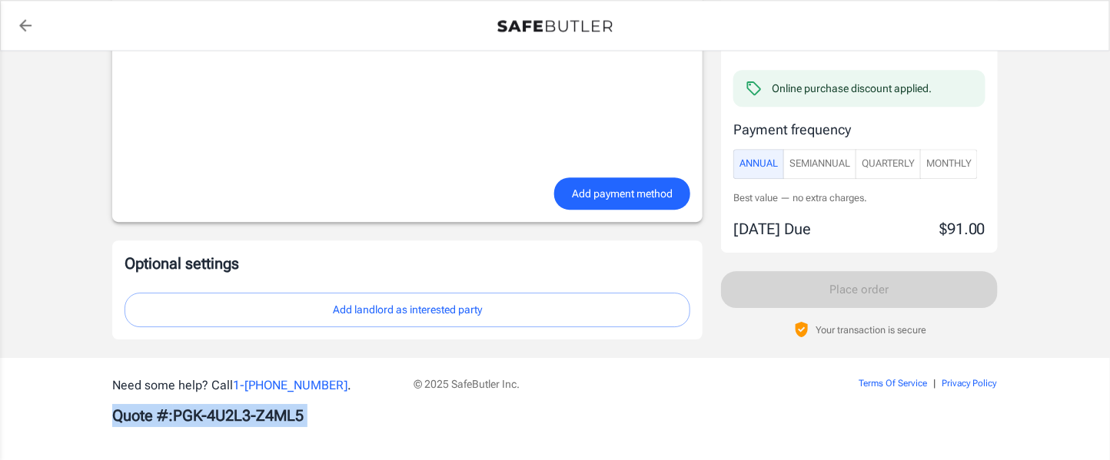
click at [137, 410] on b "Quote #: PGK-4U2L3-Z4ML5" at bounding box center [207, 416] width 191 height 18
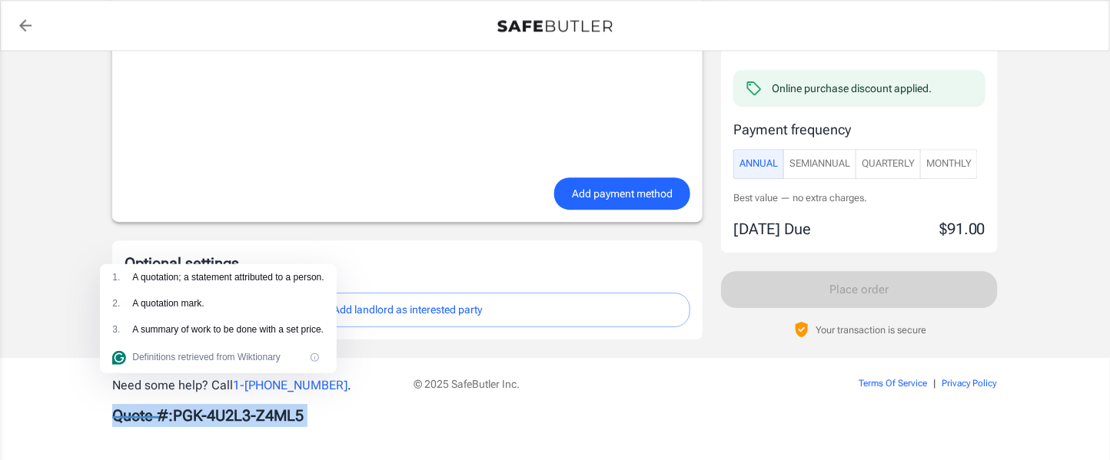
click at [137, 410] on b "Quote #: PGK-4U2L3-Z4ML5" at bounding box center [207, 416] width 191 height 18
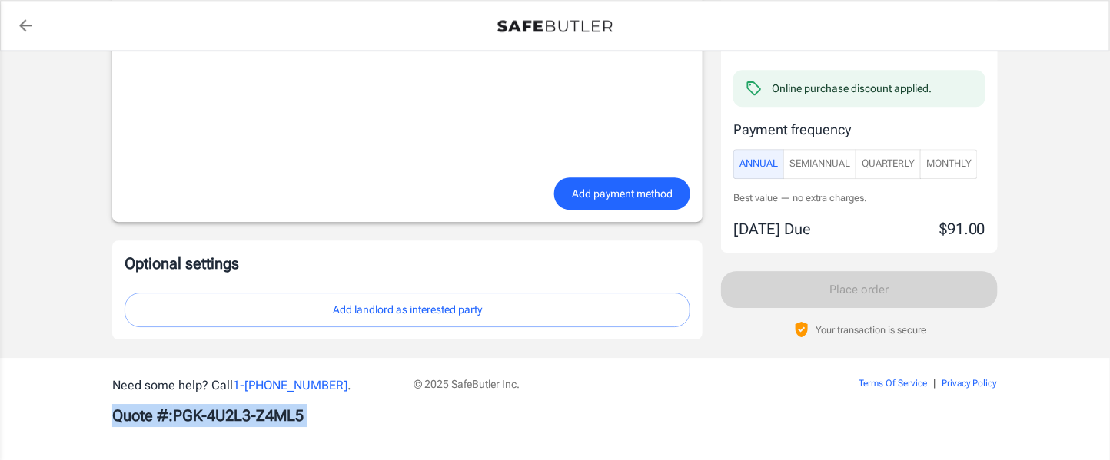
click at [137, 410] on b "Quote #: PGK-4U2L3-Z4ML5" at bounding box center [207, 416] width 191 height 18
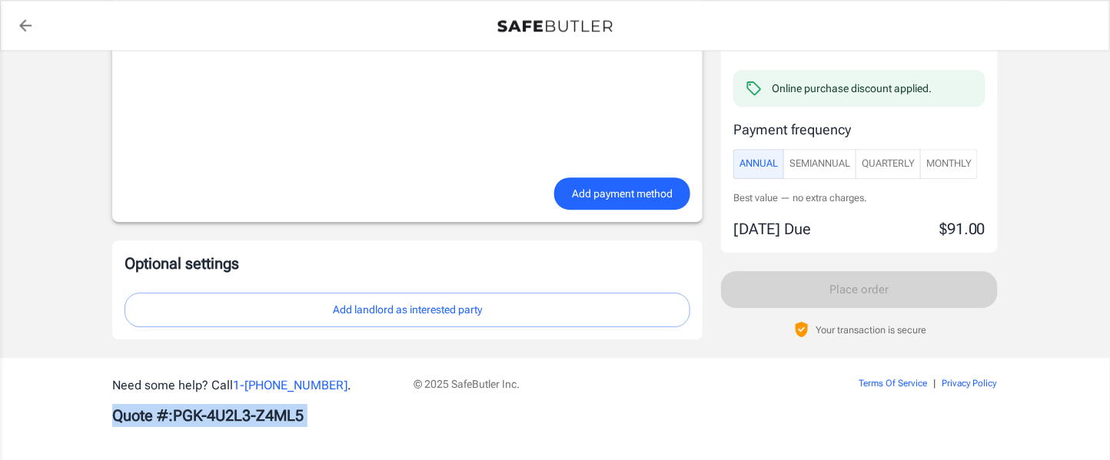
click at [137, 410] on b "Quote #: PGK-4U2L3-Z4ML5" at bounding box center [207, 416] width 191 height 18
click at [180, 414] on b "Quote #: PGK-4U2L3-Z4ML5" at bounding box center [207, 416] width 191 height 18
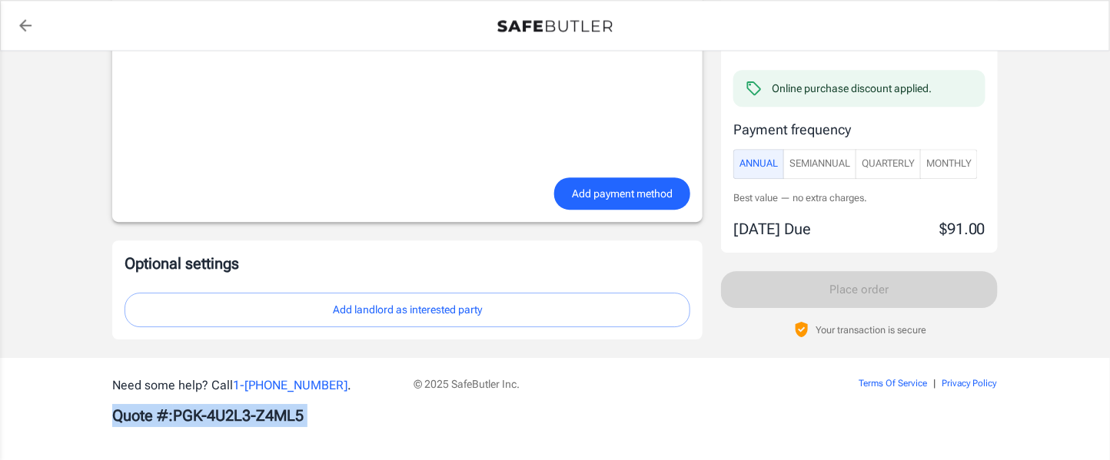
click at [180, 414] on b "Quote #: PGK-4U2L3-Z4ML5" at bounding box center [207, 416] width 191 height 18
click at [960, 218] on p "$91.00" at bounding box center [962, 229] width 46 height 23
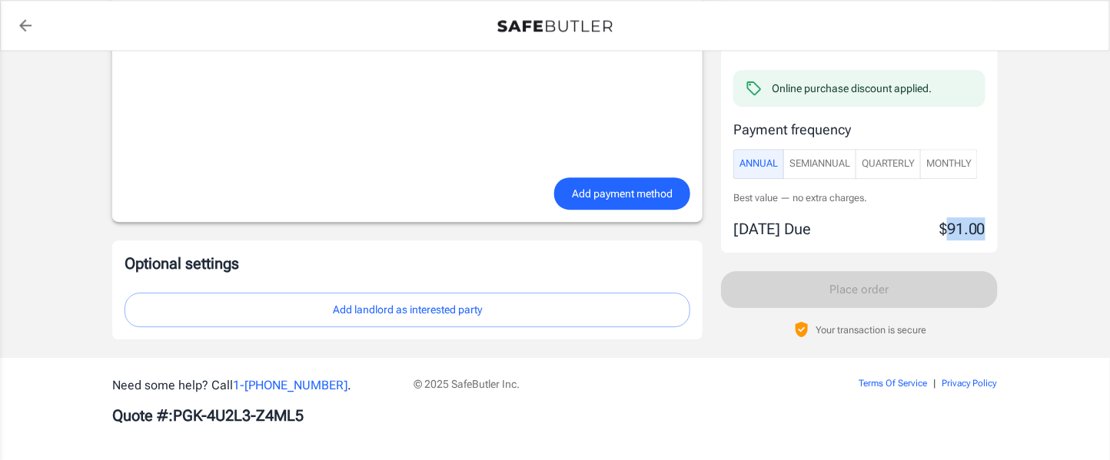
click at [960, 218] on p "$91.00" at bounding box center [962, 229] width 46 height 23
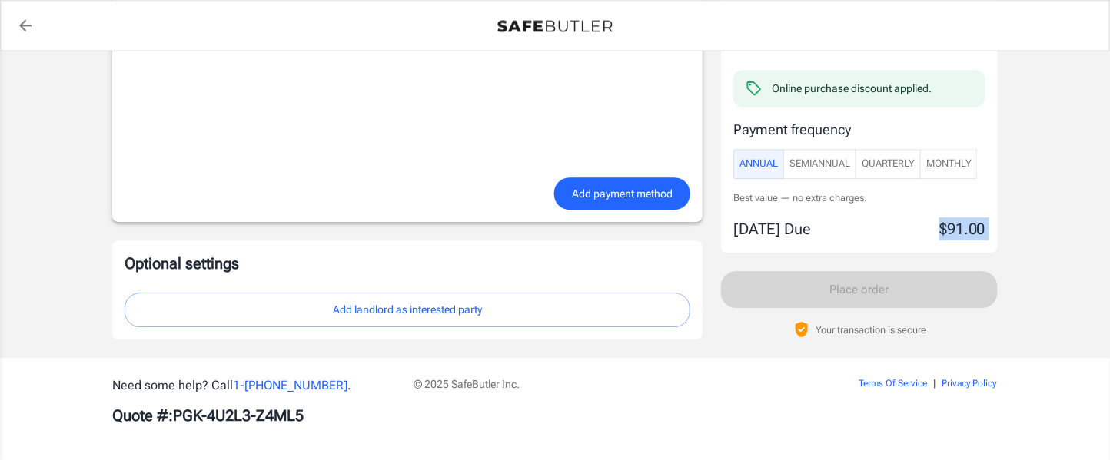
click at [960, 218] on p "$91.00" at bounding box center [962, 229] width 46 height 23
click at [171, 415] on b "Quote #: PGK-4U2L3-Z4ML5" at bounding box center [207, 416] width 191 height 18
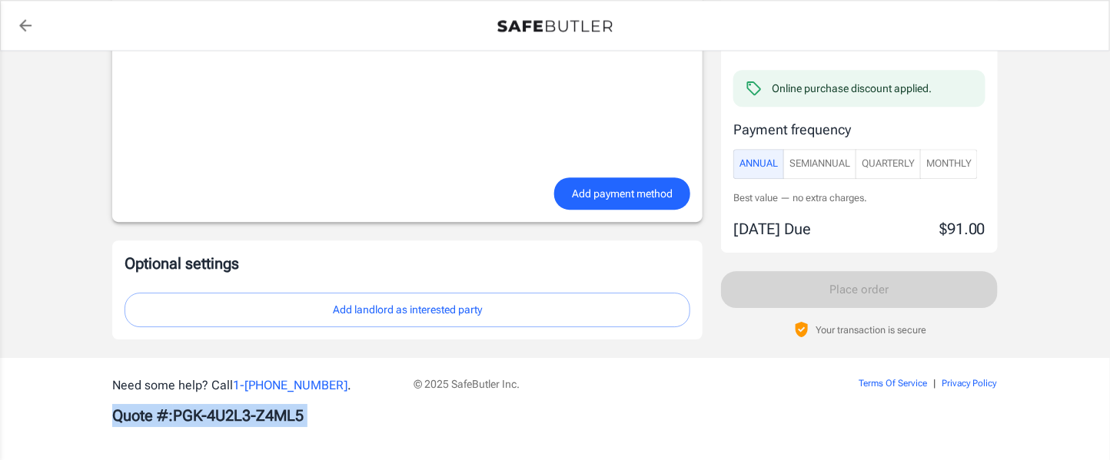
click at [171, 415] on b "Quote #: PGK-4U2L3-Z4ML5" at bounding box center [207, 416] width 191 height 18
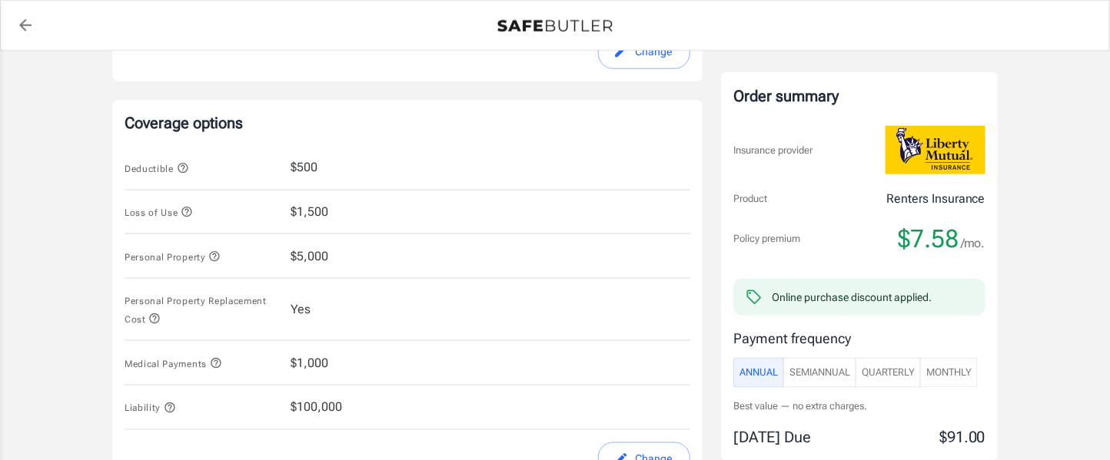
scroll to position [600, 0]
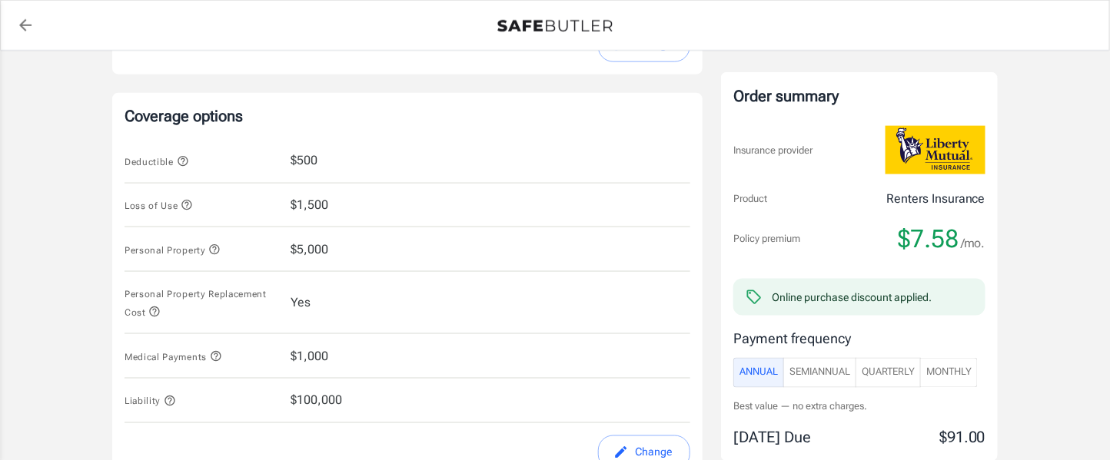
click at [254, 163] on span "Deductible" at bounding box center [202, 160] width 154 height 19
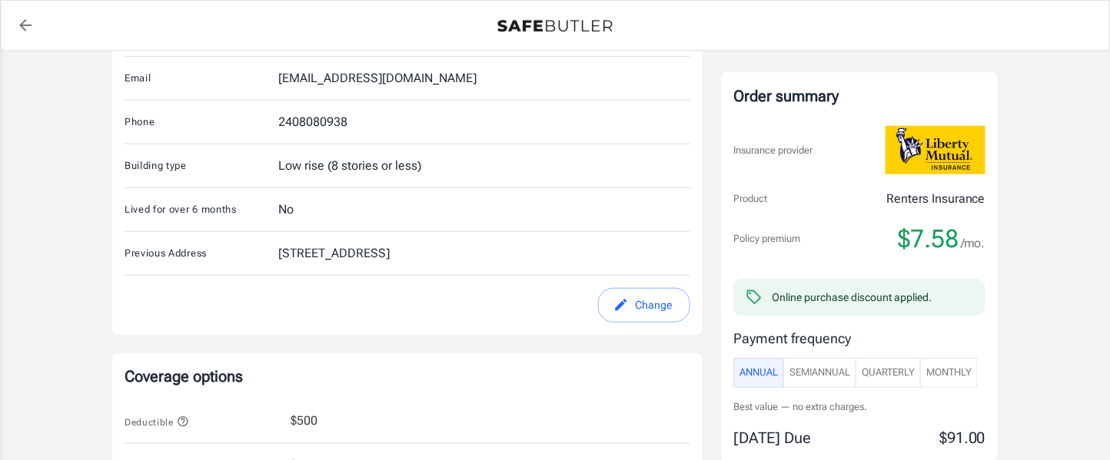
scroll to position [338, 0]
click at [323, 125] on div "2408080938" at bounding box center [312, 123] width 69 height 18
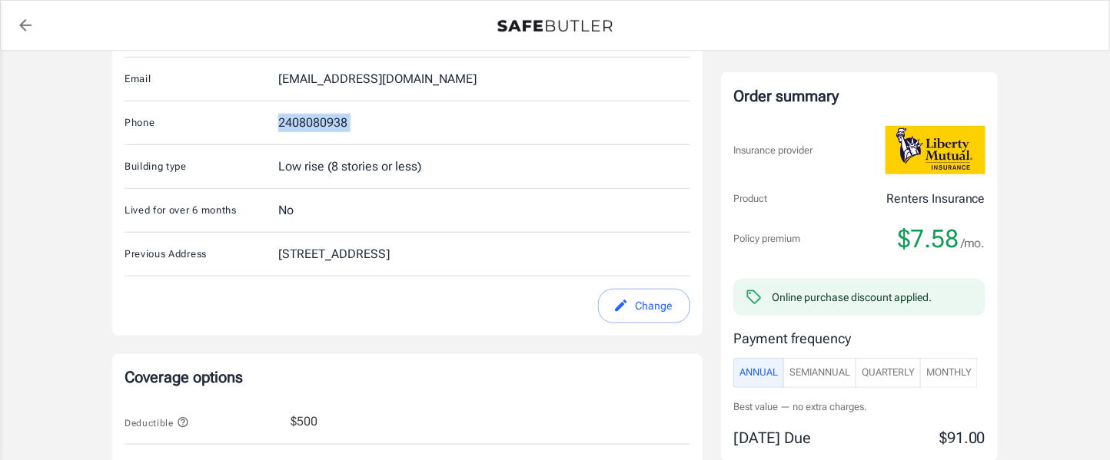
click at [323, 125] on div "2408080938" at bounding box center [312, 123] width 69 height 18
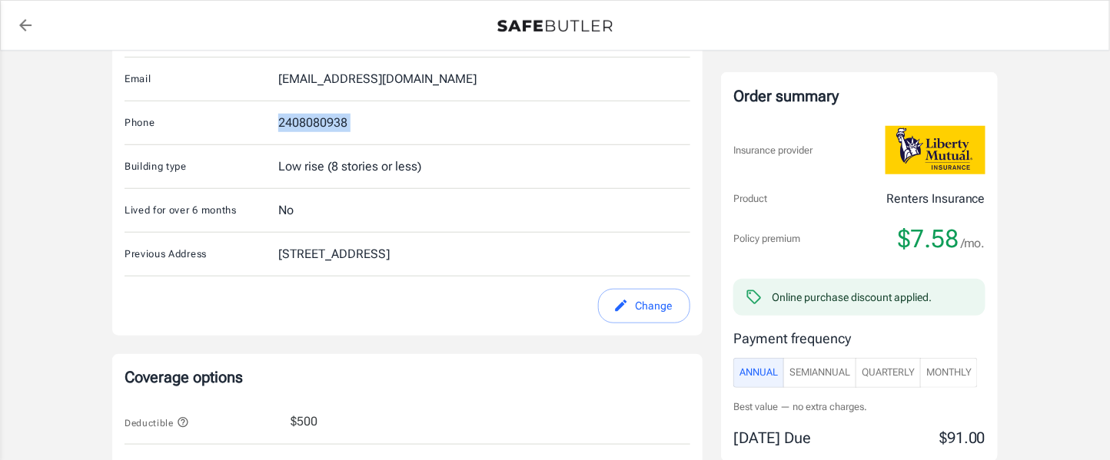
click at [323, 125] on div "2408080938" at bounding box center [312, 123] width 69 height 18
